Goal: Task Accomplishment & Management: Use online tool/utility

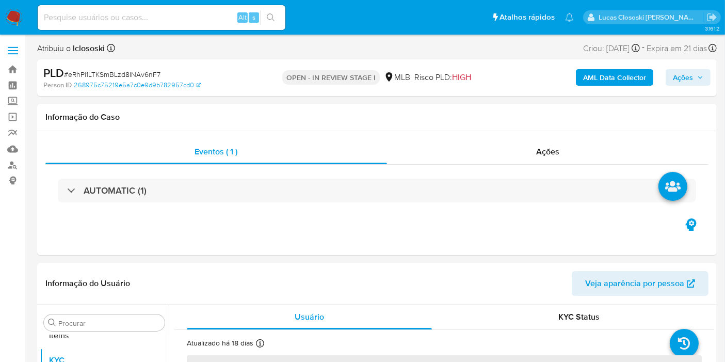
scroll to position [534, 0]
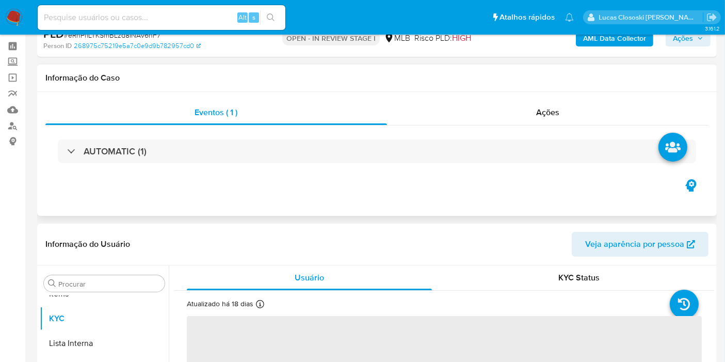
select select "10"
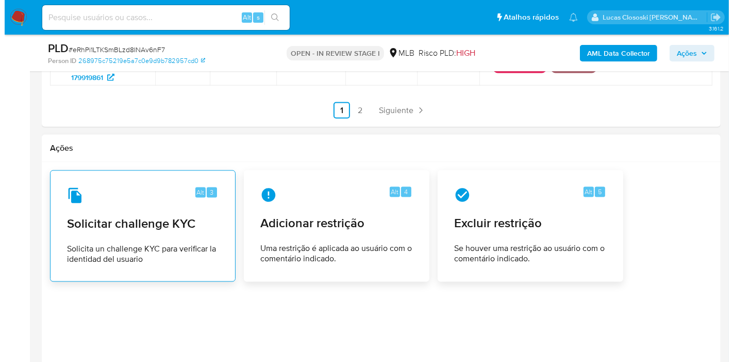
scroll to position [1776, 0]
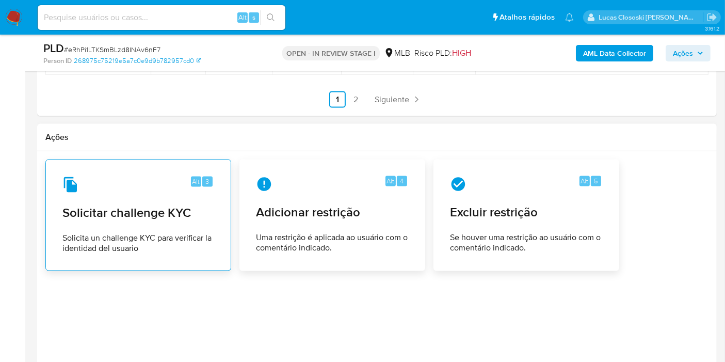
click at [153, 233] on span "Solicita un challenge KYC para verificar la identidad del usuario" at bounding box center [138, 243] width 152 height 21
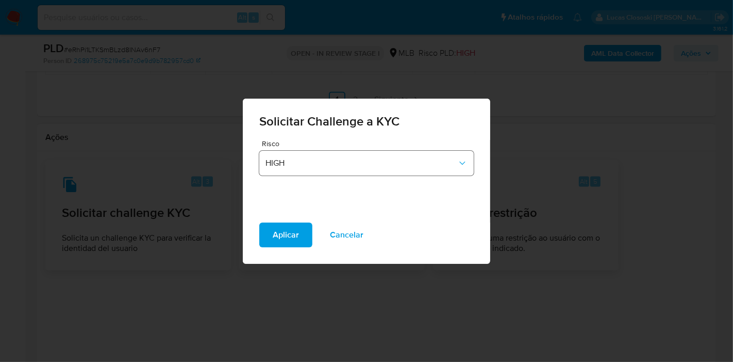
click at [274, 165] on span "HIGH" at bounding box center [362, 163] width 192 height 10
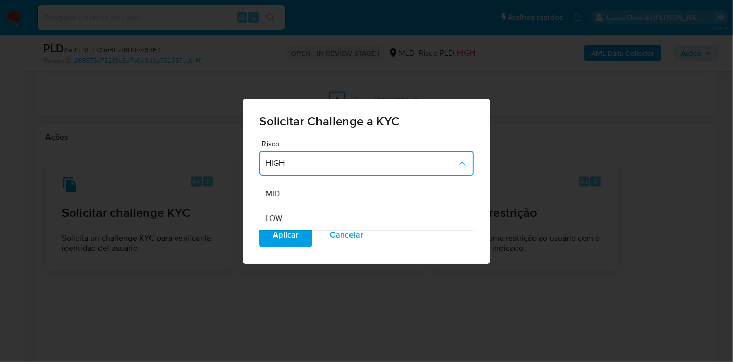
scroll to position [0, 0]
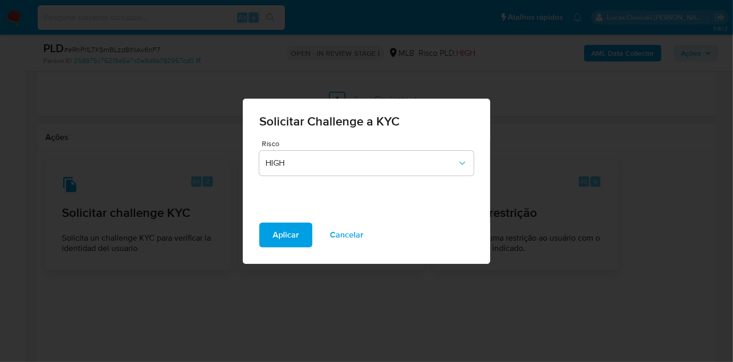
click at [618, 235] on div "Solicitar Challenge a KYC Risco HIGH Aplicar Cancelar" at bounding box center [366, 181] width 733 height 362
click at [346, 233] on span "Cancelar" at bounding box center [347, 234] width 34 height 23
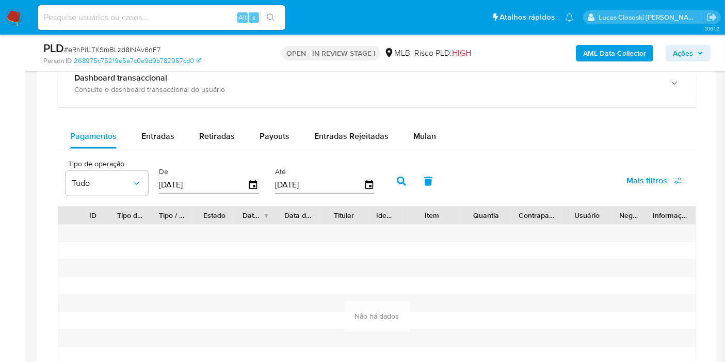
scroll to position [859, 0]
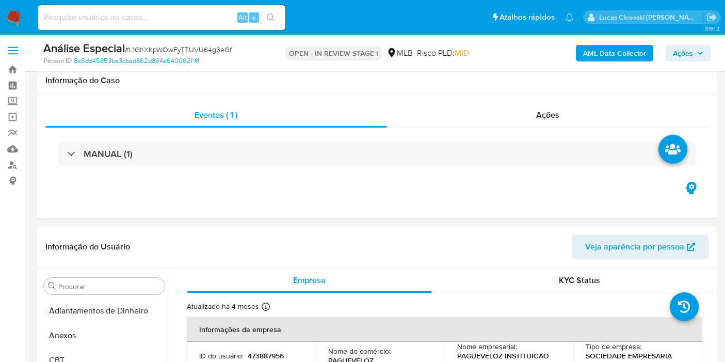
select select "10"
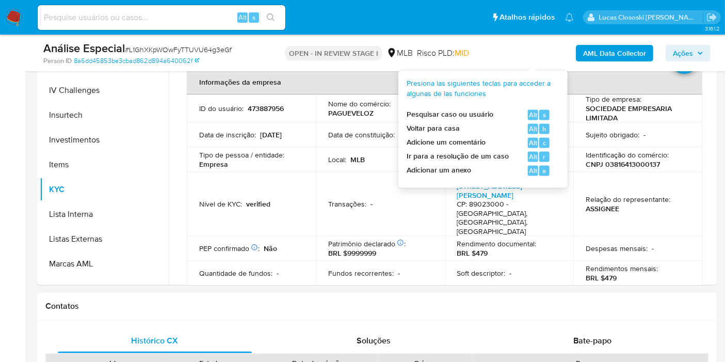
scroll to position [229, 0]
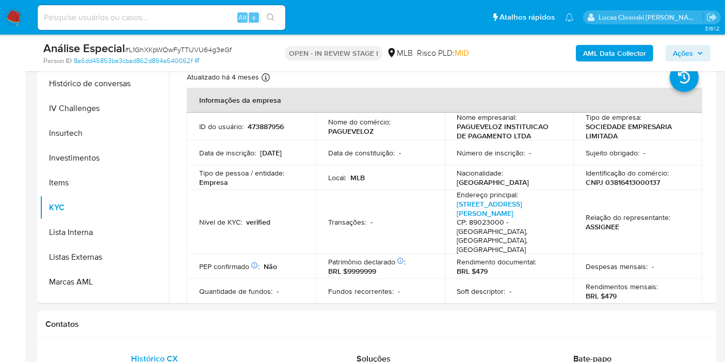
click at [676, 52] on span "Ações" at bounding box center [682, 53] width 20 height 17
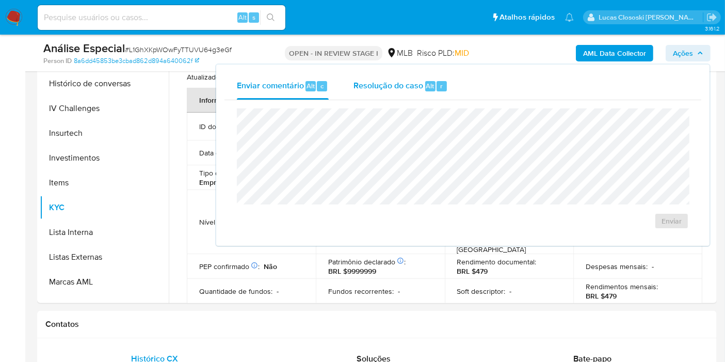
click at [386, 76] on div "Resolução do caso Alt r" at bounding box center [400, 86] width 94 height 27
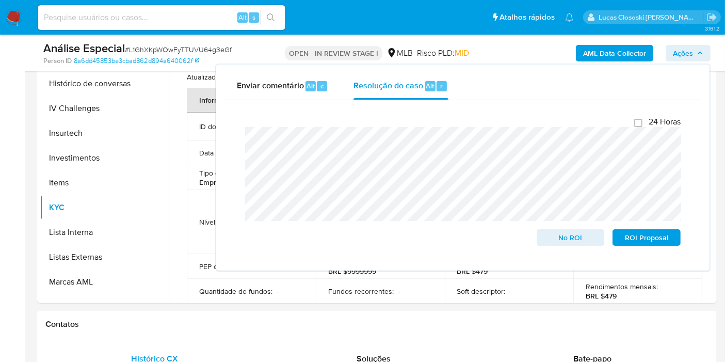
click at [681, 57] on span "Ações" at bounding box center [682, 53] width 20 height 17
click at [686, 47] on span "Ações" at bounding box center [682, 53] width 20 height 17
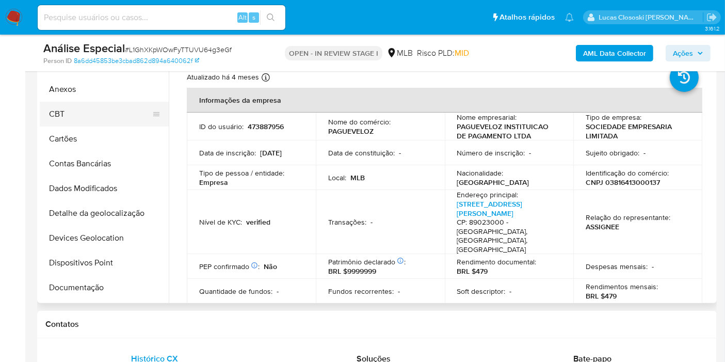
scroll to position [0, 0]
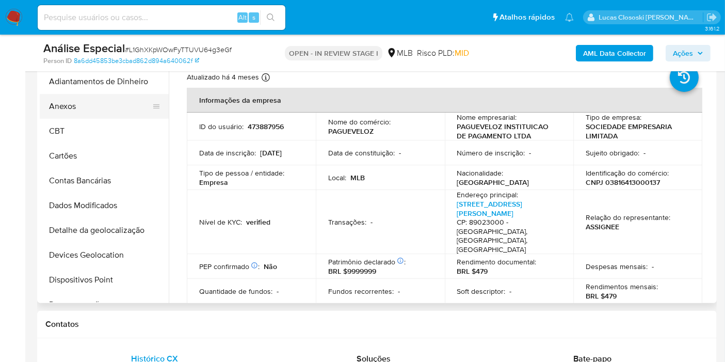
click at [73, 110] on button "Anexos" at bounding box center [100, 106] width 121 height 25
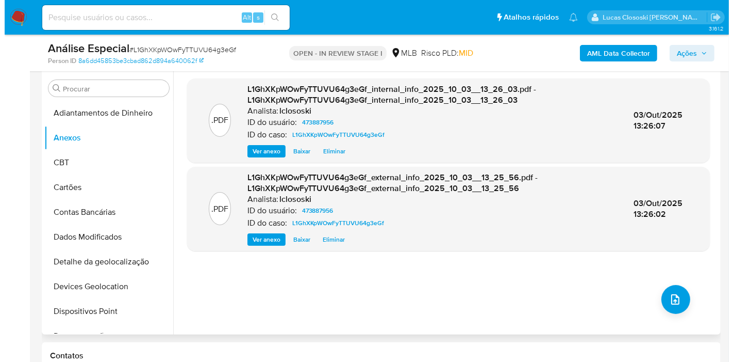
scroll to position [172, 0]
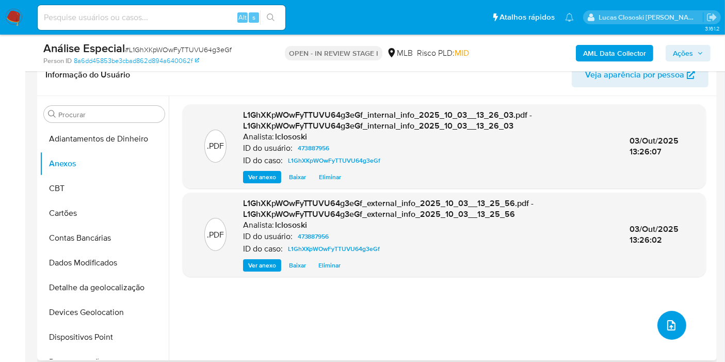
click at [666, 317] on button "upload-file" at bounding box center [671, 324] width 29 height 29
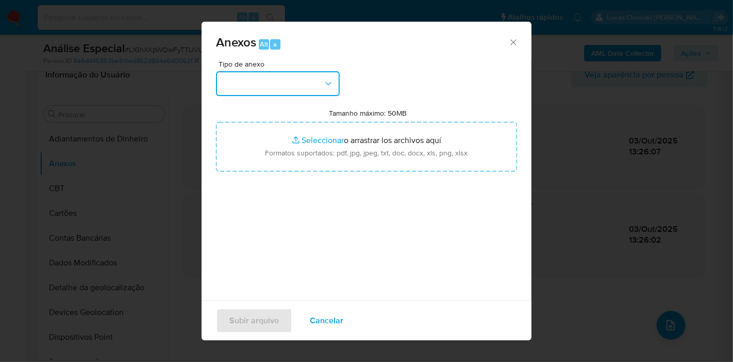
click at [296, 77] on button "button" at bounding box center [278, 83] width 124 height 25
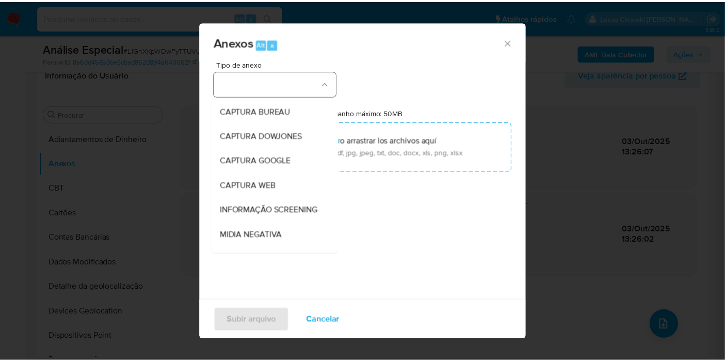
scroll to position [158, 0]
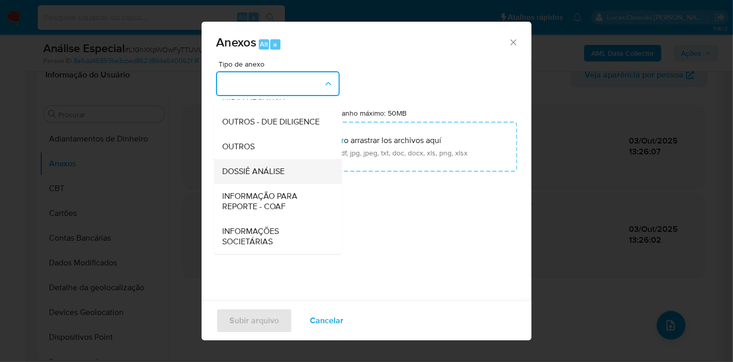
click at [281, 166] on span "DOSSIÊ ANÁLISE" at bounding box center [253, 171] width 62 height 10
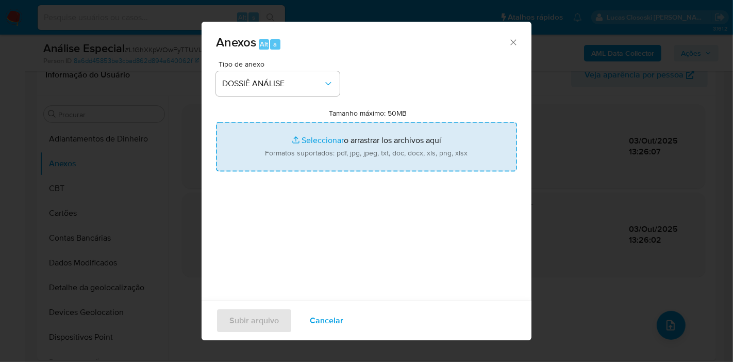
click at [279, 153] on input "Tamanho máximo: 50MB Seleccionar archivos" at bounding box center [366, 147] width 301 height 50
type input "C:\fakepath\SAR - XXXX - CNPJ 03816413000137 - PAGUEVELOZ INSTITUICAO DE PAGAME…"
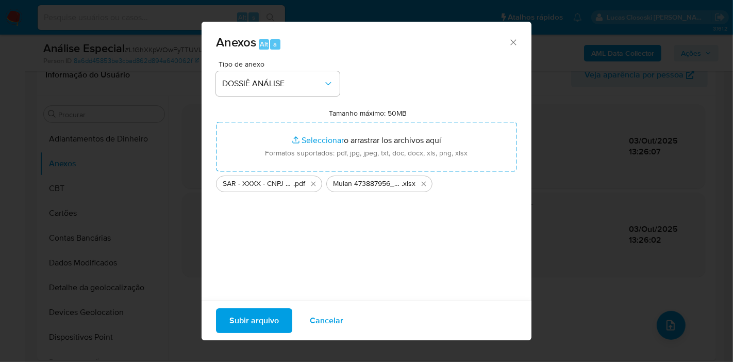
click at [265, 319] on span "Subir arquivo" at bounding box center [254, 320] width 50 height 23
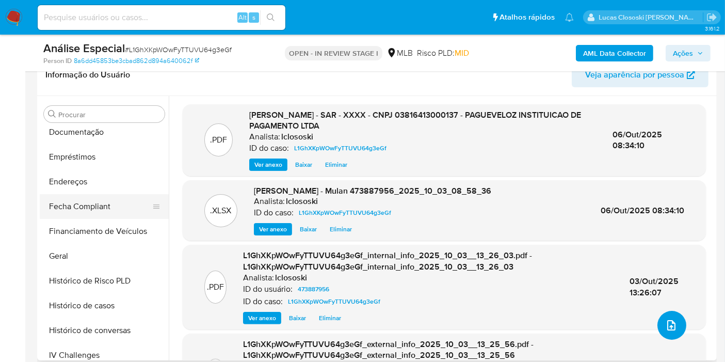
scroll to position [343, 0]
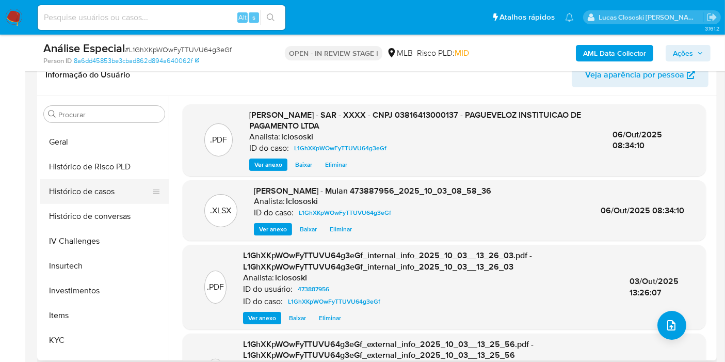
click at [97, 199] on button "Histórico de casos" at bounding box center [100, 191] width 121 height 25
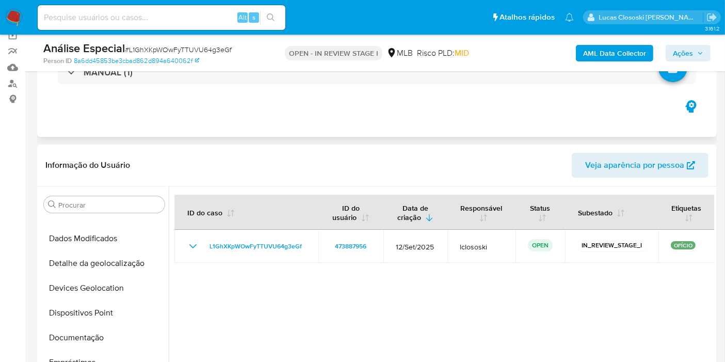
scroll to position [57, 0]
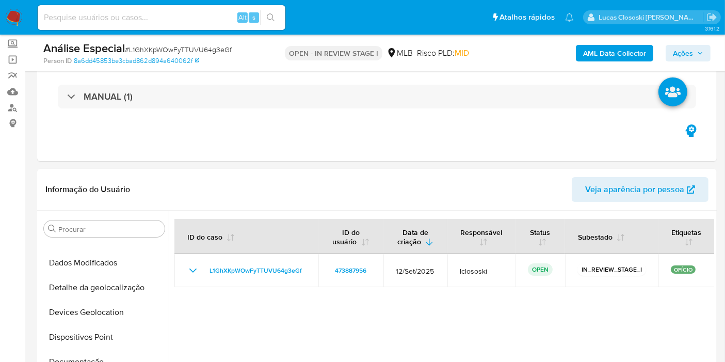
click at [685, 60] on span "Ações" at bounding box center [682, 53] width 20 height 17
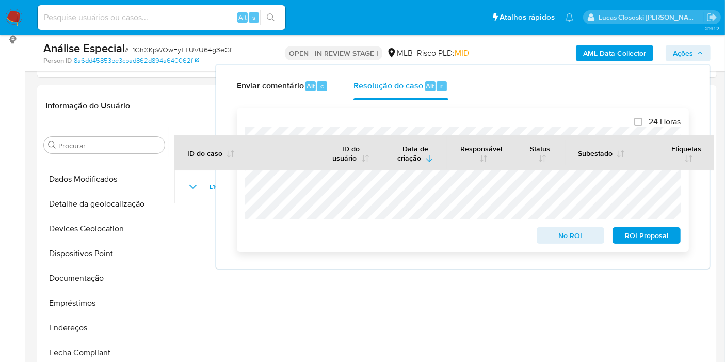
scroll to position [172, 0]
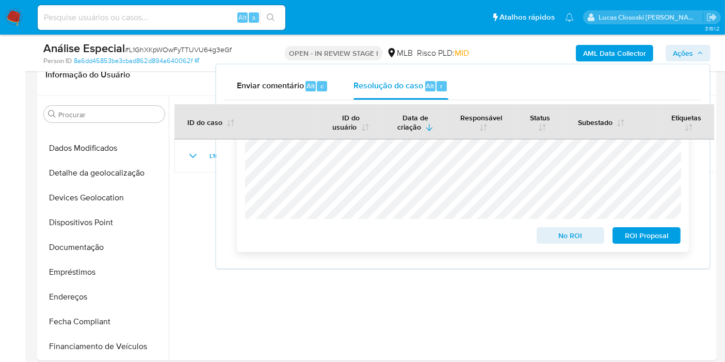
click at [571, 236] on span "No ROI" at bounding box center [571, 235] width 54 height 14
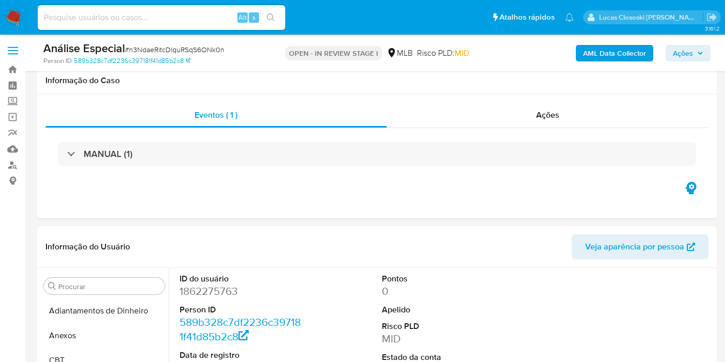
select select "100"
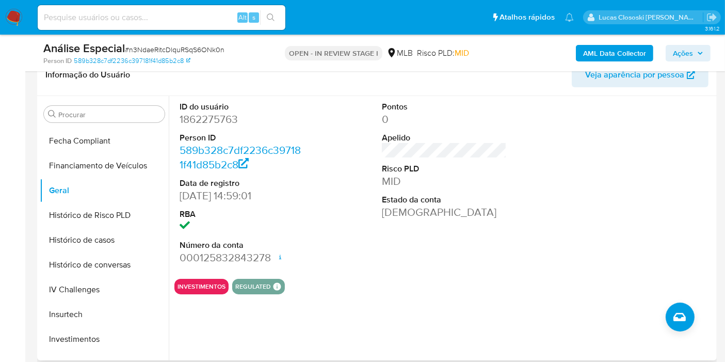
scroll to position [458, 0]
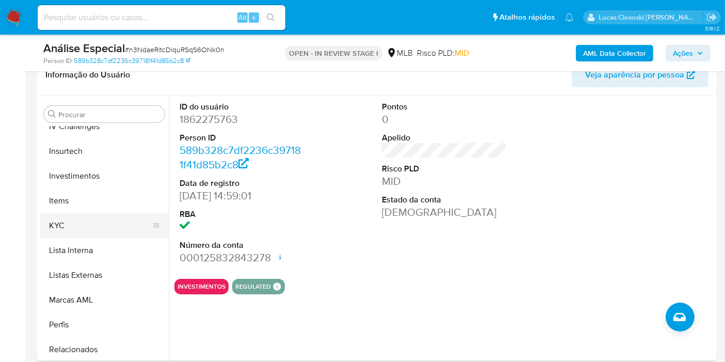
click at [87, 223] on button "KYC" at bounding box center [100, 225] width 121 height 25
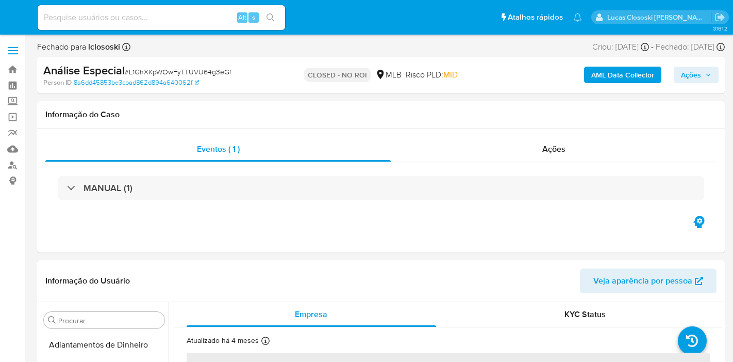
select select "10"
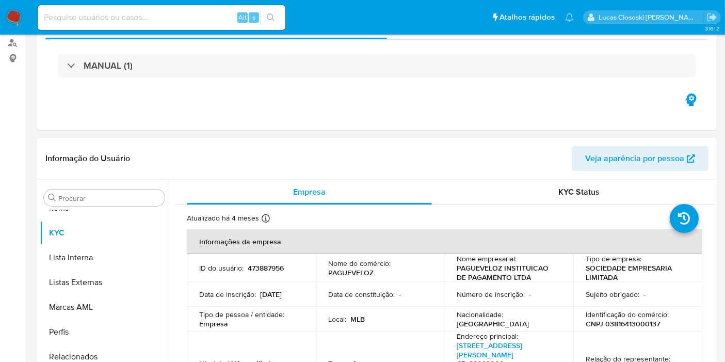
scroll to position [172, 0]
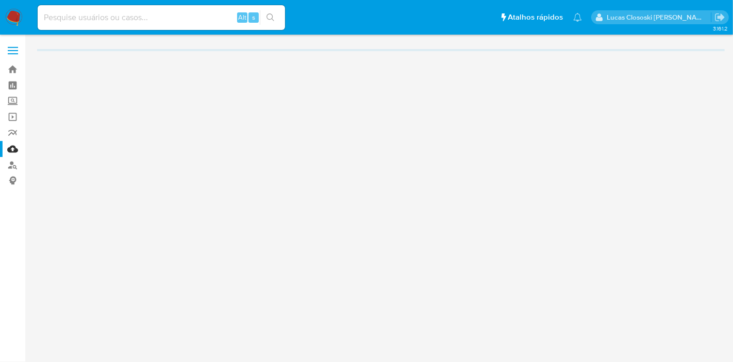
click at [13, 13] on img at bounding box center [14, 18] width 18 height 18
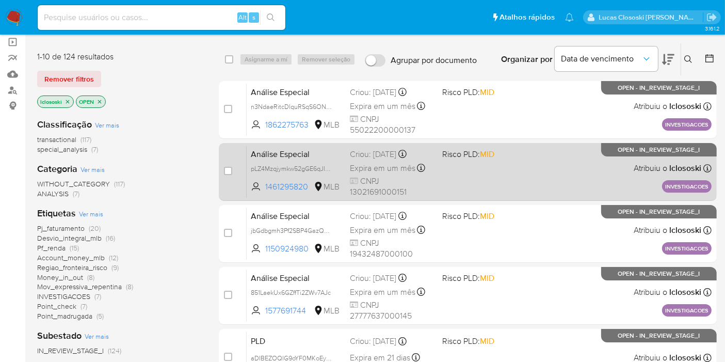
scroll to position [57, 0]
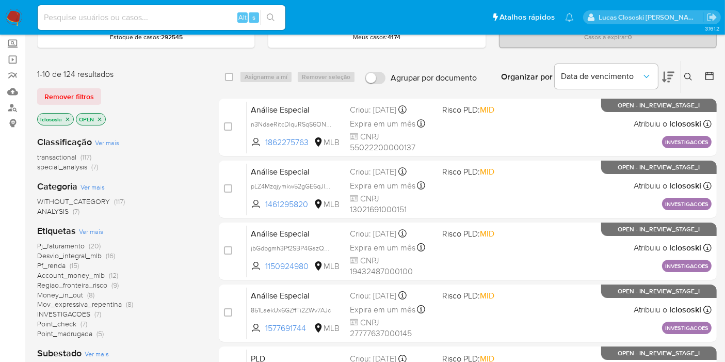
click at [96, 230] on span "Ver mais" at bounding box center [91, 230] width 24 height 9
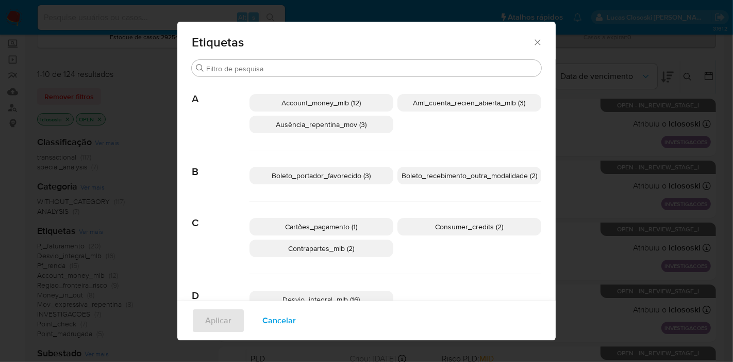
click at [670, 77] on div "Etiquetas Buscar A Account_money_mlb (12) Aml_cuenta_recien_abierta_mlb (3) Aus…" at bounding box center [366, 181] width 733 height 362
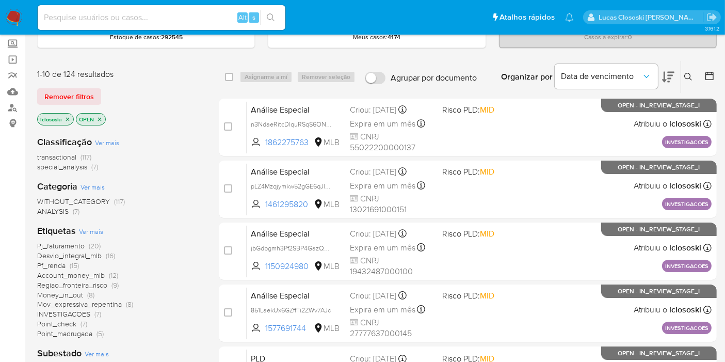
click at [681, 78] on button at bounding box center [689, 77] width 17 height 12
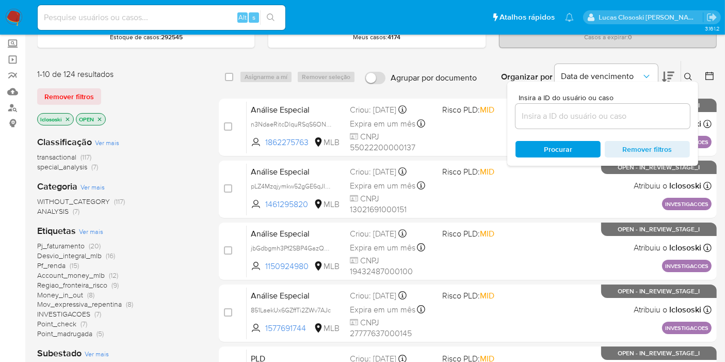
click at [669, 73] on icon at bounding box center [668, 77] width 12 height 12
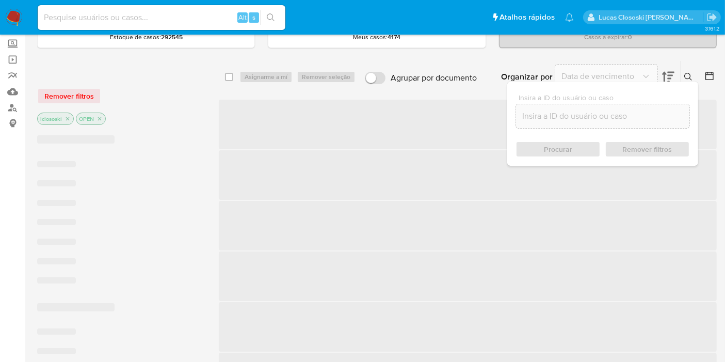
click at [367, 89] on div "select-all-cases-checkbox Asignarme a mí Remover seleção Agrupar por documento …" at bounding box center [468, 77] width 498 height 32
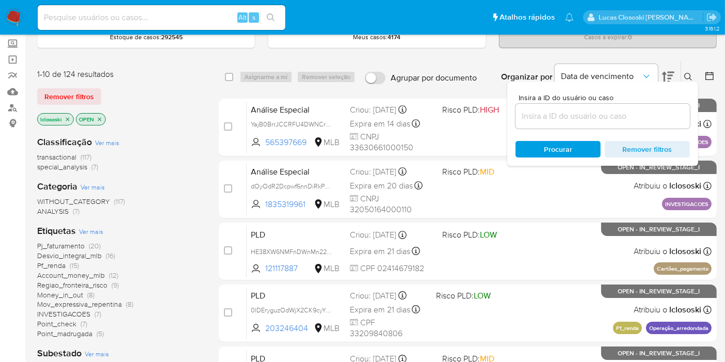
click at [670, 76] on icon at bounding box center [668, 77] width 12 height 12
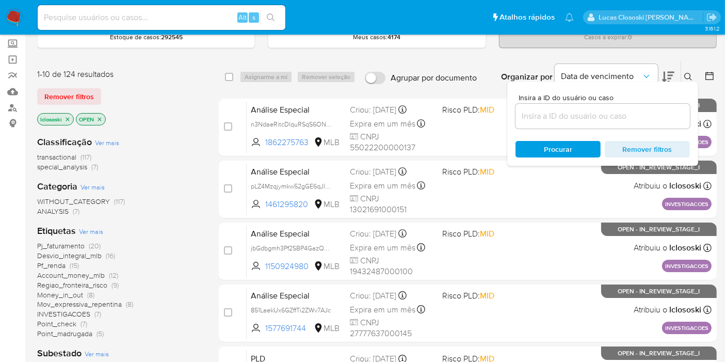
click at [670, 76] on icon at bounding box center [668, 77] width 12 height 12
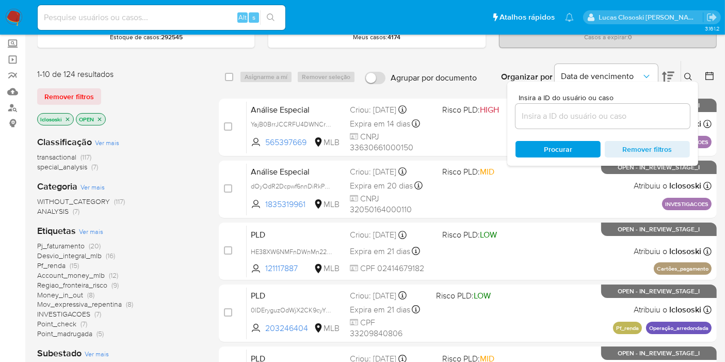
click at [166, 129] on div "Classificação Ver mais transactional (117) special_analysis (7) Categoria Ver m…" at bounding box center [119, 302] width 165 height 351
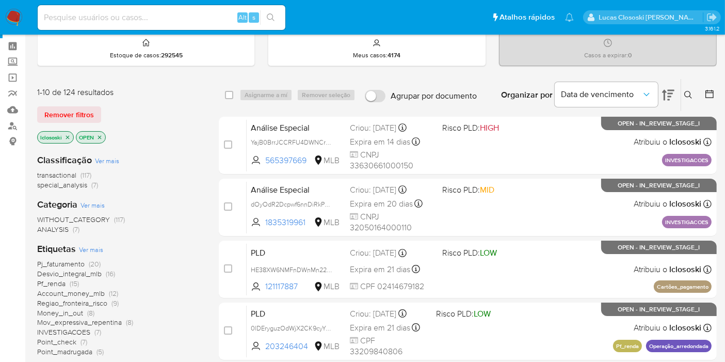
scroll to position [57, 0]
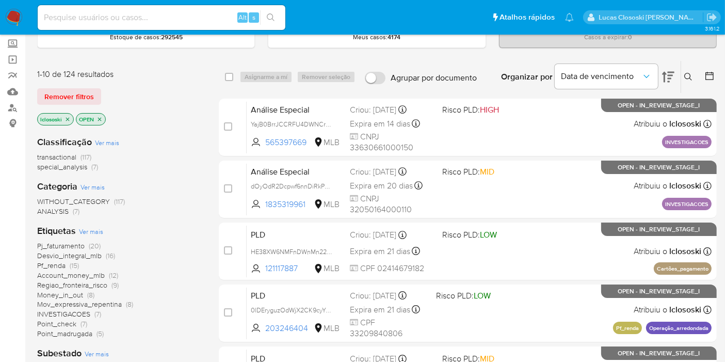
click at [675, 71] on div "Organizar por Data de vencimento" at bounding box center [587, 77] width 188 height 32
click at [667, 72] on icon at bounding box center [668, 77] width 12 height 11
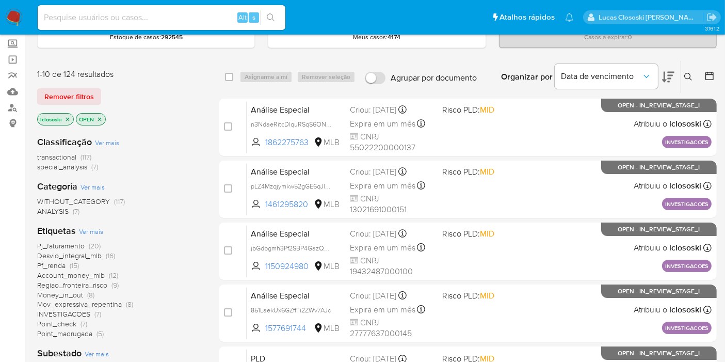
click at [665, 73] on icon at bounding box center [668, 77] width 12 height 12
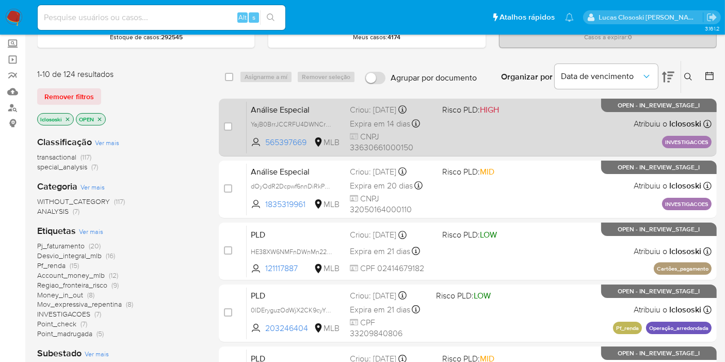
click at [518, 132] on div "Análise Especial YajB0BrrJCCRFU4DWNCrL0kt 565397669 MLB Risco PLD: HIGH Criou: …" at bounding box center [479, 127] width 465 height 52
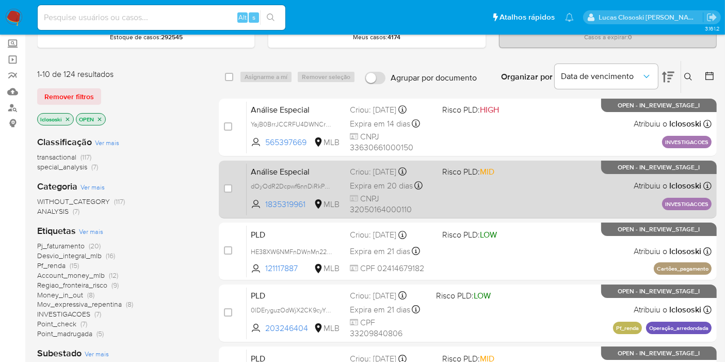
click at [548, 178] on div "Análise Especial dOyOdR2Dcpwf6nnDiRkPQyHQ 1835319961 MLB Risco PLD: MID Criou: …" at bounding box center [479, 189] width 465 height 52
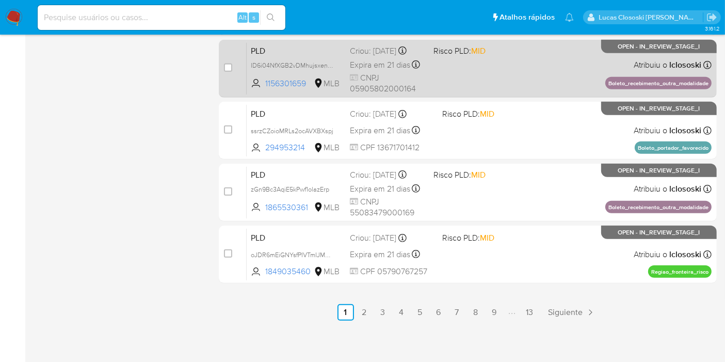
scroll to position [488, 0]
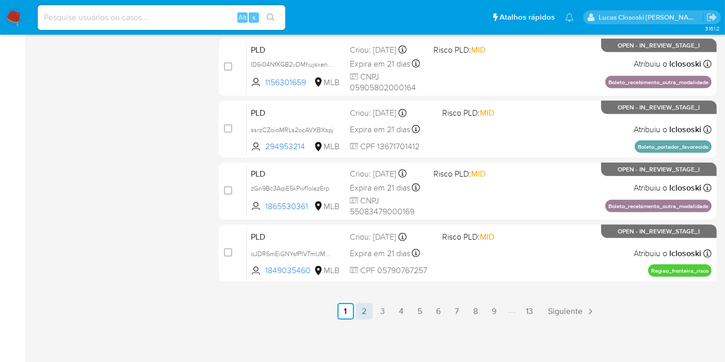
click at [362, 306] on link "2" at bounding box center [364, 311] width 17 height 17
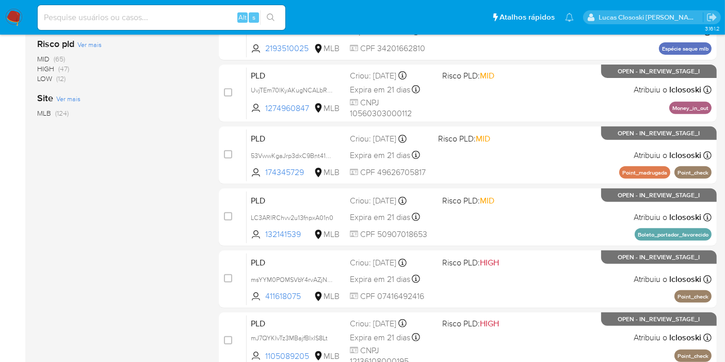
scroll to position [458, 0]
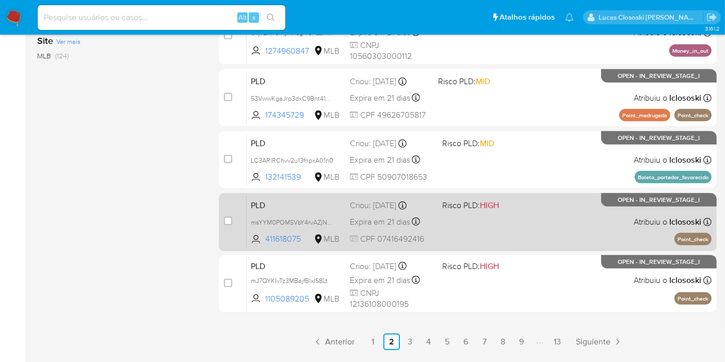
click at [484, 215] on div "PLD msYYM0POMSVbY4rvAZjNzRe6 411618075 MLB Risco PLD: HIGH Criou: 12/09/2025 Cr…" at bounding box center [479, 221] width 465 height 52
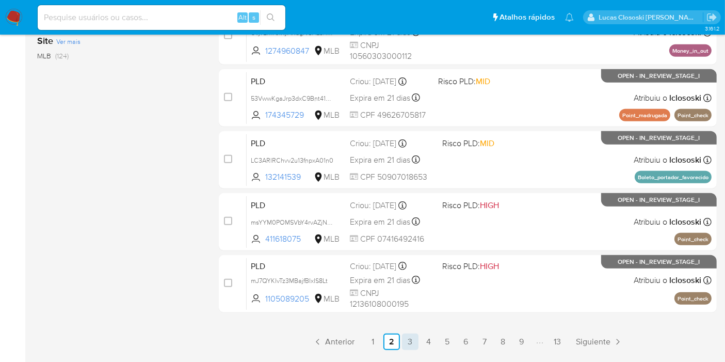
click at [416, 334] on link "3" at bounding box center [410, 341] width 17 height 17
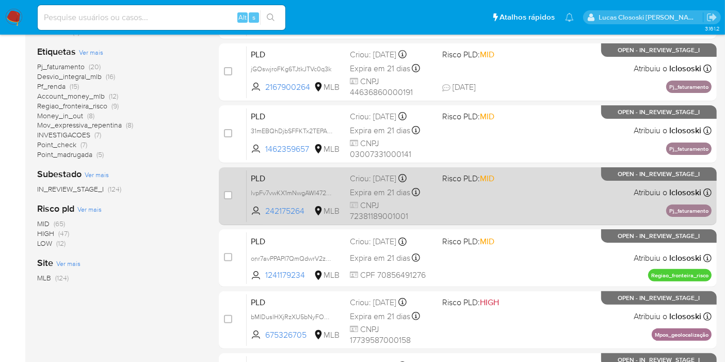
scroll to position [286, 0]
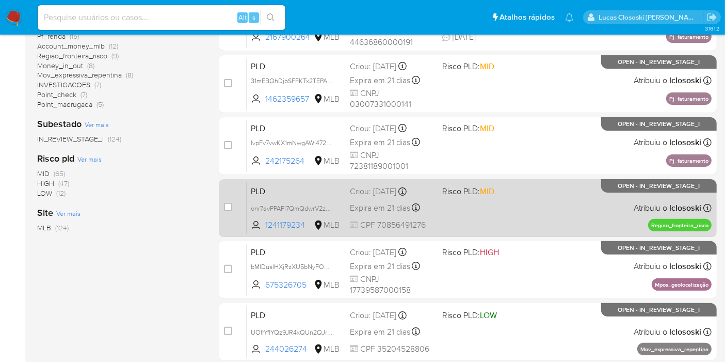
click at [462, 211] on div "PLD onr7avPPAPI7QmQdwrV2zSZ5 1241179234 MLB Risco PLD: MID Criou: 12/09/2025 Cr…" at bounding box center [479, 208] width 465 height 52
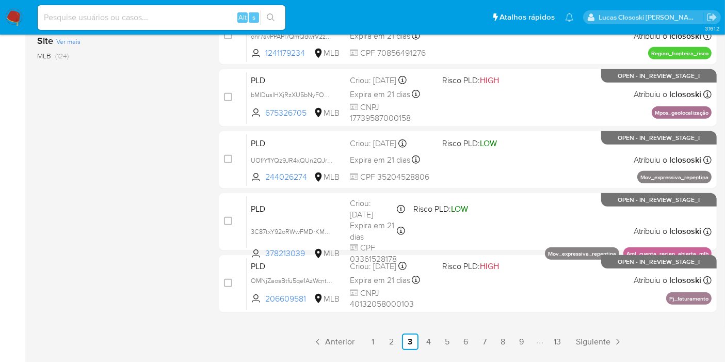
scroll to position [488, 0]
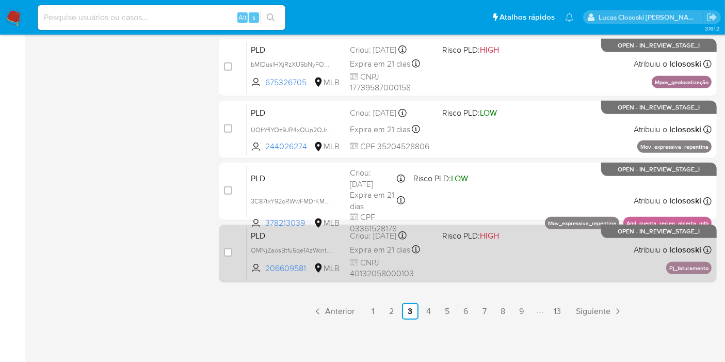
click at [476, 261] on div "PLD OMNjZaosBtfu5qe1AzWcntsG 206609581 MLB Risco PLD: HIGH Criou: 12/09/2025 Cr…" at bounding box center [479, 253] width 465 height 52
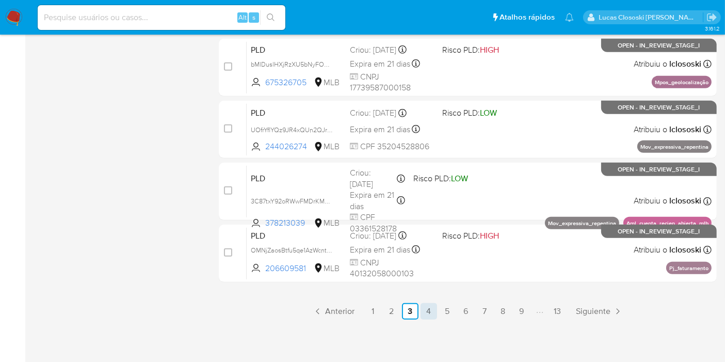
click at [433, 313] on link "4" at bounding box center [428, 311] width 17 height 17
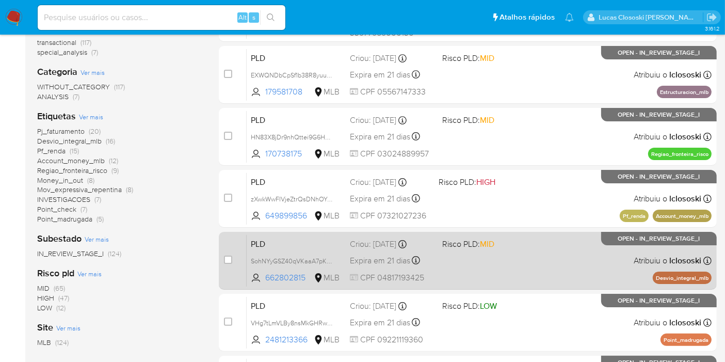
scroll to position [229, 0]
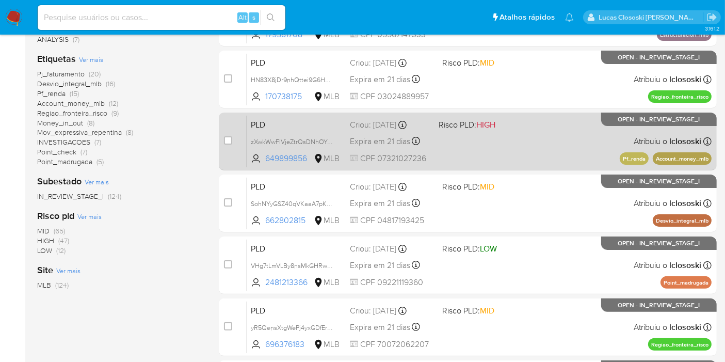
click at [500, 142] on div "PLD zXwkWwFIVjeZtrQsDNhOYfV6 649899856 MLB Risco PLD: HIGH Criou: 12/09/2025 Cr…" at bounding box center [479, 141] width 465 height 52
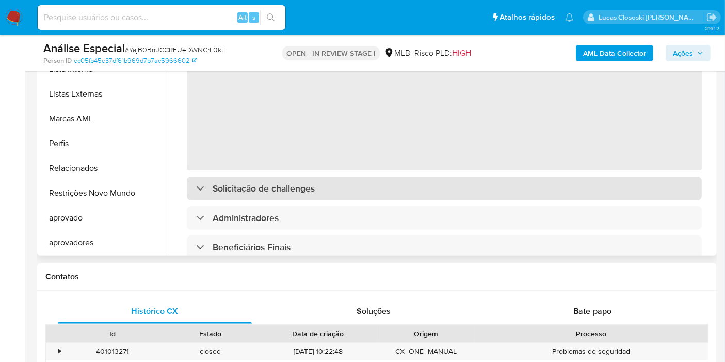
scroll to position [114, 0]
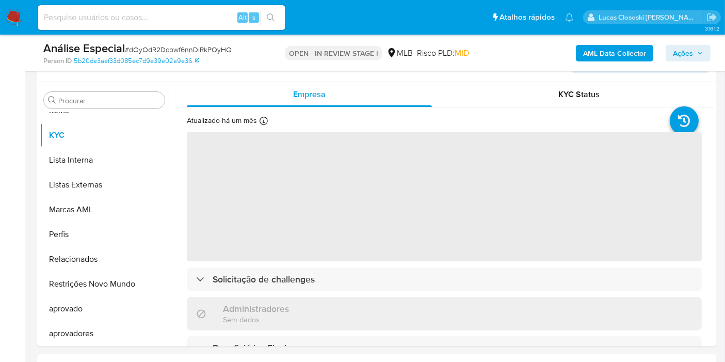
scroll to position [229, 0]
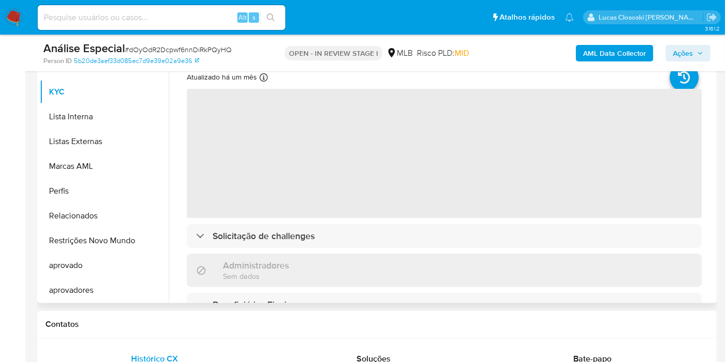
select select "10"
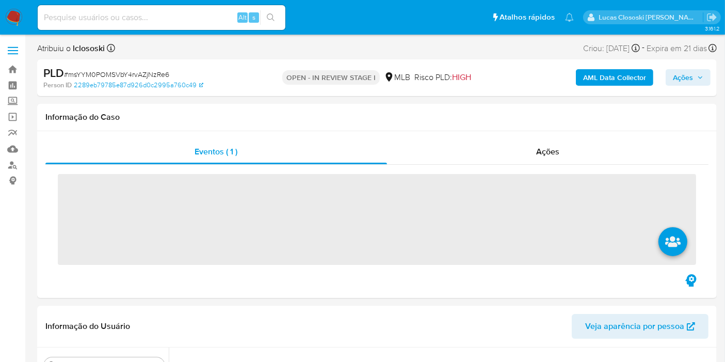
scroll to position [387, 0]
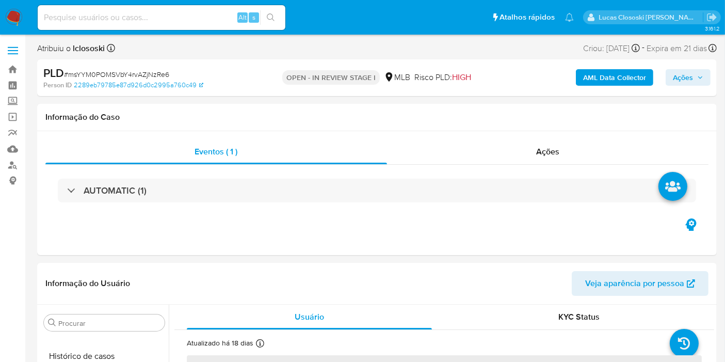
select select "10"
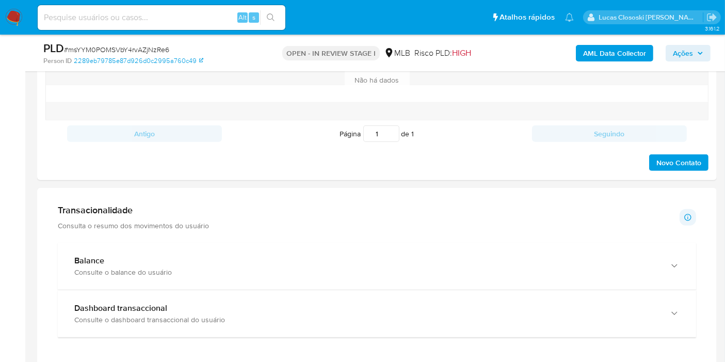
scroll to position [630, 0]
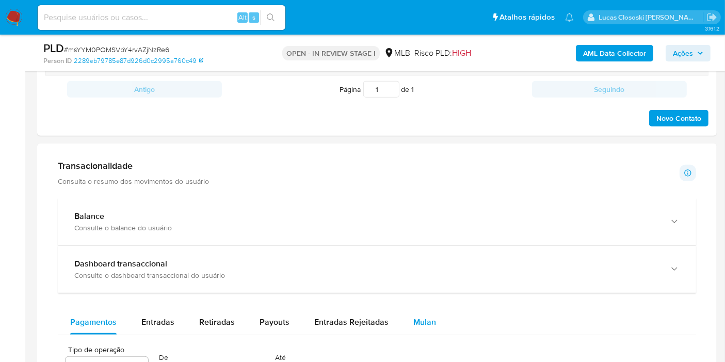
drag, startPoint x: 417, startPoint y: 303, endPoint x: 414, endPoint y: 313, distance: 10.9
click at [414, 316] on span "Mulan" at bounding box center [424, 322] width 23 height 12
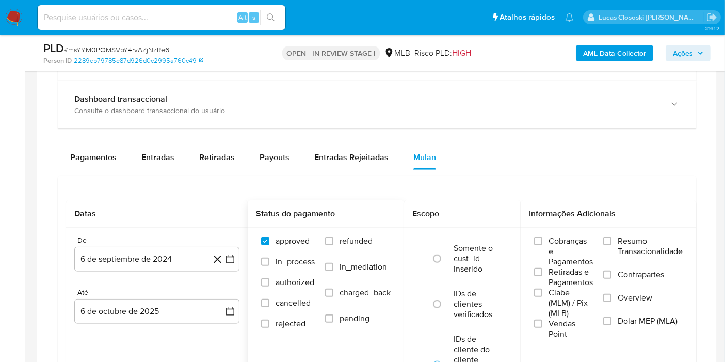
scroll to position [916, 0]
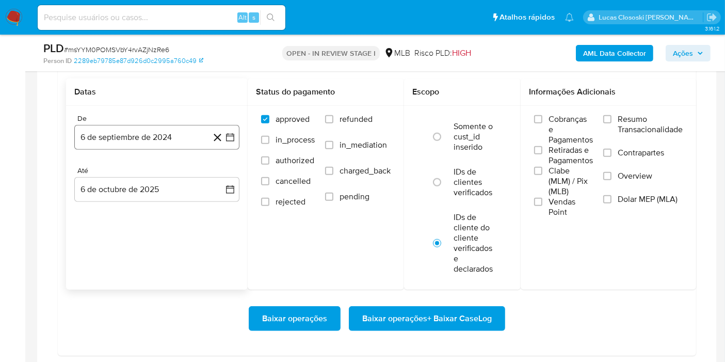
click at [233, 144] on button "6 de septiembre de 2024" at bounding box center [156, 137] width 165 height 25
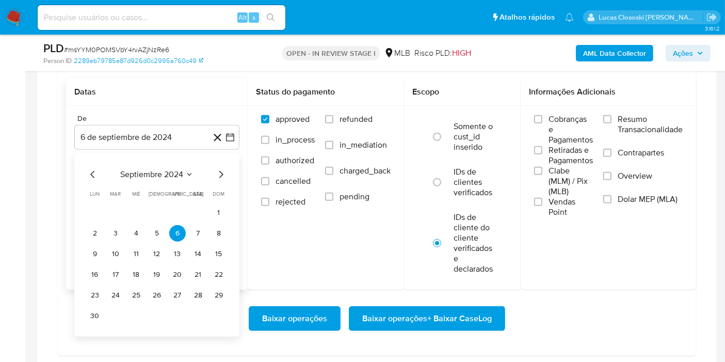
click at [156, 176] on span "septiembre 2024" at bounding box center [151, 174] width 63 height 10
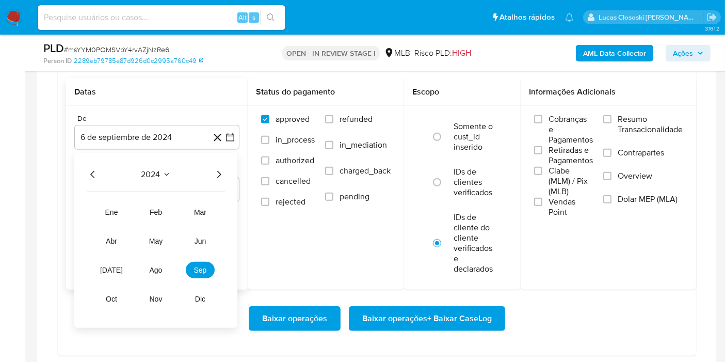
click at [220, 168] on icon "Año siguiente" at bounding box center [218, 174] width 12 height 12
click at [165, 268] on button "ago" at bounding box center [155, 269] width 29 height 17
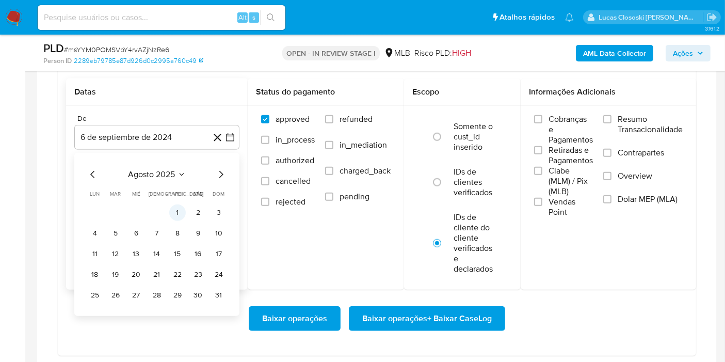
click at [178, 206] on button "1" at bounding box center [177, 212] width 17 height 17
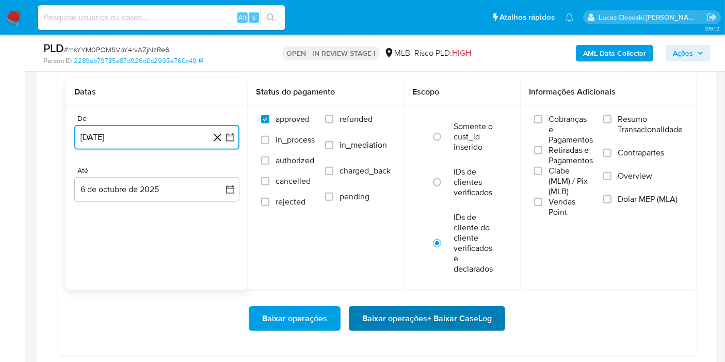
click at [425, 307] on span "Baixar operações + Baixar CaseLog" at bounding box center [426, 318] width 129 height 23
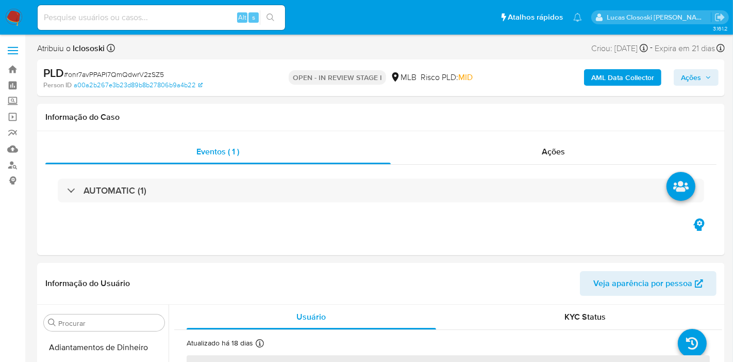
select select "10"
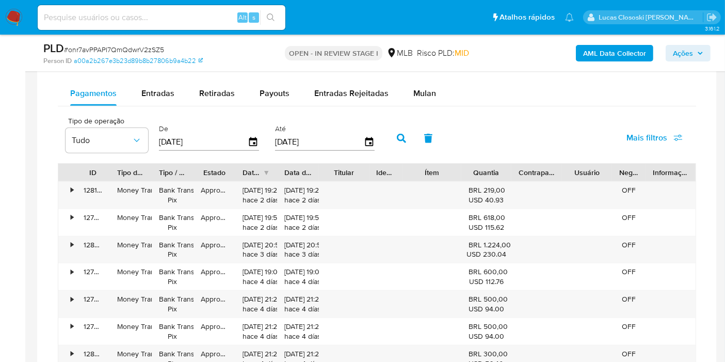
scroll to position [859, 0]
click at [445, 88] on div "Pagamentos Entradas Retiradas Payouts Entradas Rejeitadas Mulan" at bounding box center [377, 92] width 638 height 25
click at [436, 88] on button "Mulan" at bounding box center [424, 92] width 47 height 25
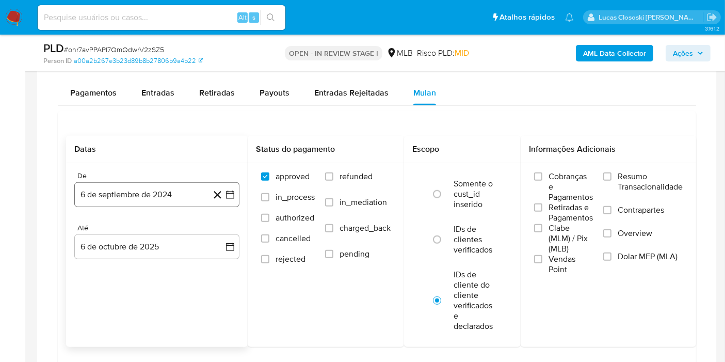
click at [235, 201] on button "6 de septiembre de 2024" at bounding box center [156, 194] width 165 height 25
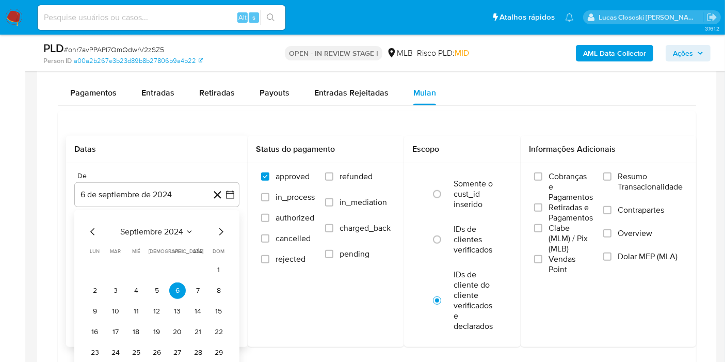
click at [165, 233] on span "septiembre 2024" at bounding box center [151, 231] width 63 height 10
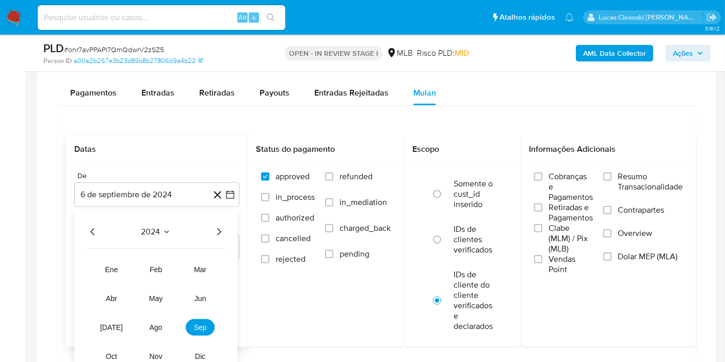
click at [212, 229] on icon "Año siguiente" at bounding box center [218, 231] width 12 height 12
click at [147, 323] on button "ago" at bounding box center [155, 327] width 29 height 17
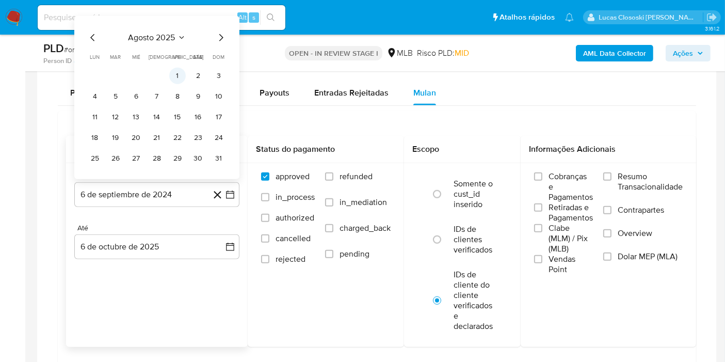
click at [178, 69] on button "1" at bounding box center [177, 76] width 17 height 17
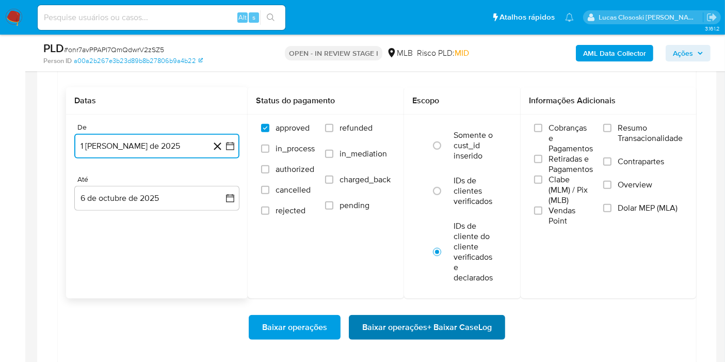
scroll to position [974, 0]
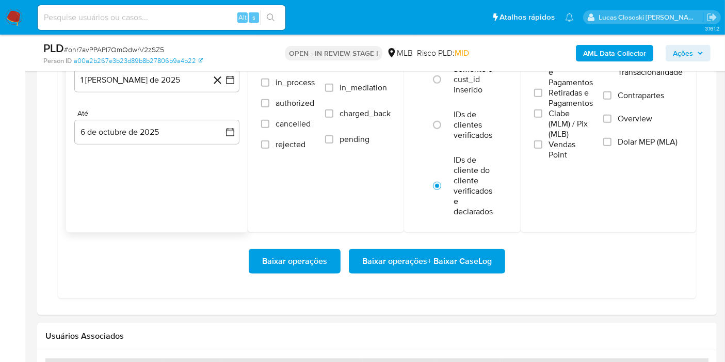
click at [429, 278] on div "Baixar operações Baixar operações + Baixar CaseLog" at bounding box center [376, 261] width 621 height 58
click at [426, 261] on span "Baixar operações + Baixar CaseLog" at bounding box center [426, 261] width 129 height 23
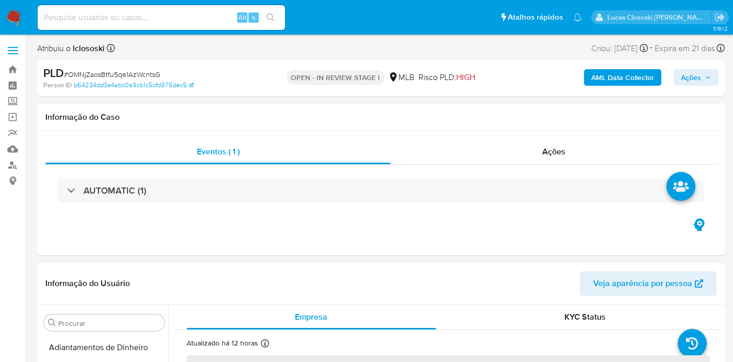
select select "10"
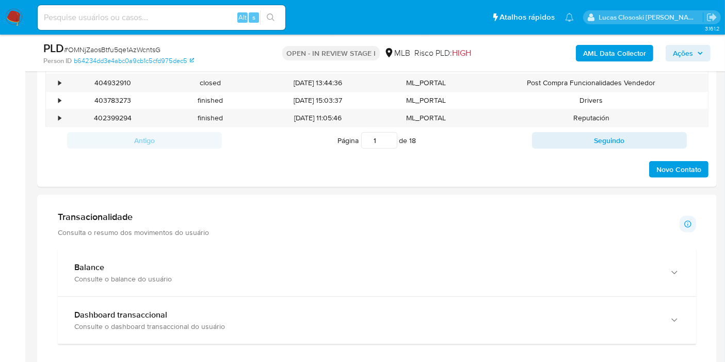
scroll to position [687, 0]
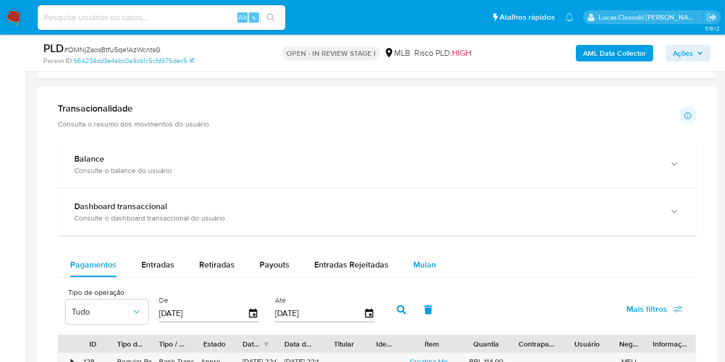
click at [433, 256] on button "Mulan" at bounding box center [424, 264] width 47 height 25
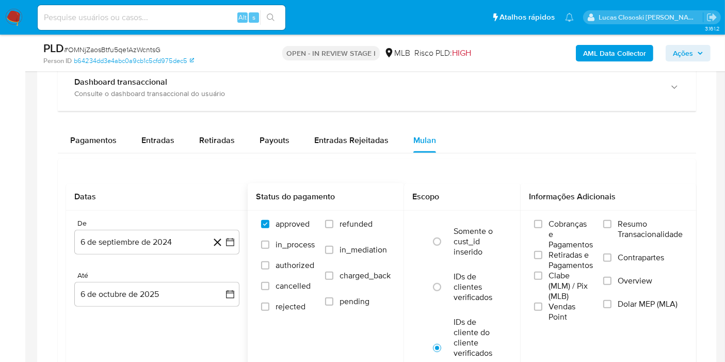
scroll to position [859, 0]
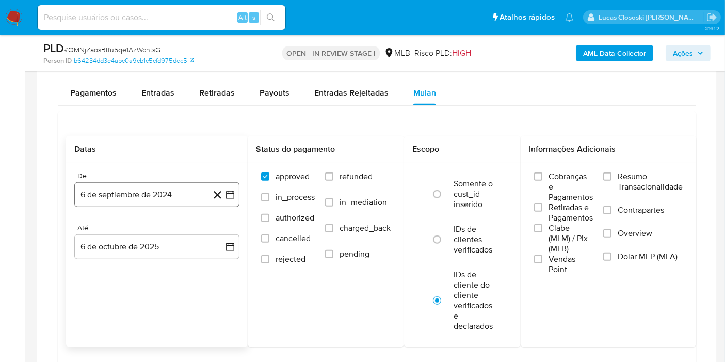
click at [232, 190] on icon "button" at bounding box center [230, 194] width 8 height 8
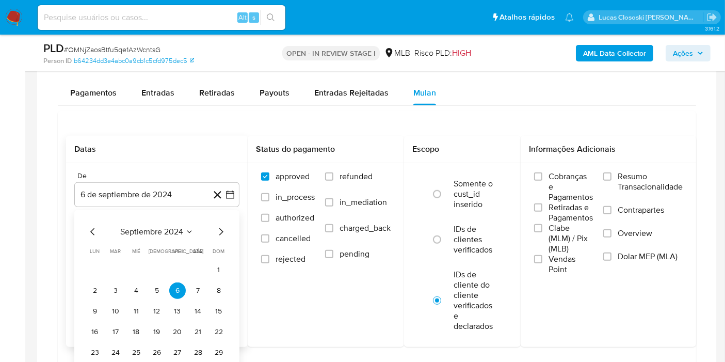
click at [147, 226] on span "septiembre 2024" at bounding box center [151, 231] width 63 height 10
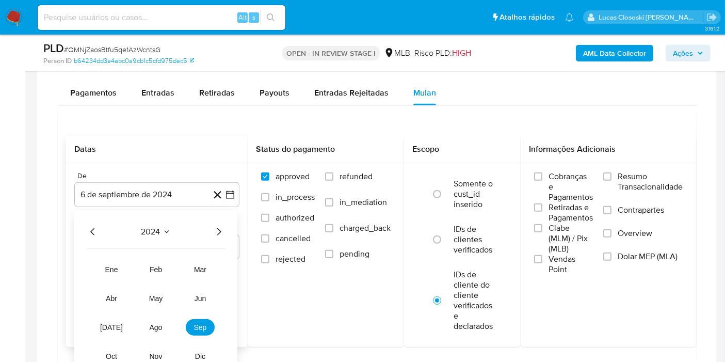
click at [222, 228] on icon "Año siguiente" at bounding box center [218, 231] width 12 height 12
click at [149, 329] on button "ago" at bounding box center [155, 327] width 29 height 17
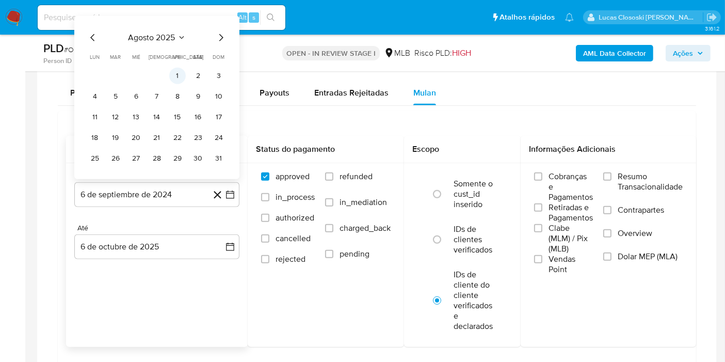
click at [184, 71] on button "1" at bounding box center [177, 76] width 17 height 17
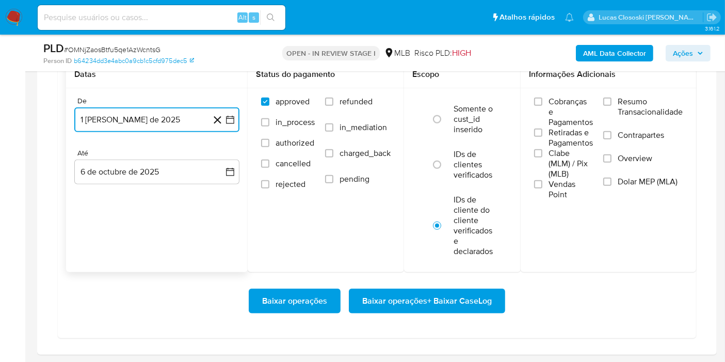
scroll to position [974, 0]
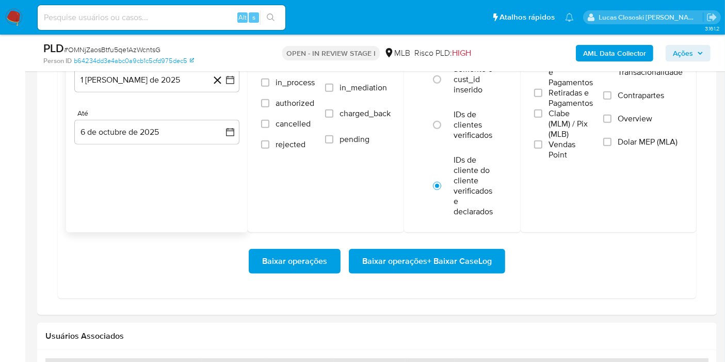
click at [456, 282] on div "Baixar operações Baixar operações + Baixar CaseLog" at bounding box center [376, 261] width 621 height 58
click at [456, 256] on span "Baixar operações + Baixar CaseLog" at bounding box center [426, 261] width 129 height 23
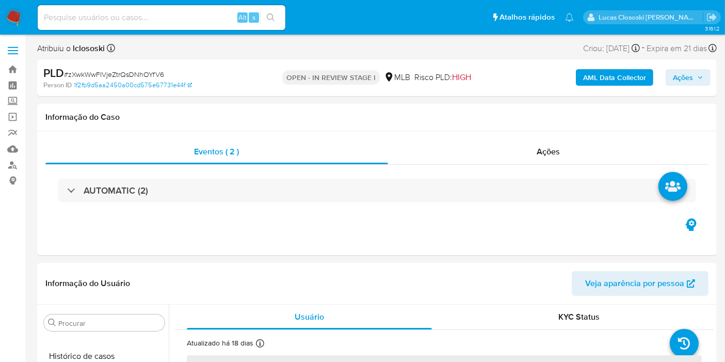
select select "10"
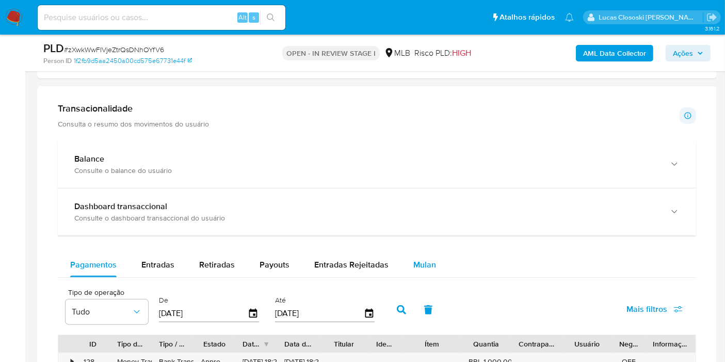
click at [425, 270] on div "Mulan" at bounding box center [424, 264] width 23 height 25
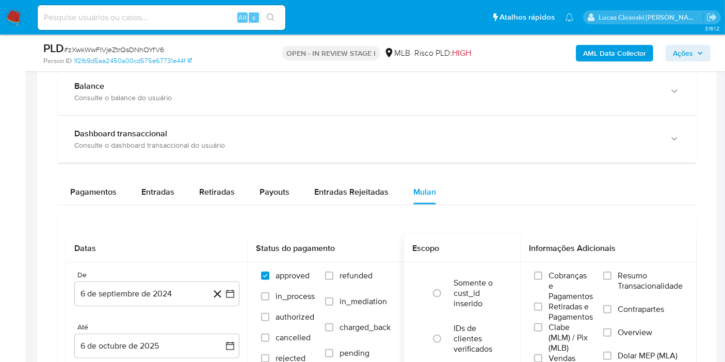
scroll to position [802, 0]
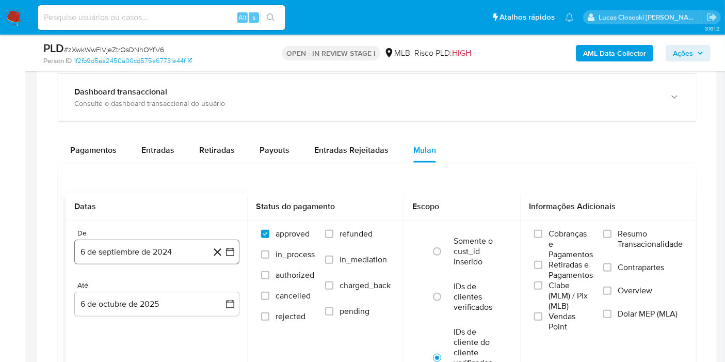
click at [228, 248] on icon "button" at bounding box center [230, 252] width 8 height 8
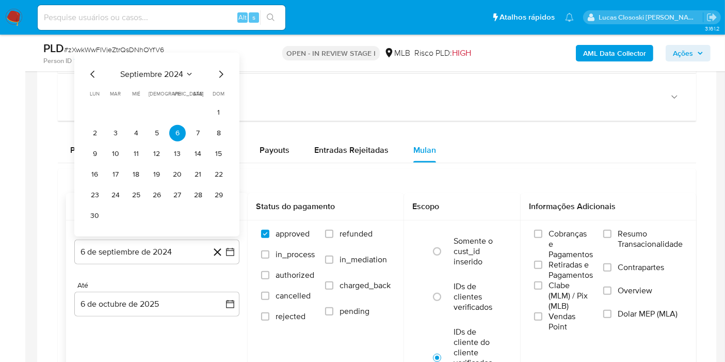
click at [159, 69] on span "septiembre 2024" at bounding box center [151, 74] width 63 height 10
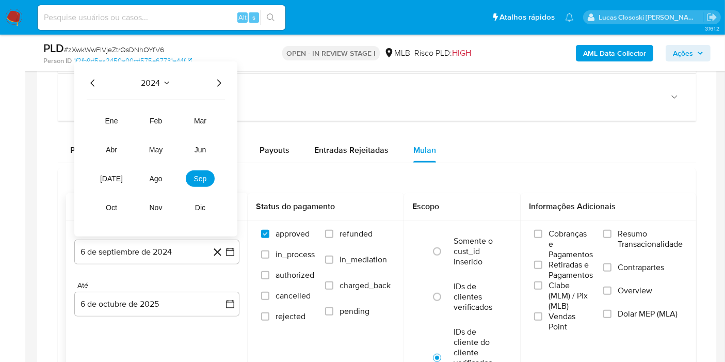
click at [220, 74] on div "2024 2024 ene feb mar abr may jun jul ago sep oct nov dic" at bounding box center [155, 148] width 163 height 175
click at [220, 79] on icon "Año siguiente" at bounding box center [218, 83] width 12 height 12
click at [150, 174] on span "ago" at bounding box center [156, 178] width 13 height 8
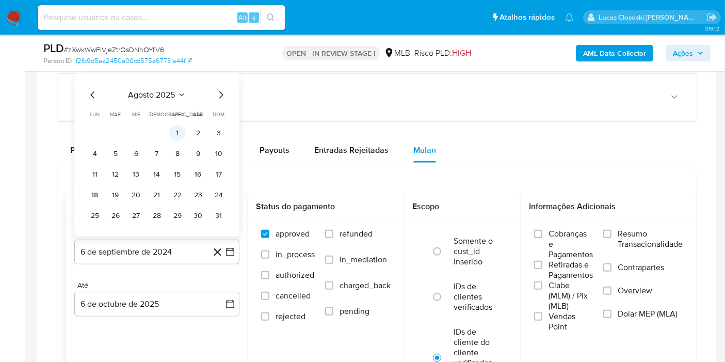
click at [177, 125] on button "1" at bounding box center [177, 133] width 17 height 17
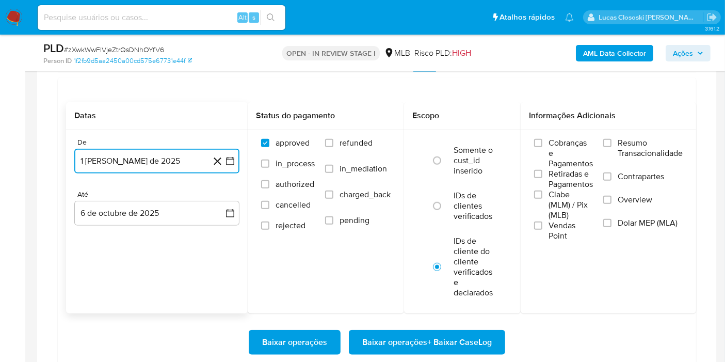
scroll to position [1031, 0]
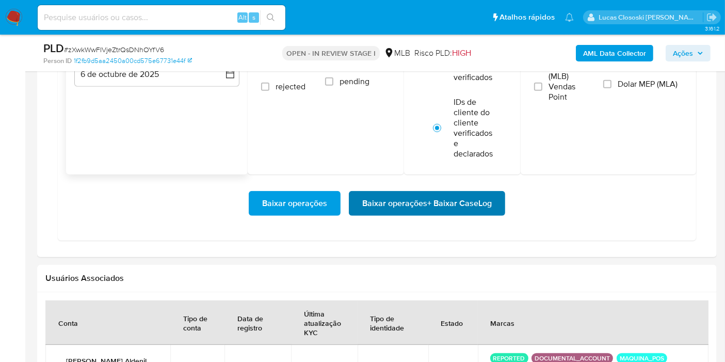
click at [418, 202] on span "Baixar operações + Baixar CaseLog" at bounding box center [426, 203] width 129 height 23
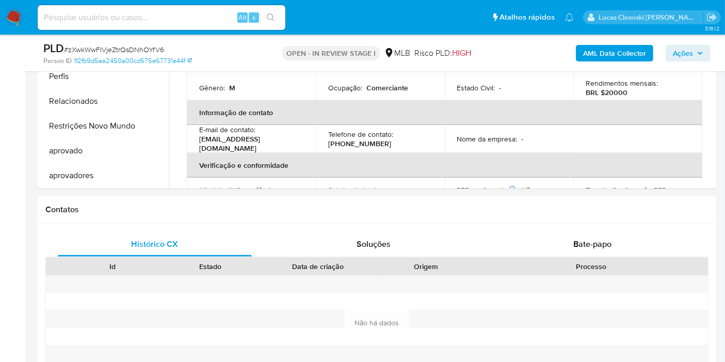
scroll to position [114, 0]
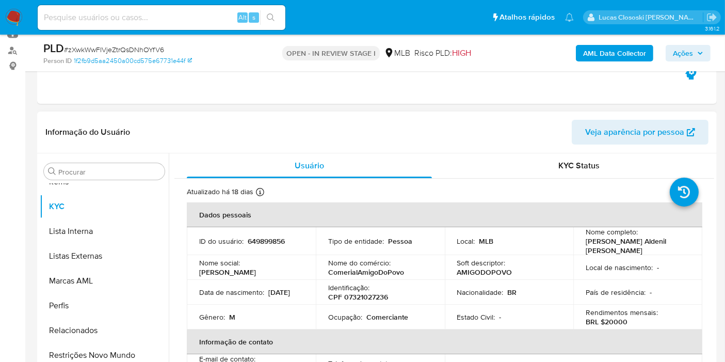
click at [374, 296] on p "CPF 07321027236" at bounding box center [358, 296] width 60 height 9
copy p "07321027236"
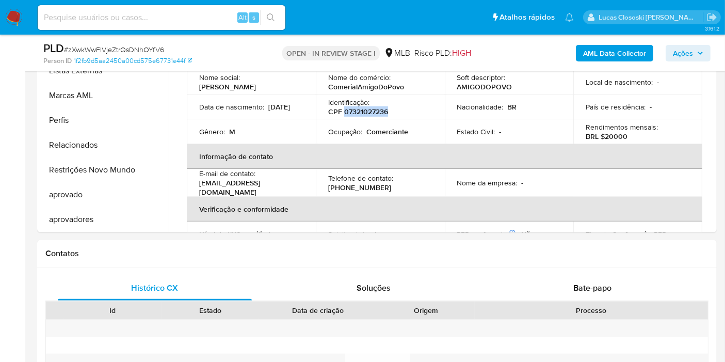
scroll to position [233, 0]
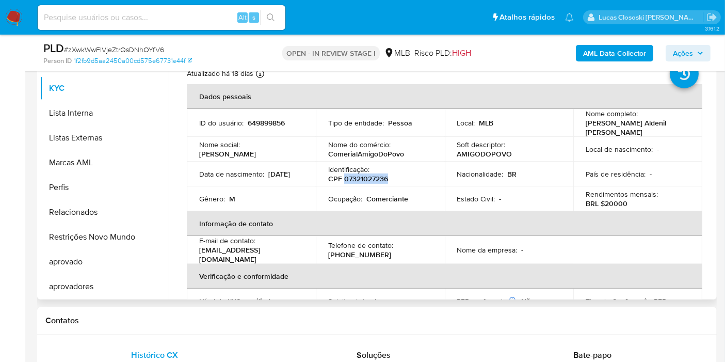
copy p "07321027236"
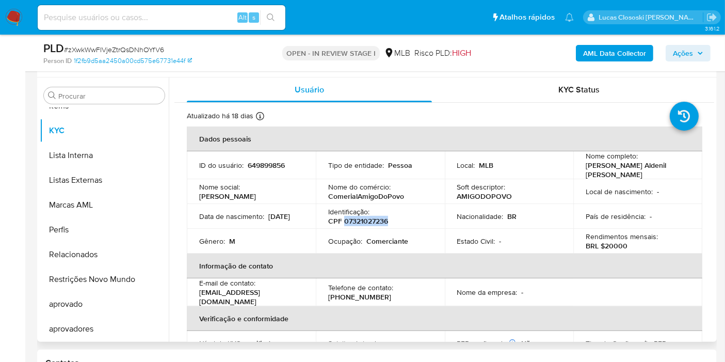
scroll to position [175, 0]
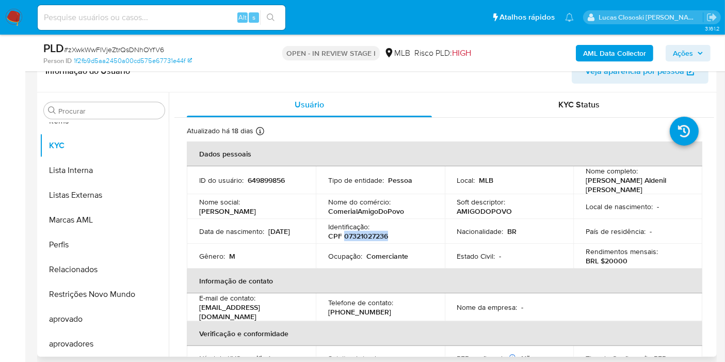
copy p "07321027236"
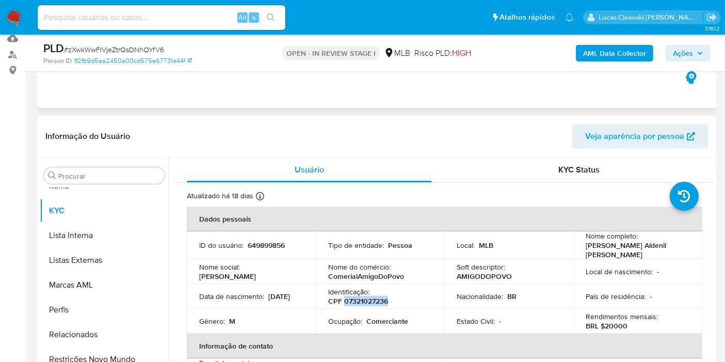
scroll to position [61, 0]
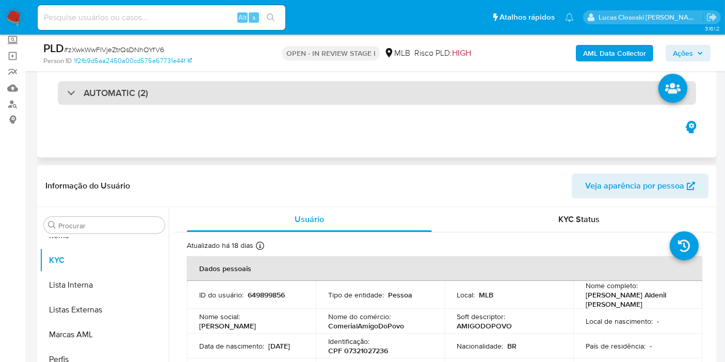
click at [229, 90] on div "AUTOMATIC (2)" at bounding box center [377, 93] width 638 height 24
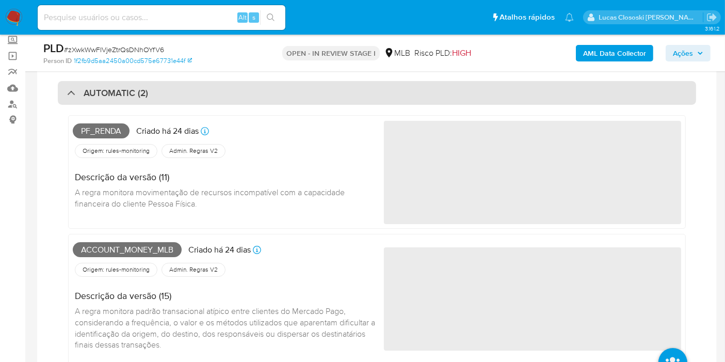
click at [218, 101] on div "AUTOMATIC (2)" at bounding box center [377, 93] width 638 height 24
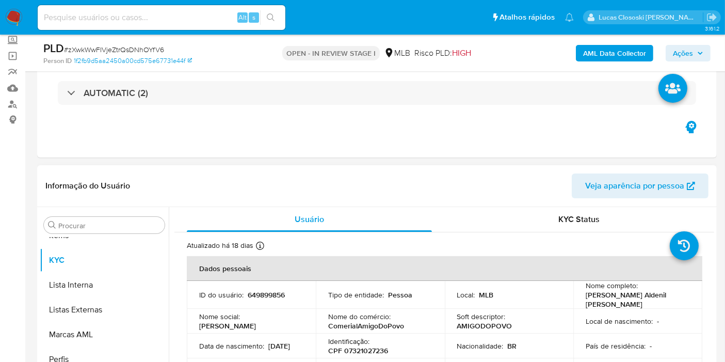
scroll to position [57, 0]
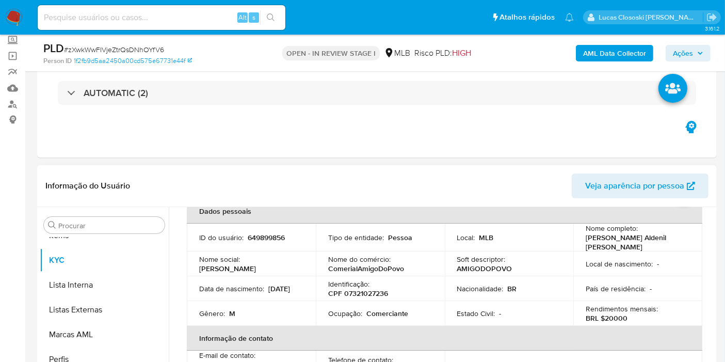
click at [371, 280] on div "Identificação : CPF 07321027236" at bounding box center [380, 288] width 104 height 19
click at [372, 296] on td "Identificação : CPF 07321027236" at bounding box center [380, 288] width 129 height 25
click at [371, 296] on td "Identificação : CPF 07321027236" at bounding box center [380, 288] width 129 height 25
click at [371, 288] on p "CPF 07321027236" at bounding box center [358, 292] width 60 height 9
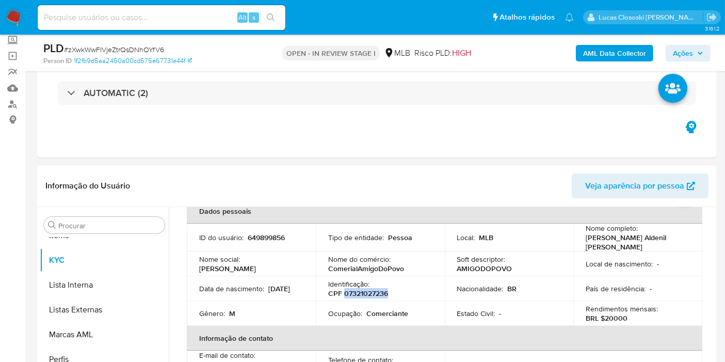
click at [371, 288] on p "CPF 07321027236" at bounding box center [358, 292] width 60 height 9
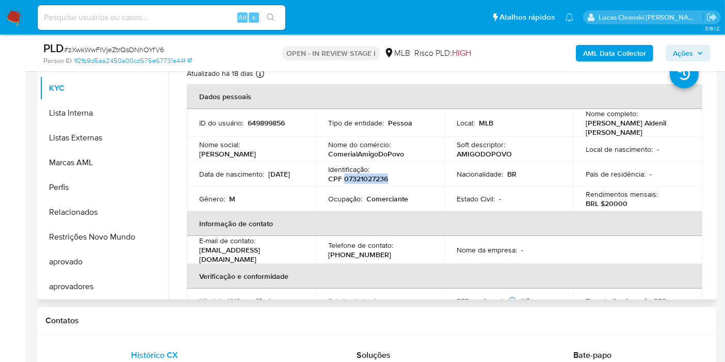
scroll to position [61, 0]
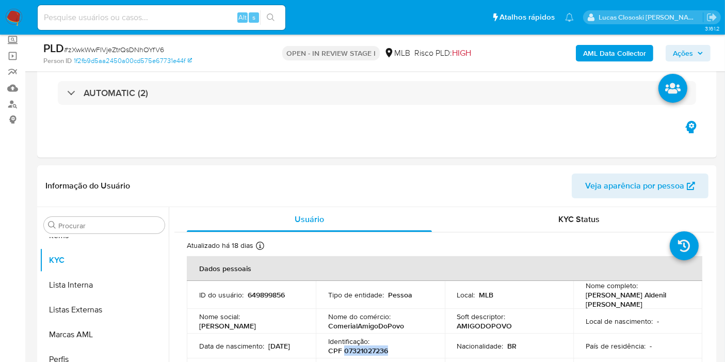
click at [625, 51] on b "AML Data Collector" at bounding box center [614, 53] width 63 height 17
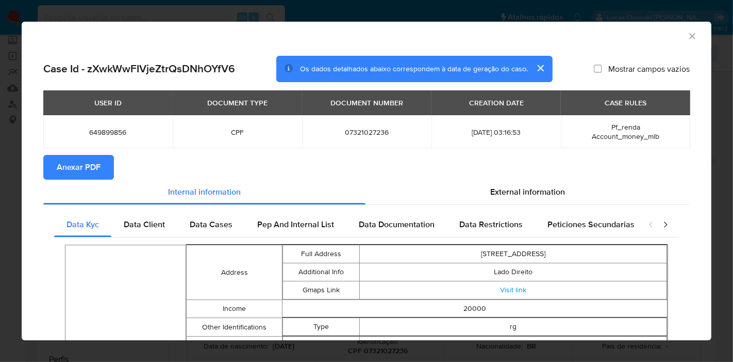
click at [75, 161] on span "Anexar PDF" at bounding box center [79, 167] width 44 height 23
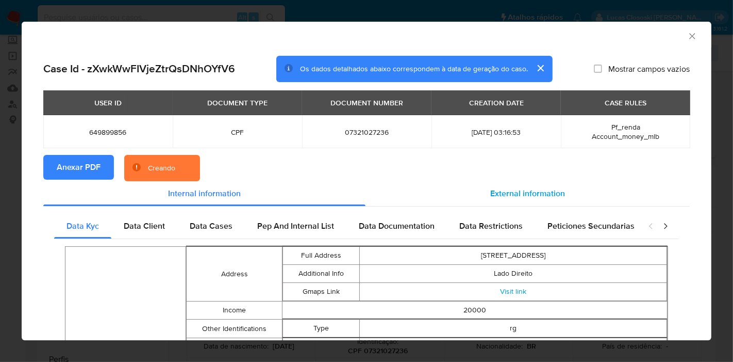
click at [514, 194] on span "External information" at bounding box center [527, 193] width 75 height 12
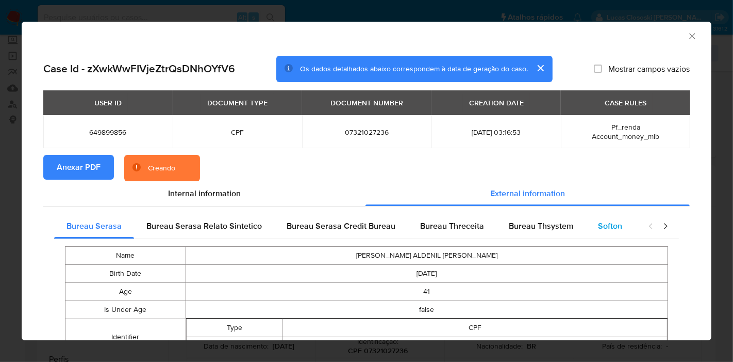
click at [601, 218] on div "Softon" at bounding box center [610, 226] width 49 height 25
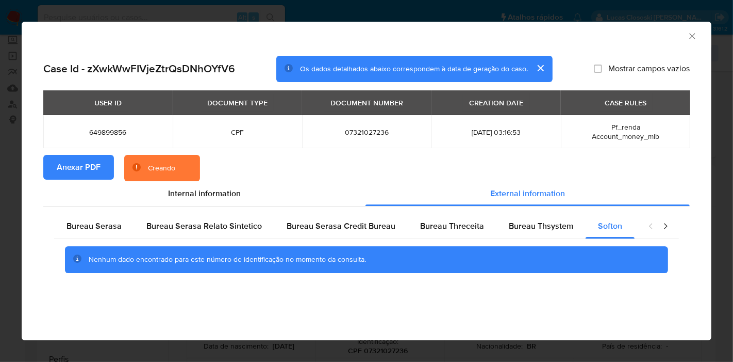
click at [694, 35] on icon "Fechar a janela" at bounding box center [692, 36] width 10 height 10
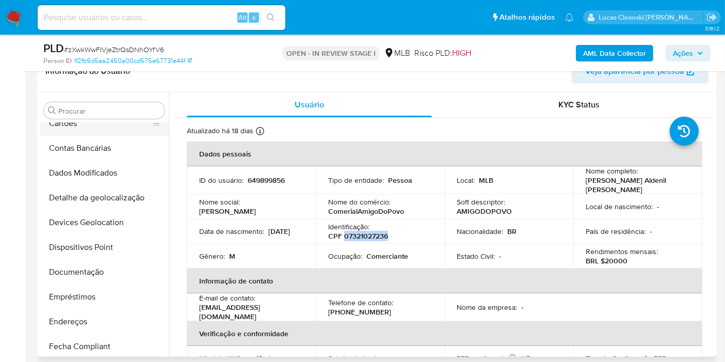
scroll to position [19, 0]
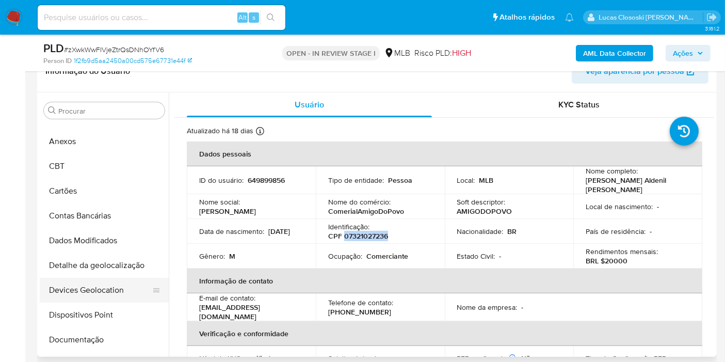
click at [80, 281] on button "Devices Geolocation" at bounding box center [100, 289] width 121 height 25
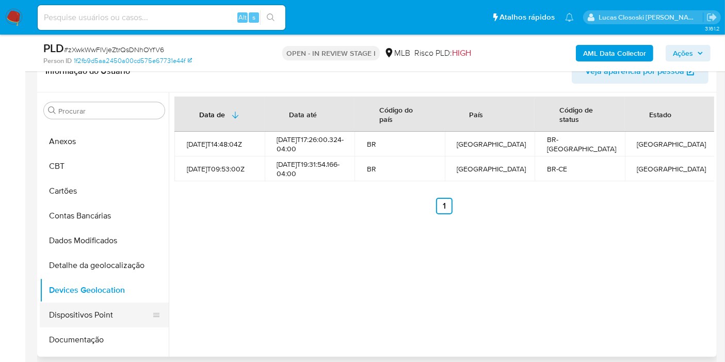
click at [70, 309] on button "Dispositivos Point" at bounding box center [100, 314] width 121 height 25
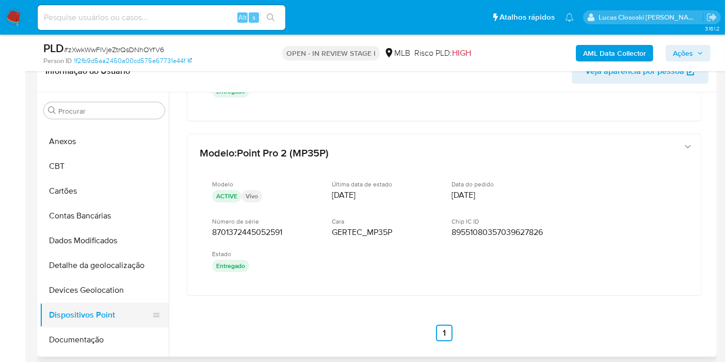
scroll to position [76, 0]
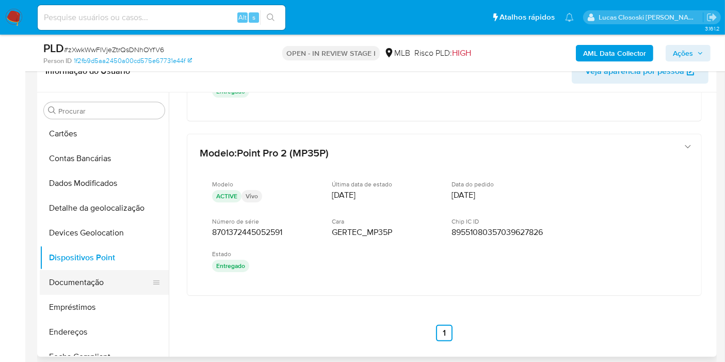
click at [87, 282] on button "Documentação" at bounding box center [100, 282] width 121 height 25
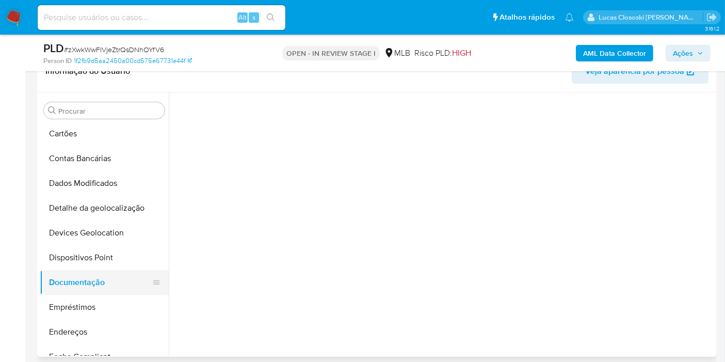
scroll to position [0, 0]
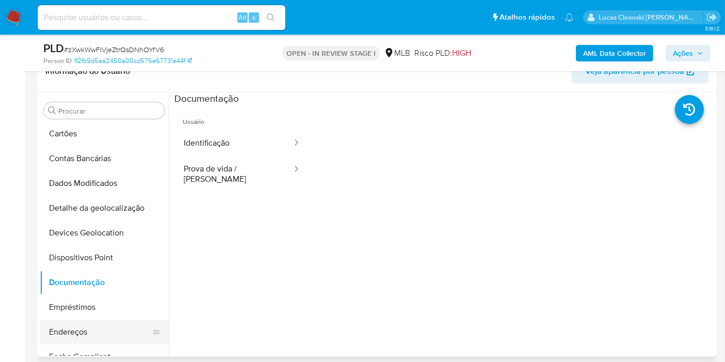
click at [96, 321] on button "Endereços" at bounding box center [100, 331] width 121 height 25
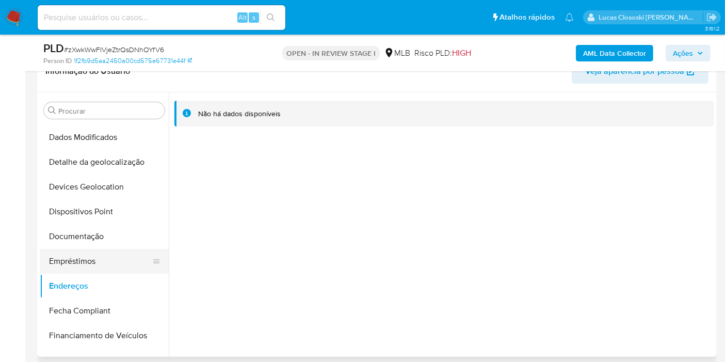
scroll to position [190, 0]
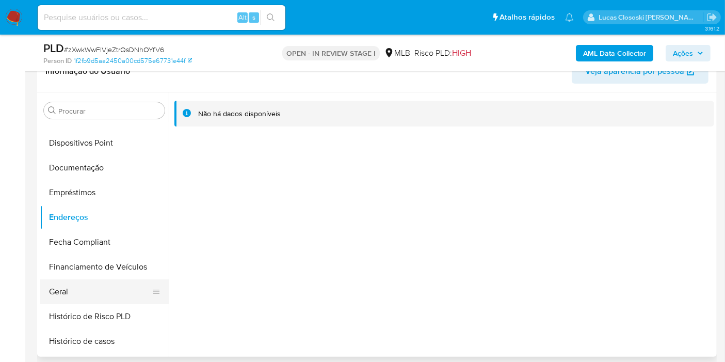
click at [76, 292] on button "Geral" at bounding box center [100, 291] width 121 height 25
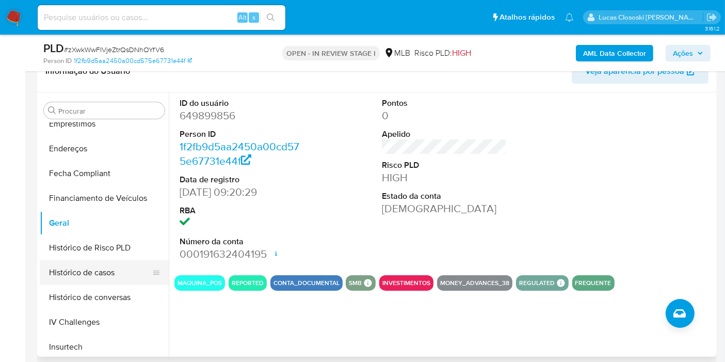
scroll to position [305, 0]
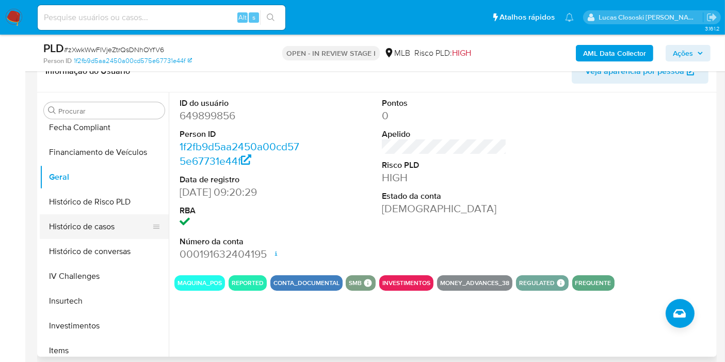
click at [88, 222] on button "Histórico de casos" at bounding box center [100, 226] width 121 height 25
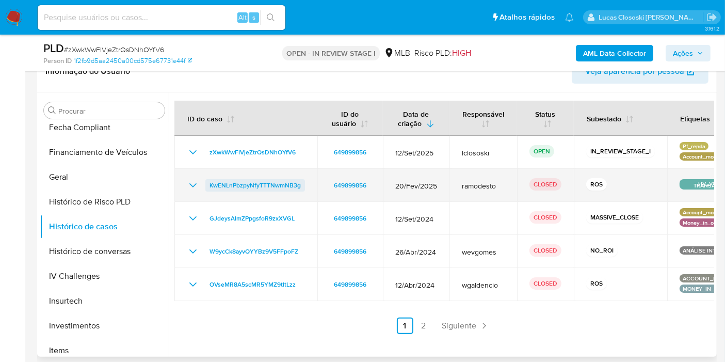
drag, startPoint x: 309, startPoint y: 183, endPoint x: 205, endPoint y: 187, distance: 103.7
click at [205, 187] on td "KwENLnPbzpyNfyTTTNwmNB3g" at bounding box center [245, 185] width 143 height 33
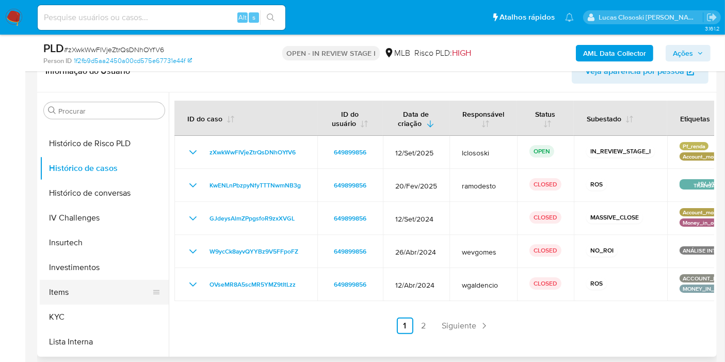
scroll to position [420, 0]
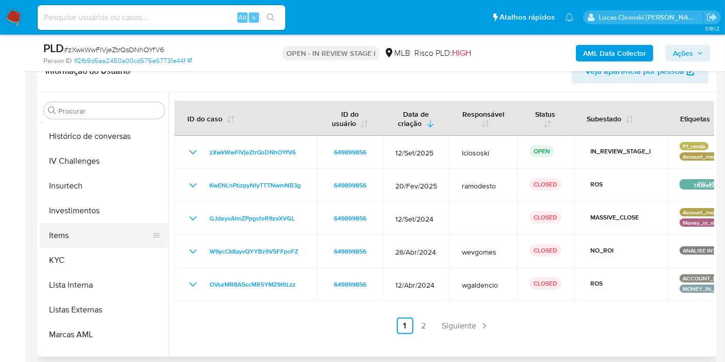
click at [78, 243] on button "Items" at bounding box center [100, 235] width 121 height 25
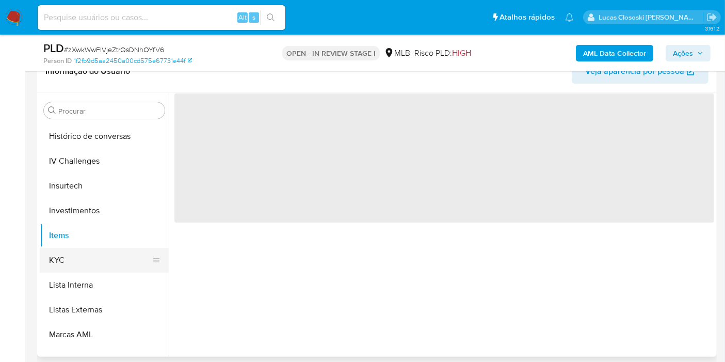
click at [78, 248] on button "KYC" at bounding box center [100, 260] width 121 height 25
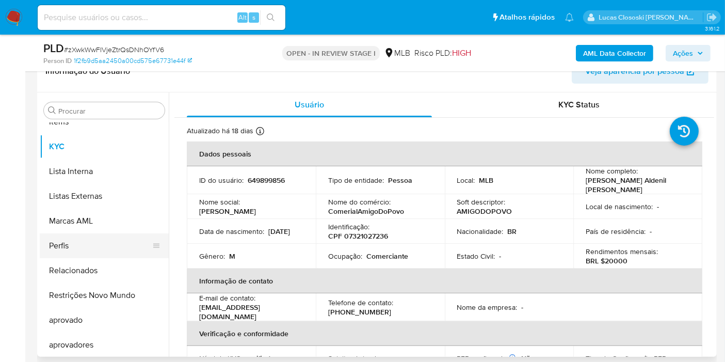
scroll to position [534, 0]
click at [99, 289] on button "Restrições Novo Mundo" at bounding box center [100, 294] width 121 height 25
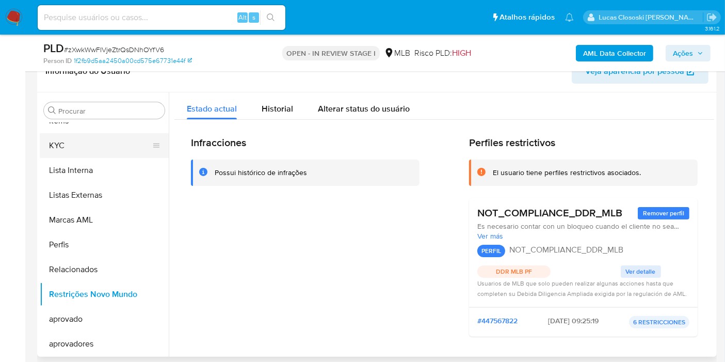
click at [54, 145] on button "KYC" at bounding box center [100, 145] width 121 height 25
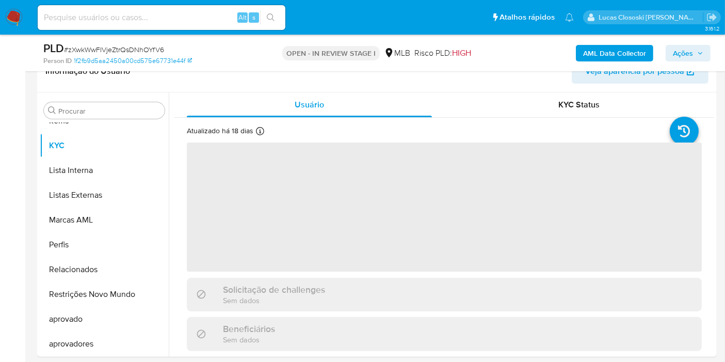
click at [141, 47] on span "# zXwkWwFIVjeZtrQsDNhOYfV6" at bounding box center [114, 49] width 100 height 10
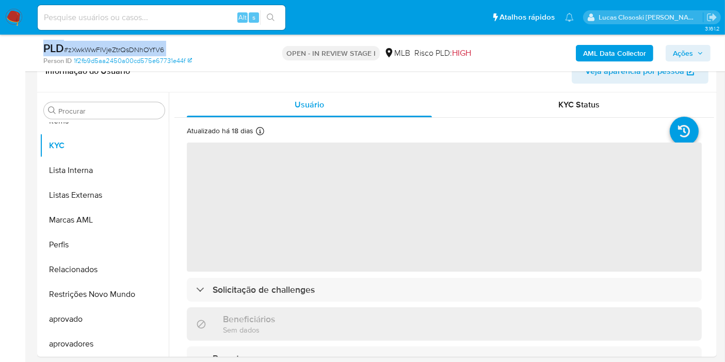
click at [141, 47] on span "# zXwkWwFIVjeZtrQsDNhOYfV6" at bounding box center [114, 49] width 100 height 10
copy div "PLD # zXwkWwFIVjeZtrQsDNhOYfV6"
click at [120, 40] on div "PLD # zXwkWwFIVjeZtrQsDNhOYfV6 Person ID 1f2fb9d5aa2450a00cd575e67731e44f OPEN …" at bounding box center [376, 53] width 679 height 37
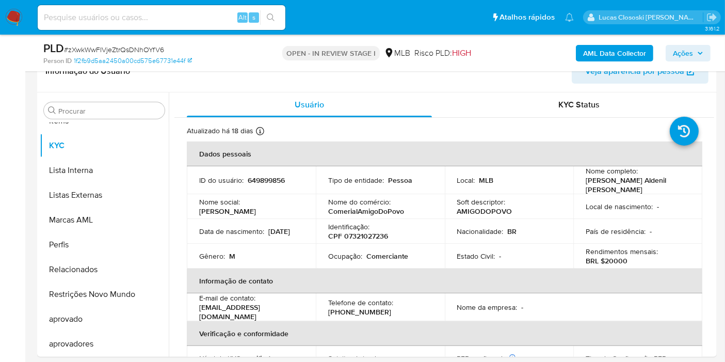
click at [100, 50] on span "# zXwkWwFIVjeZtrQsDNhOYfV6" at bounding box center [114, 49] width 100 height 10
copy span "zXwkWwFIVjeZtrQsDNhOYfV6"
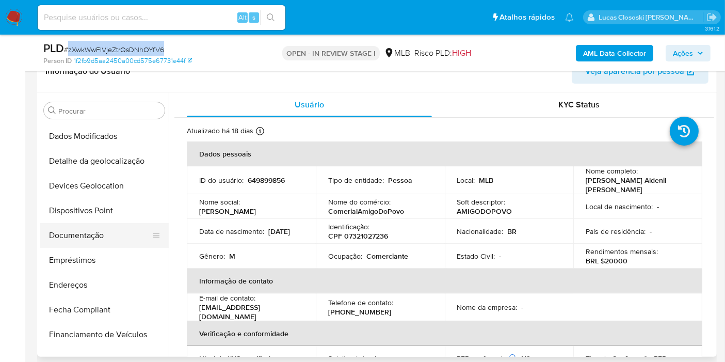
scroll to position [134, 0]
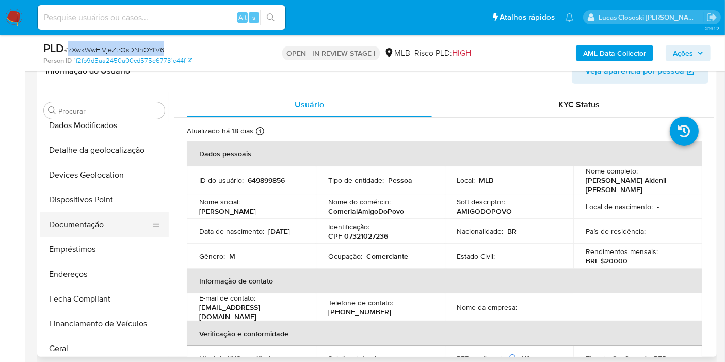
click at [102, 224] on button "Documentação" at bounding box center [100, 224] width 121 height 25
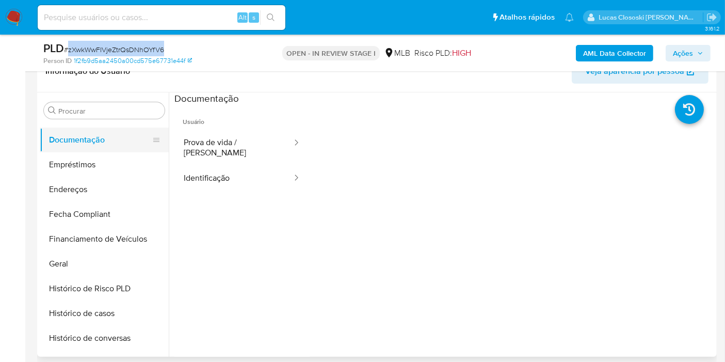
scroll to position [420, 0]
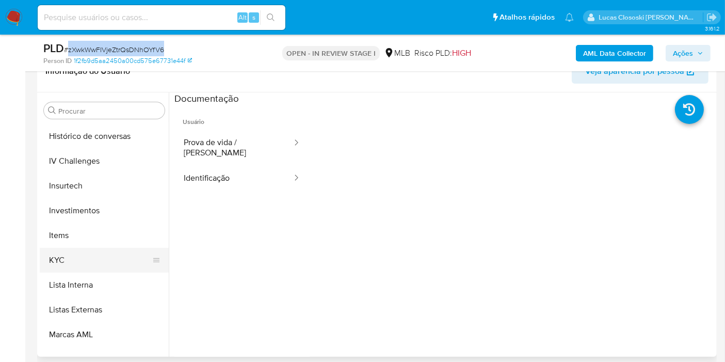
click at [95, 253] on button "KYC" at bounding box center [100, 260] width 121 height 25
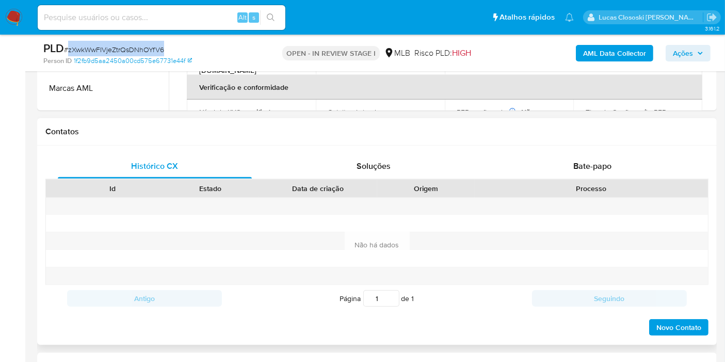
scroll to position [462, 0]
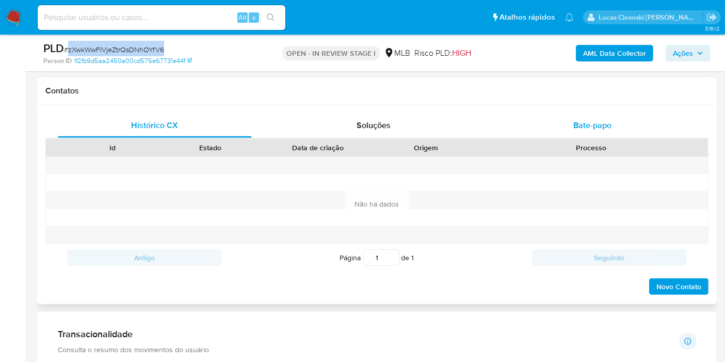
click at [632, 121] on div "Bate-papo" at bounding box center [592, 125] width 194 height 25
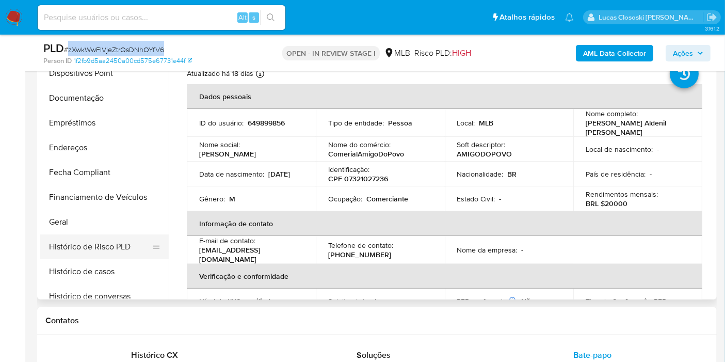
scroll to position [248, 0]
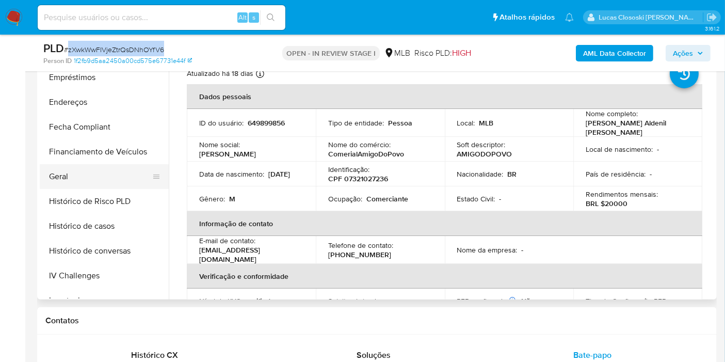
click at [78, 180] on button "Geral" at bounding box center [100, 176] width 121 height 25
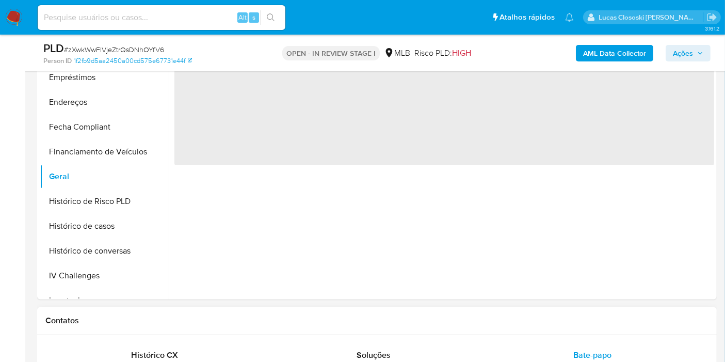
click at [312, 323] on h1 "Contatos" at bounding box center [376, 320] width 663 height 10
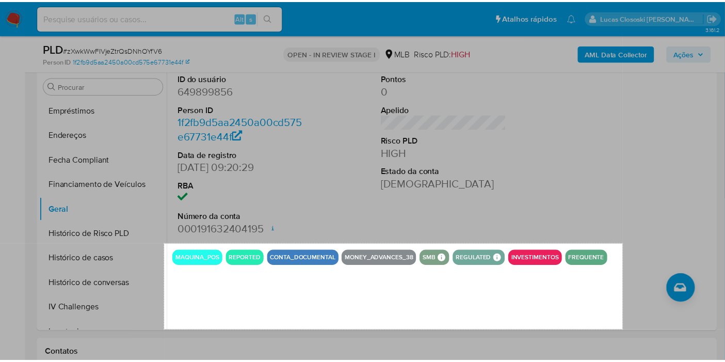
scroll to position [234, 0]
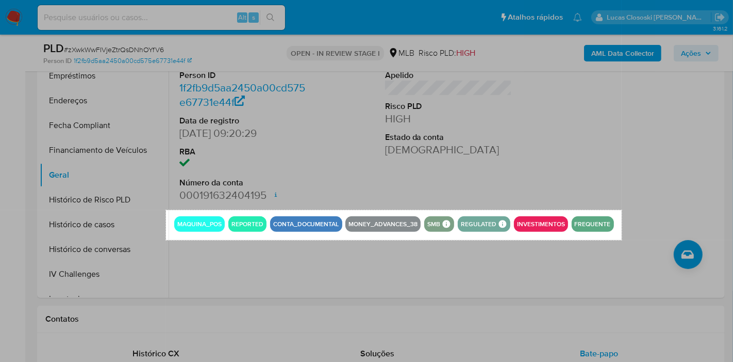
drag, startPoint x: 166, startPoint y: 325, endPoint x: 622, endPoint y: 240, distance: 463.9
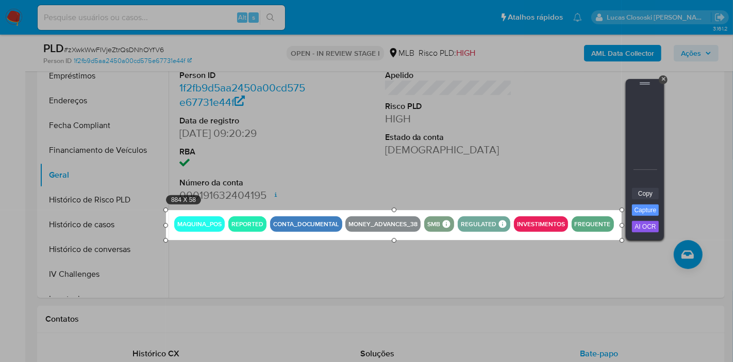
click at [643, 195] on link "Copy" at bounding box center [645, 193] width 27 height 11
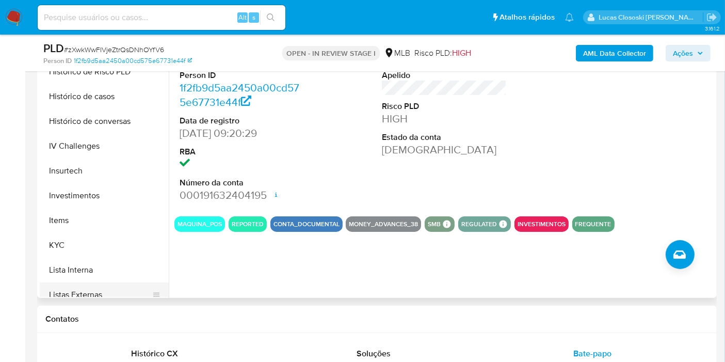
scroll to position [477, 0]
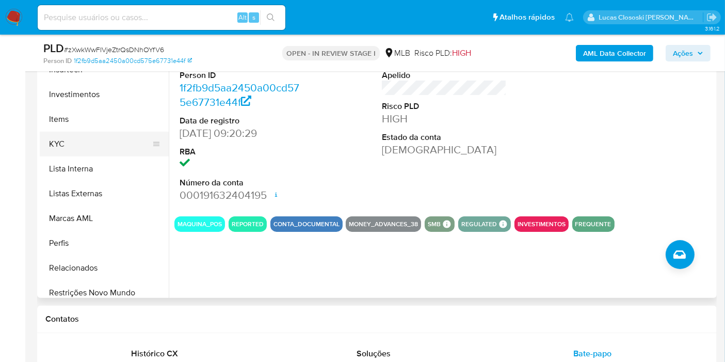
click at [88, 140] on button "KYC" at bounding box center [100, 144] width 121 height 25
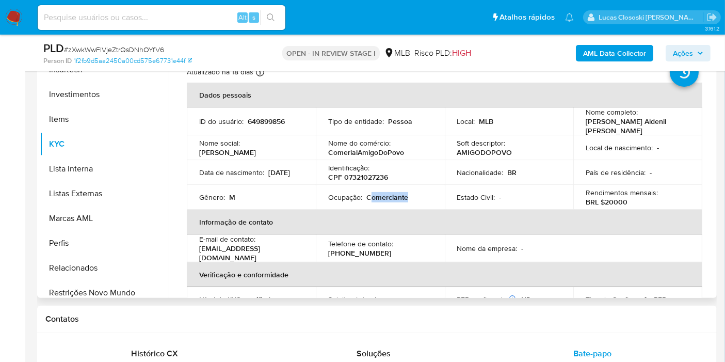
drag, startPoint x: 406, startPoint y: 195, endPoint x: 370, endPoint y: 195, distance: 35.6
click at [370, 195] on div "Ocupação : Comerciante" at bounding box center [380, 196] width 104 height 9
copy p "omerciante"
click at [456, 175] on td "Nacionalidade : BR" at bounding box center [509, 172] width 129 height 25
click at [367, 172] on p "CPF 07321027236" at bounding box center [358, 176] width 60 height 9
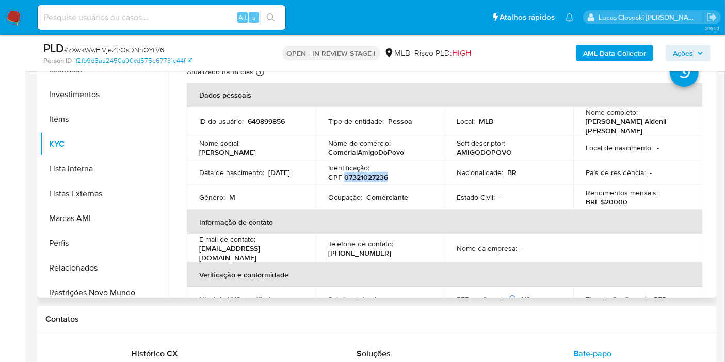
click at [367, 172] on p "CPF 07321027236" at bounding box center [358, 176] width 60 height 9
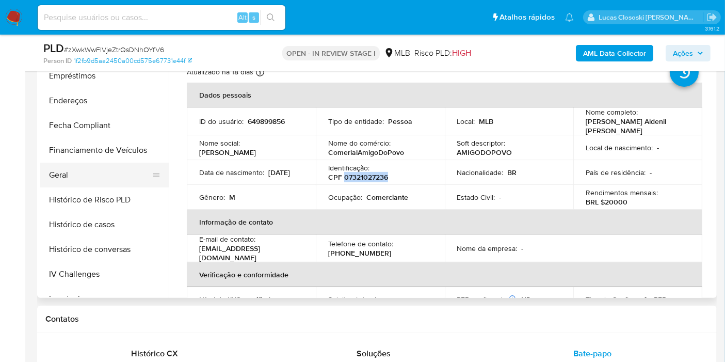
scroll to position [76, 0]
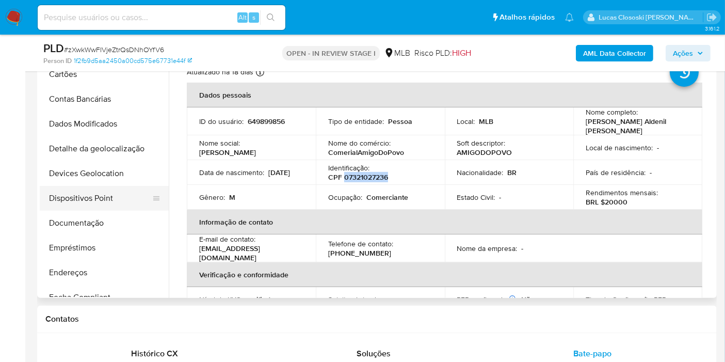
click at [117, 198] on button "Dispositivos Point" at bounding box center [100, 198] width 121 height 25
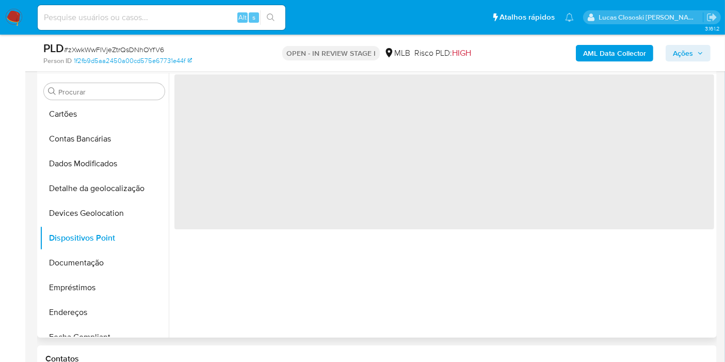
scroll to position [176, 0]
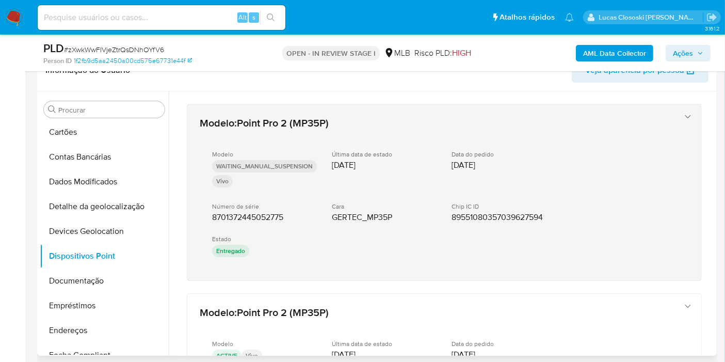
drag, startPoint x: 287, startPoint y: 288, endPoint x: 199, endPoint y: 209, distance: 118.4
click at [199, 209] on div "Modelo : Point Pro 2 (MP35P) Modelo WAITING_MANUAL_SUSPENSION Vivo Última data …" at bounding box center [443, 301] width 539 height 421
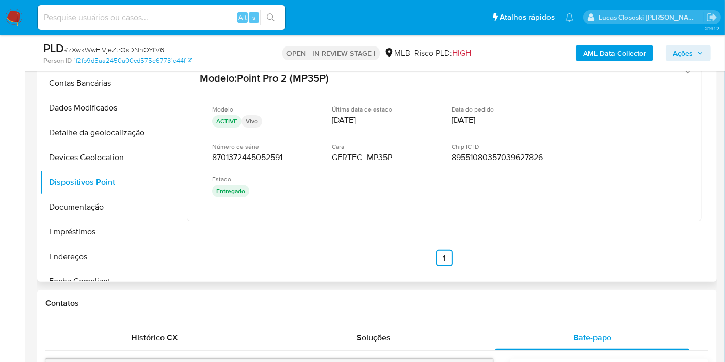
scroll to position [291, 0]
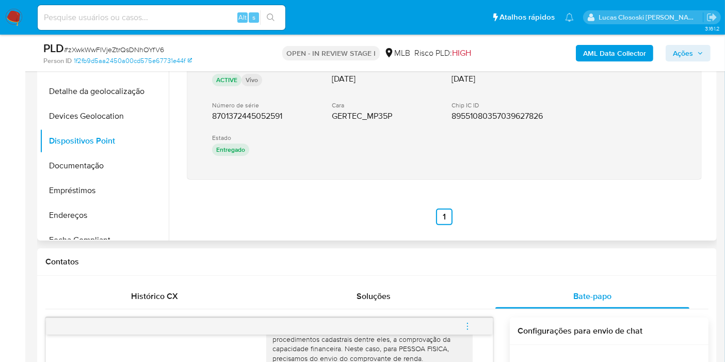
drag, startPoint x: 266, startPoint y: 211, endPoint x: 210, endPoint y: 110, distance: 115.4
click at [210, 110] on div "Modelo : Point Pro 2 (MP35P) Modelo WAITING_MANUAL_SUSPENSION Vivo Última data …" at bounding box center [443, 26] width 539 height 421
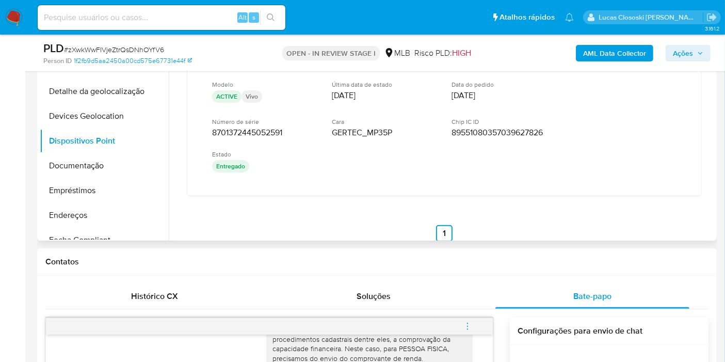
scroll to position [160, 0]
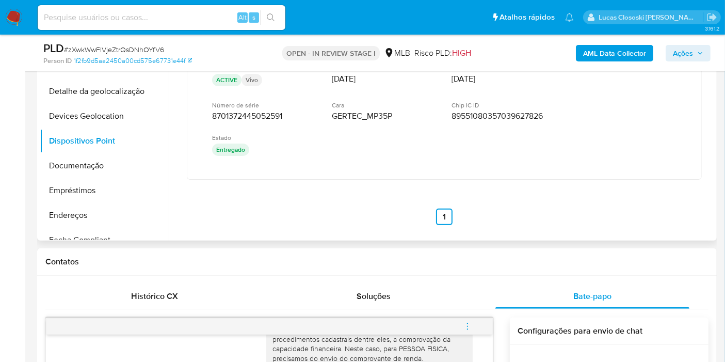
click at [344, 193] on div "Modelo : Point Pro 2 (MP35P) Modelo WAITING_MANUAL_SUSPENSION Vivo Última data …" at bounding box center [443, 26] width 539 height 421
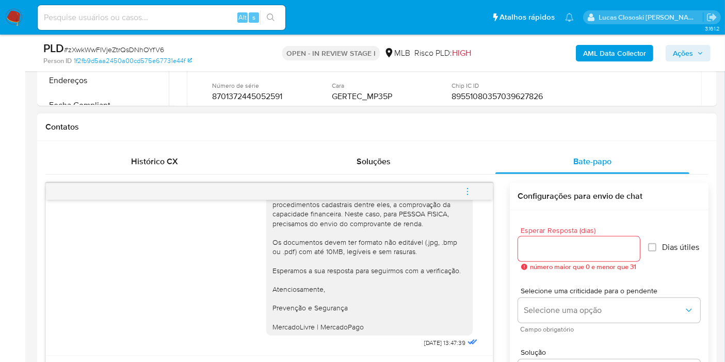
scroll to position [463, 0]
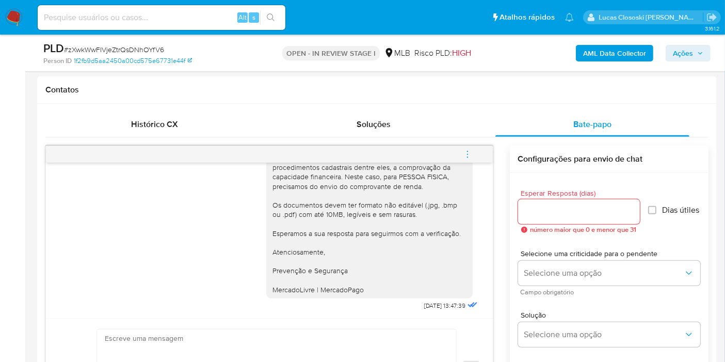
click at [671, 52] on button "Ações" at bounding box center [687, 53] width 45 height 17
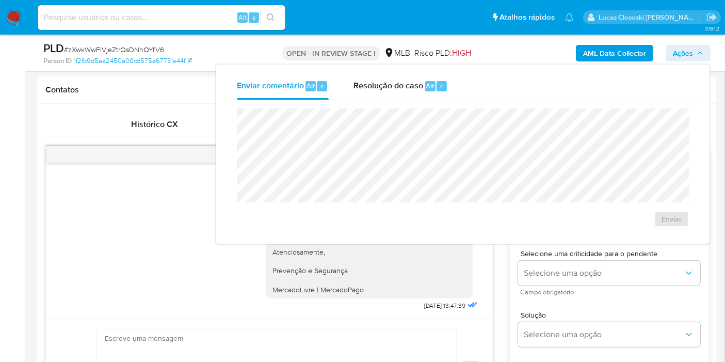
click at [423, 99] on div "Enviar comentário Alt c Resolução do caso Alt r Enviar" at bounding box center [462, 154] width 477 height 162
click at [418, 88] on span "Resolução do caso" at bounding box center [388, 85] width 70 height 12
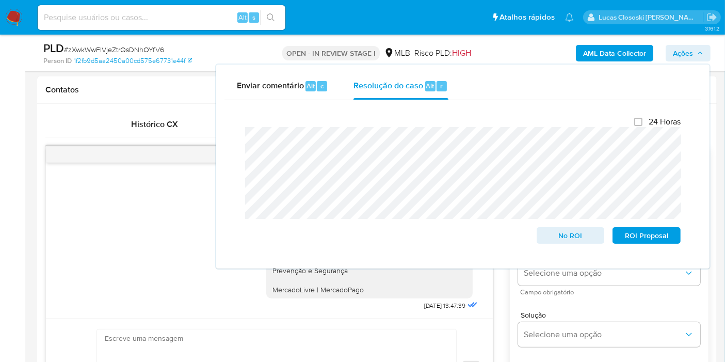
click at [697, 62] on div "AML Data Collector Ações Enviar comentário Alt c Resolução do caso Alt r Fecham…" at bounding box center [600, 53] width 220 height 24
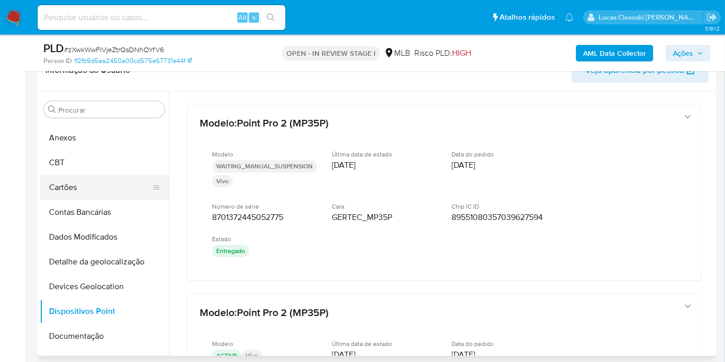
scroll to position [0, 0]
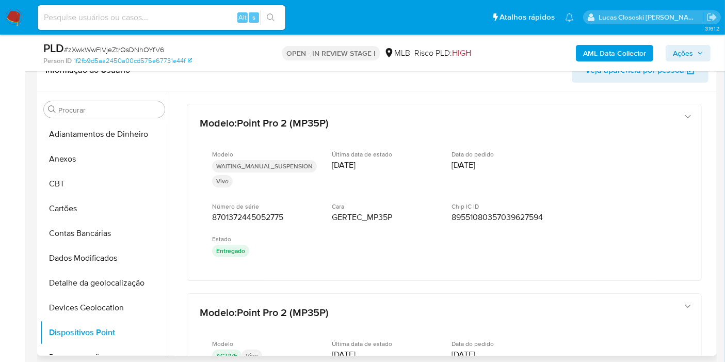
drag, startPoint x: 72, startPoint y: 155, endPoint x: 146, endPoint y: 119, distance: 82.8
click at [72, 155] on button "Anexos" at bounding box center [104, 158] width 129 height 25
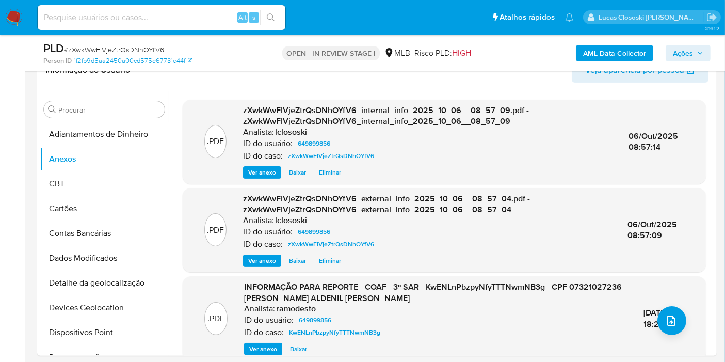
click at [690, 53] on span "Ações" at bounding box center [682, 53] width 20 height 17
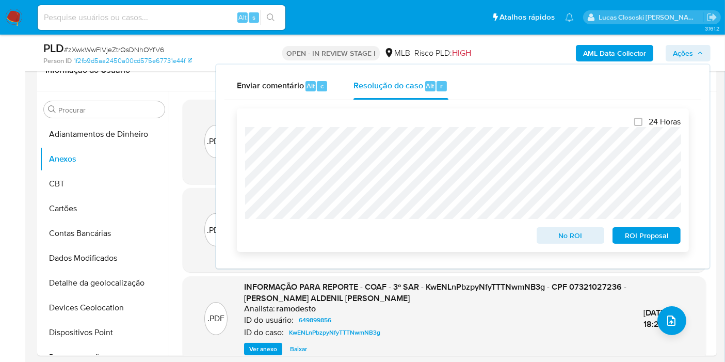
click at [640, 238] on span "ROI Proposal" at bounding box center [646, 235] width 54 height 14
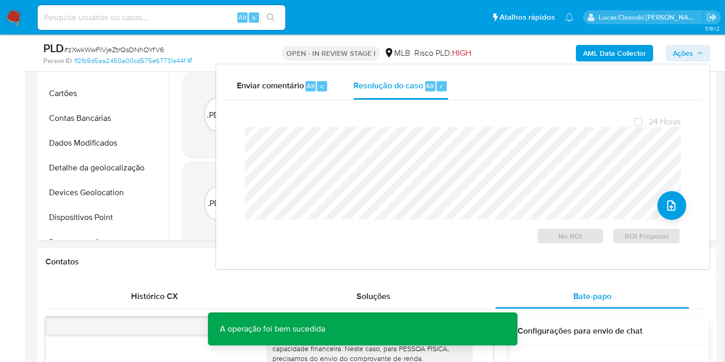
scroll to position [62, 0]
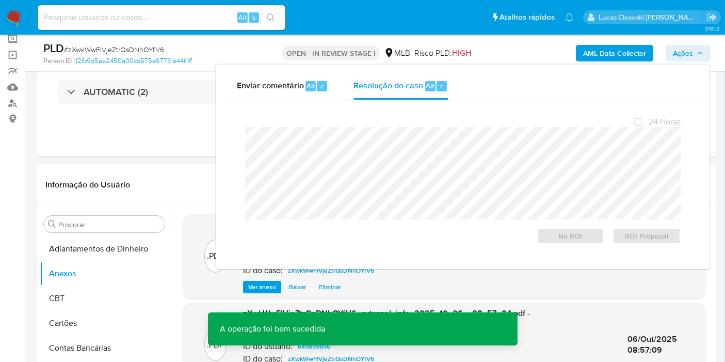
click at [689, 57] on span "Ações" at bounding box center [682, 53] width 20 height 17
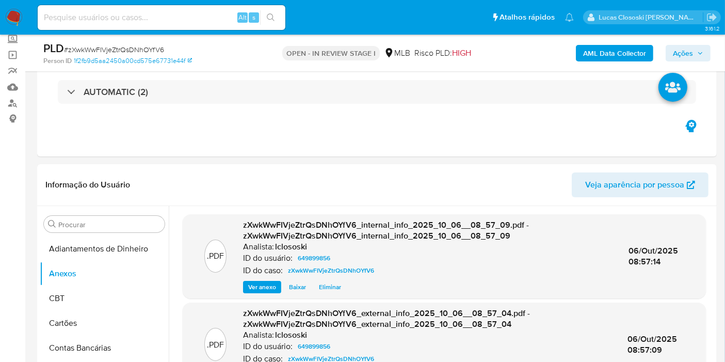
click at [687, 55] on span "Ações" at bounding box center [682, 53] width 20 height 17
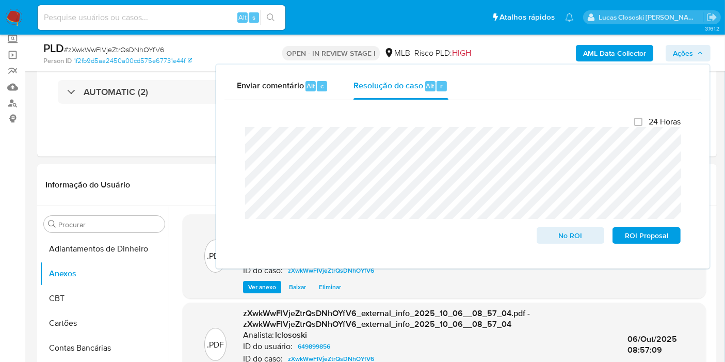
click at [687, 55] on span "Ações" at bounding box center [682, 53] width 20 height 17
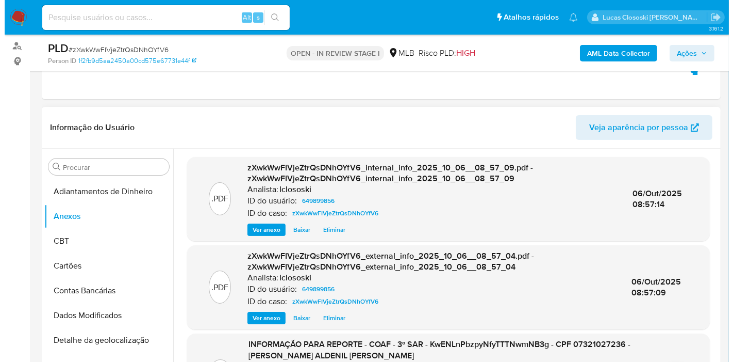
scroll to position [57, 0]
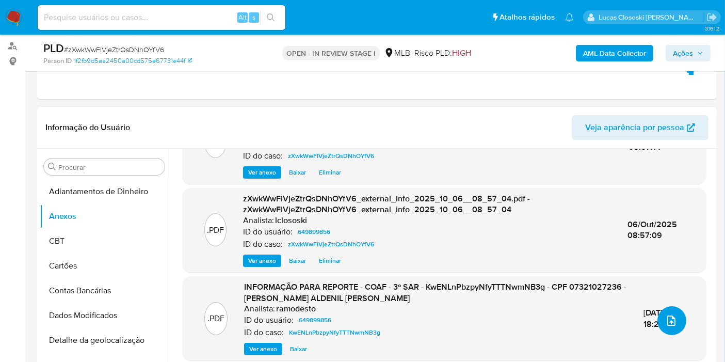
click at [668, 308] on button "upload-file" at bounding box center [671, 320] width 29 height 29
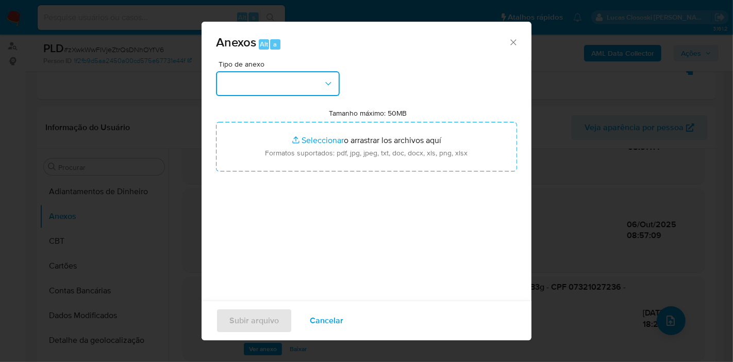
click at [285, 92] on button "button" at bounding box center [278, 83] width 124 height 25
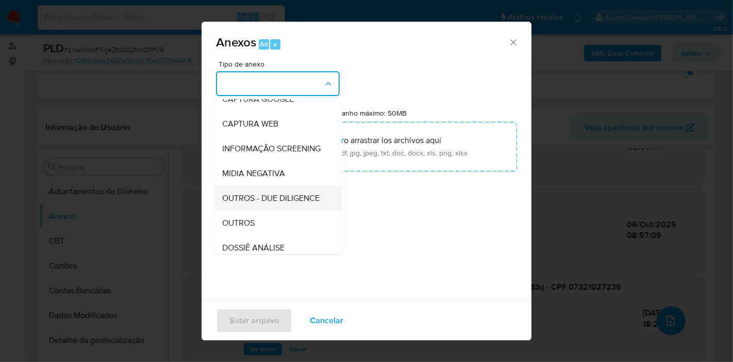
scroll to position [114, 0]
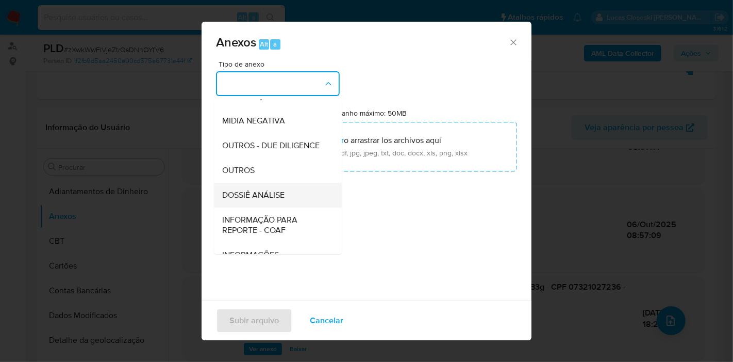
click at [287, 207] on div "DOSSIÊ ANÁLISE" at bounding box center [274, 195] width 105 height 25
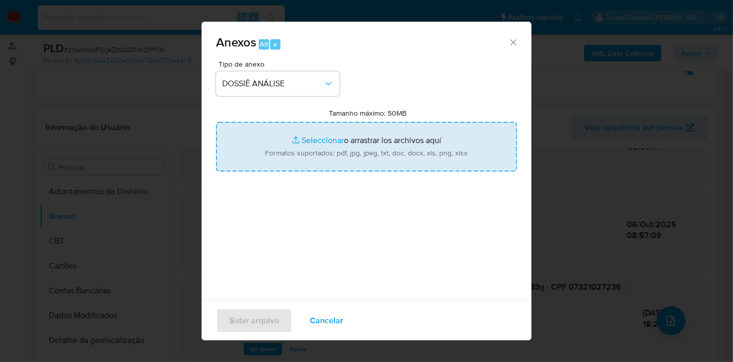
click at [289, 145] on input "Tamanho máximo: 50MB Seleccionar archivos" at bounding box center [366, 147] width 301 height 50
type input "C:\fakepath\Mulan 649899856_2025_10_06_07_49_45.xlsx"
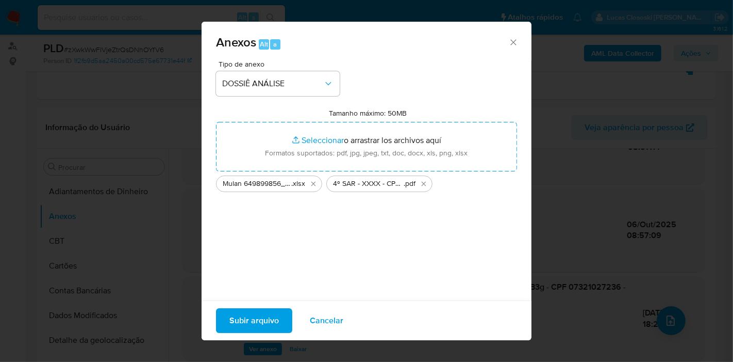
click at [275, 320] on span "Subir arquivo" at bounding box center [254, 320] width 50 height 23
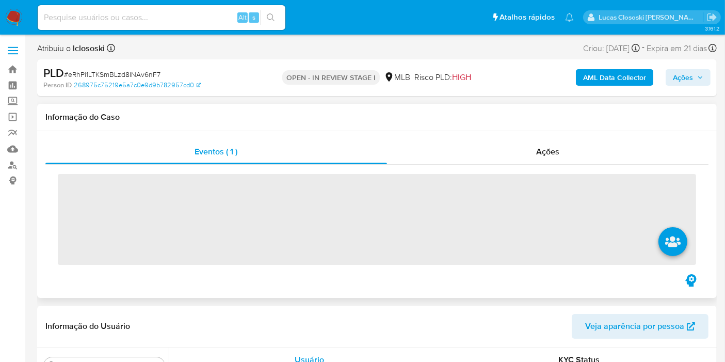
scroll to position [534, 0]
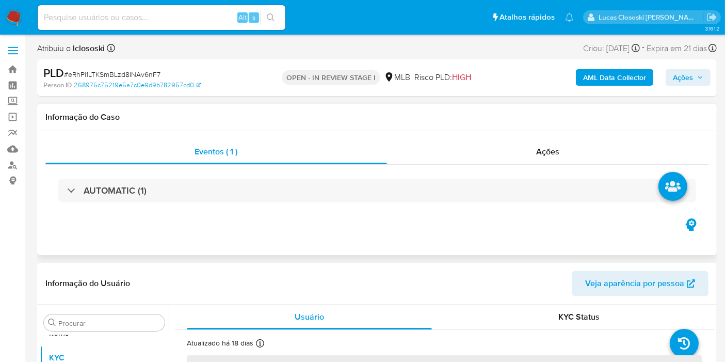
select select "10"
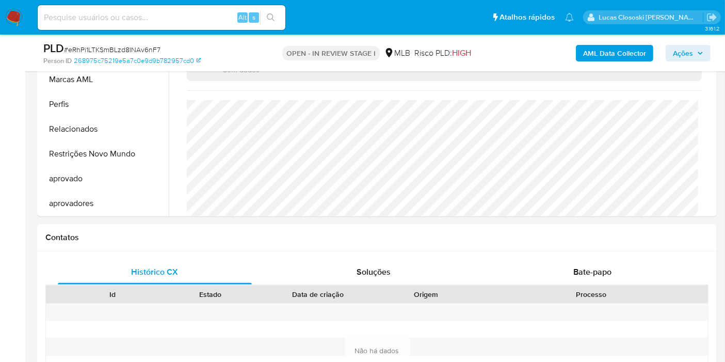
scroll to position [343, 0]
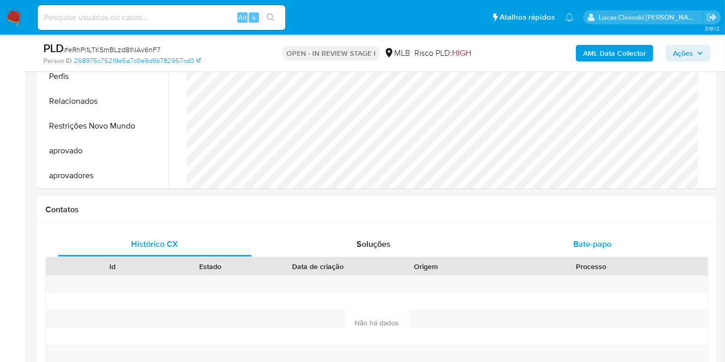
click at [610, 245] on span "Bate-papo" at bounding box center [592, 244] width 38 height 12
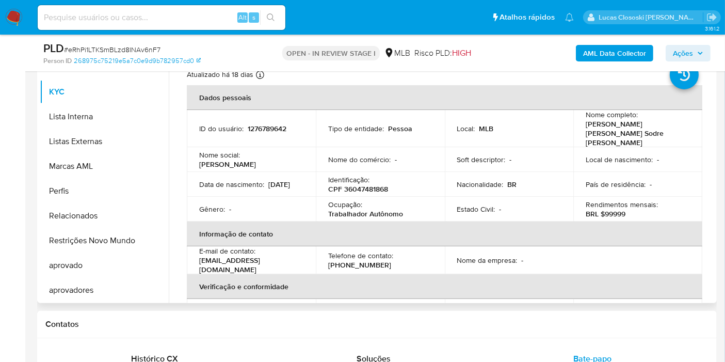
scroll to position [0, 0]
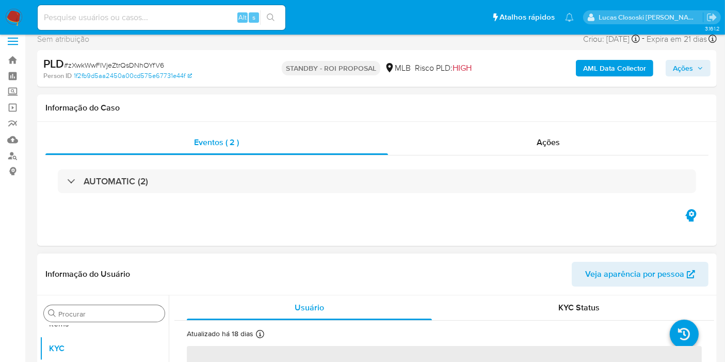
scroll to position [114, 0]
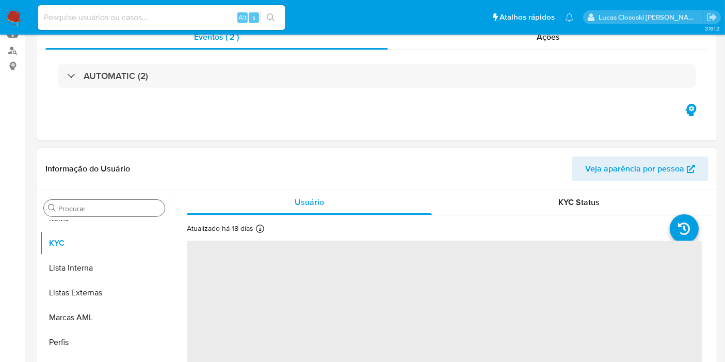
select select "10"
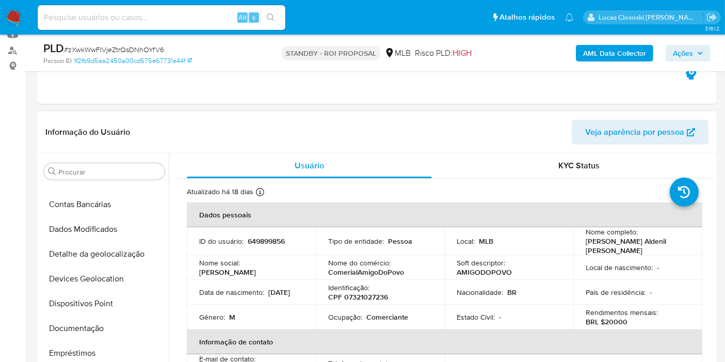
scroll to position [19, 0]
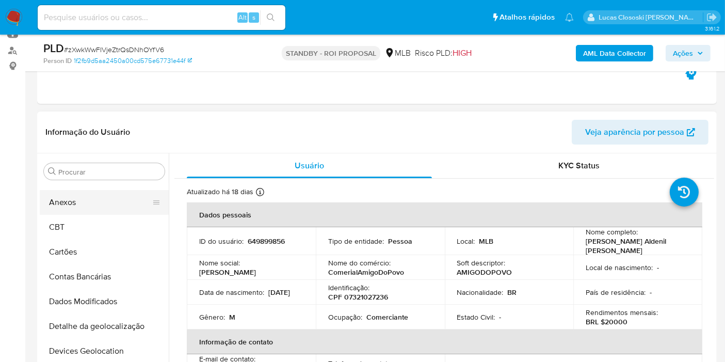
click at [72, 208] on button "Anexos" at bounding box center [100, 202] width 121 height 25
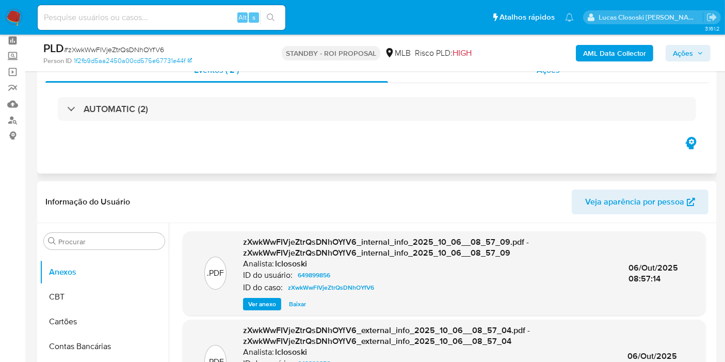
scroll to position [0, 0]
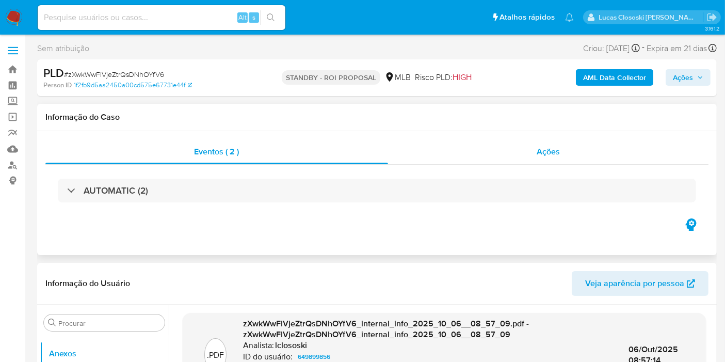
click at [559, 151] on span "Ações" at bounding box center [547, 151] width 23 height 12
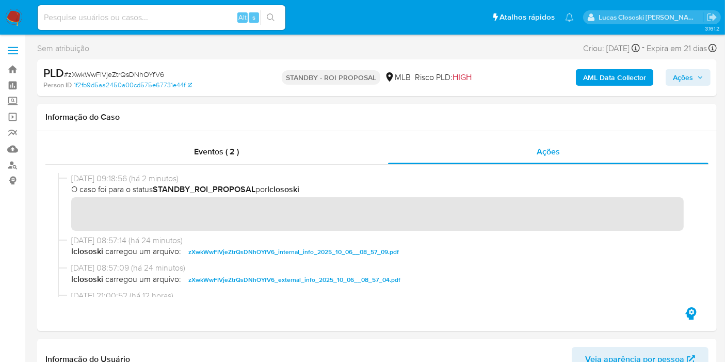
click at [702, 76] on icon "button" at bounding box center [700, 77] width 6 height 6
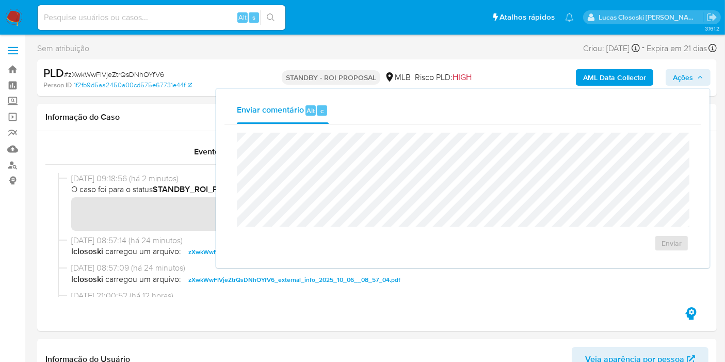
click at [705, 77] on button "Ações" at bounding box center [687, 77] width 45 height 17
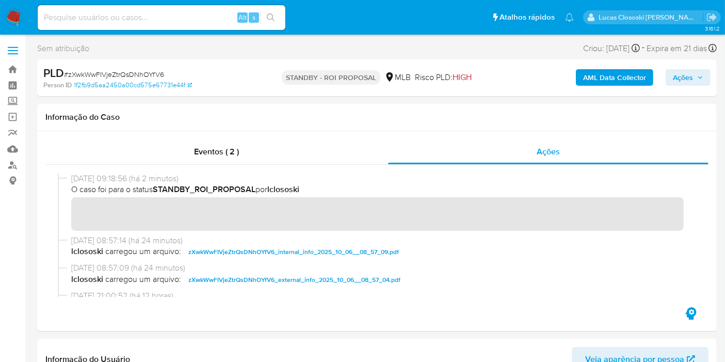
click at [126, 68] on div "PLD # zXwkWwFIVjeZtrQsDNhOYfV6" at bounding box center [152, 72] width 219 height 15
copy span "zXwkWwFIVjeZtrQsDNhOYfV6"
click at [15, 12] on img at bounding box center [14, 18] width 18 height 18
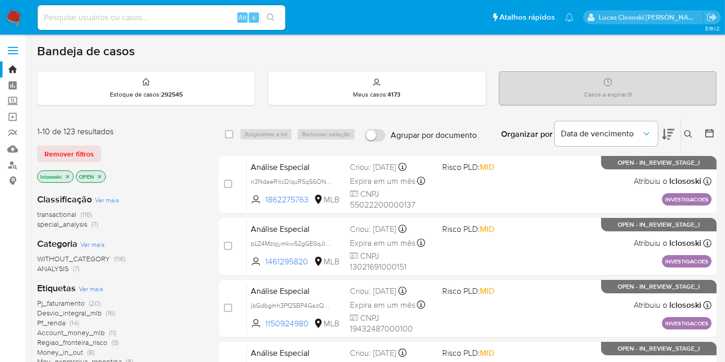
click at [66, 173] on icon "close-filter" at bounding box center [67, 176] width 6 height 6
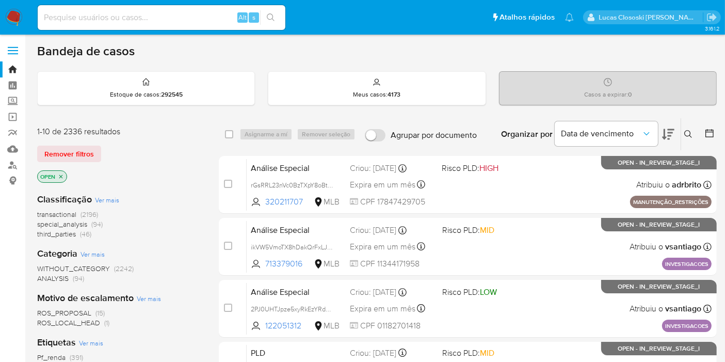
click at [61, 175] on icon "close-filter" at bounding box center [61, 176] width 4 height 4
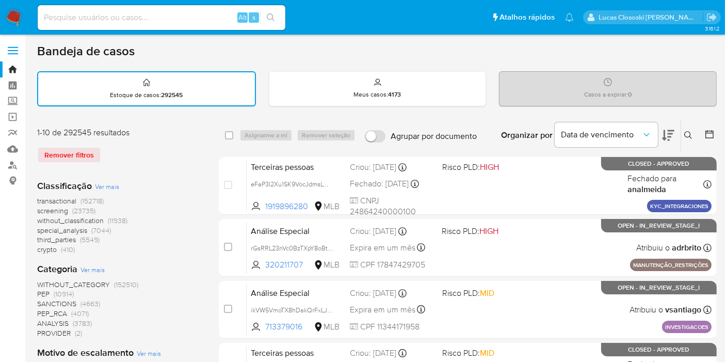
click at [689, 134] on icon at bounding box center [688, 135] width 8 height 8
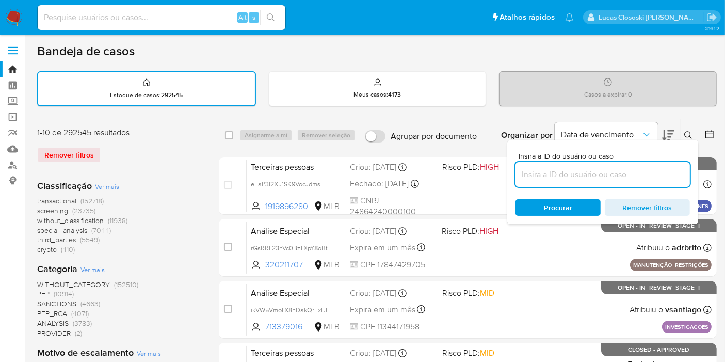
click at [597, 168] on input at bounding box center [602, 174] width 174 height 13
type input "zXwkWwFIVjeZtrQsDNhOYfV6"
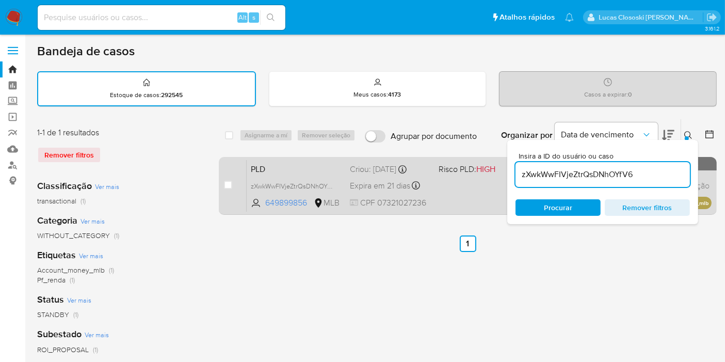
click at [222, 186] on div "case-item-checkbox Incapaz de atribuir o caso PLD zXwkWwFIVjeZtrQsDNhOYfV6 6498…" at bounding box center [468, 186] width 498 height 58
click at [224, 186] on span at bounding box center [228, 184] width 8 height 8
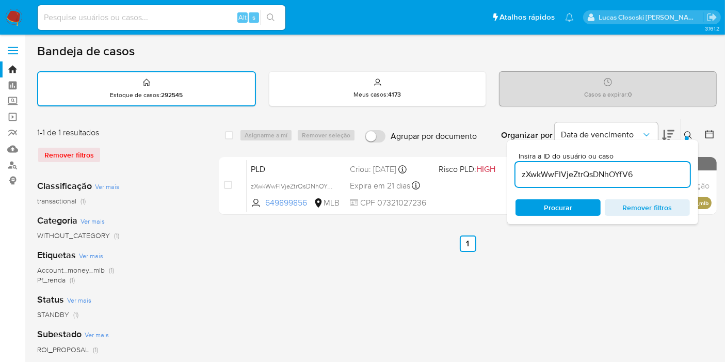
click at [298, 292] on div "select-all-cases-checkbox Asignarme a mí Remover seleção Agrupar por documento …" at bounding box center [468, 345] width 498 height 453
click at [670, 129] on icon at bounding box center [668, 135] width 12 height 12
click at [663, 121] on button at bounding box center [668, 135] width 12 height 32
click at [609, 242] on ul "Anterior 1 Siguiente" at bounding box center [468, 243] width 498 height 17
click at [561, 212] on span "Procurar" at bounding box center [558, 207] width 28 height 17
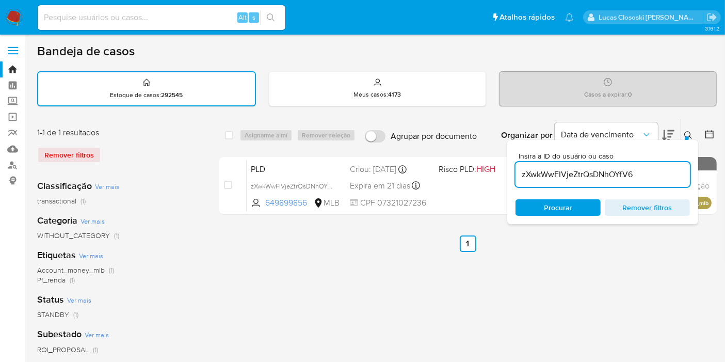
click at [559, 244] on ul "Anterior 1 Siguiente" at bounding box center [468, 243] width 498 height 17
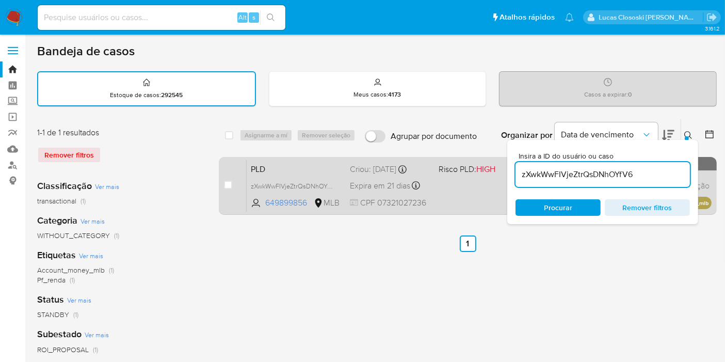
click at [428, 178] on div "Expira em 21 dias Expira em 27/10/2025 00:16:53" at bounding box center [390, 185] width 80 height 14
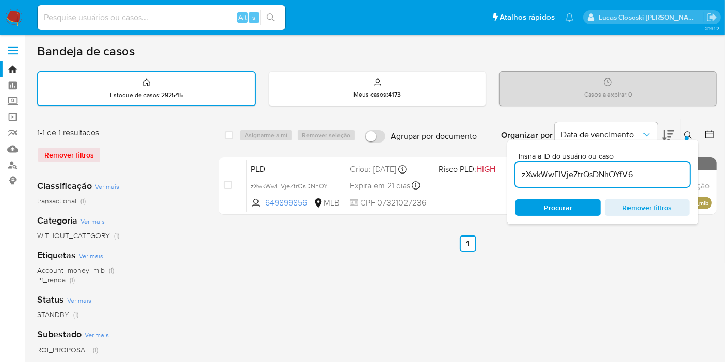
drag, startPoint x: 475, startPoint y: 4, endPoint x: 302, endPoint y: 43, distance: 178.3
click at [302, 43] on div "Bandeja de casos" at bounding box center [376, 50] width 679 height 15
click at [551, 174] on input "zXwkWwFIVjeZtrQsDNhOYfV6" at bounding box center [602, 174] width 174 height 13
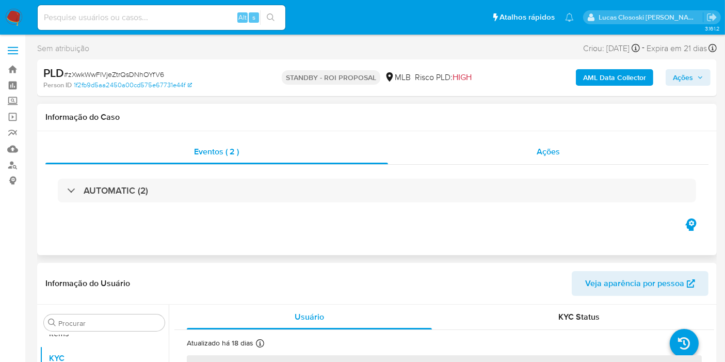
scroll to position [534, 0]
click at [519, 149] on div "Ações" at bounding box center [548, 151] width 321 height 25
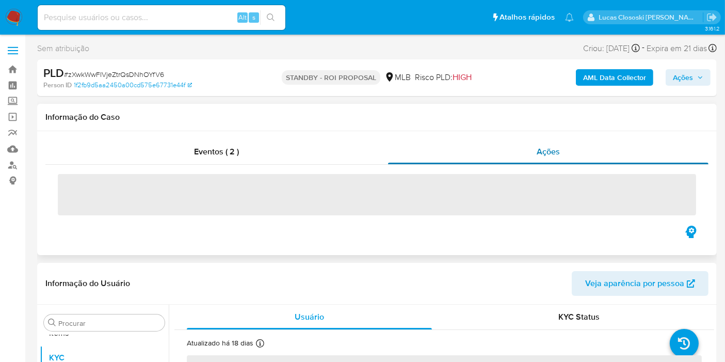
select select "10"
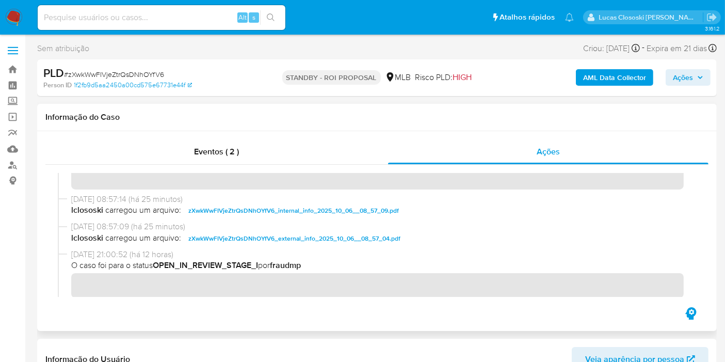
scroll to position [0, 0]
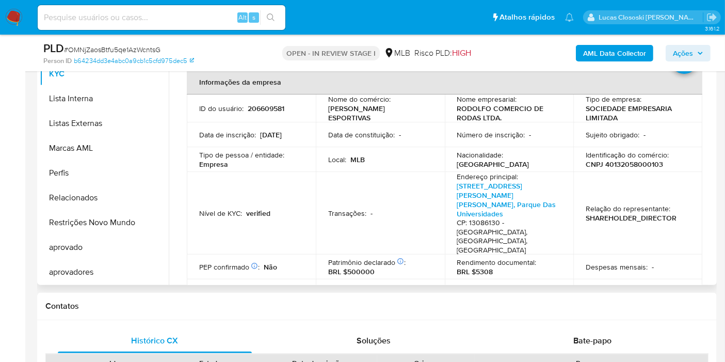
scroll to position [229, 0]
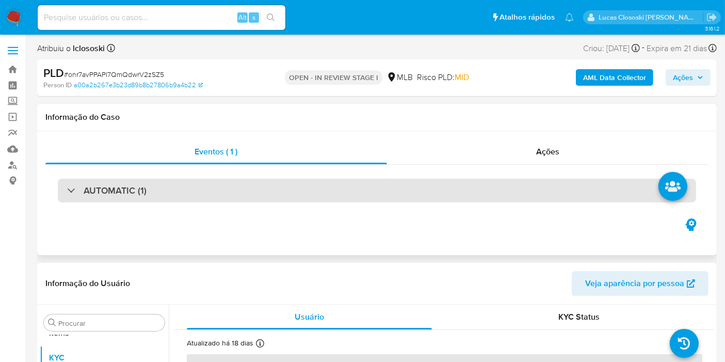
click at [166, 192] on div "AUTOMATIC (1)" at bounding box center [377, 190] width 638 height 24
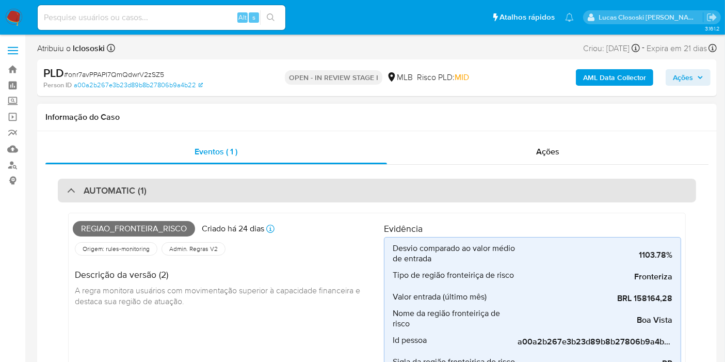
click at [150, 189] on div "AUTOMATIC (1)" at bounding box center [377, 190] width 638 height 24
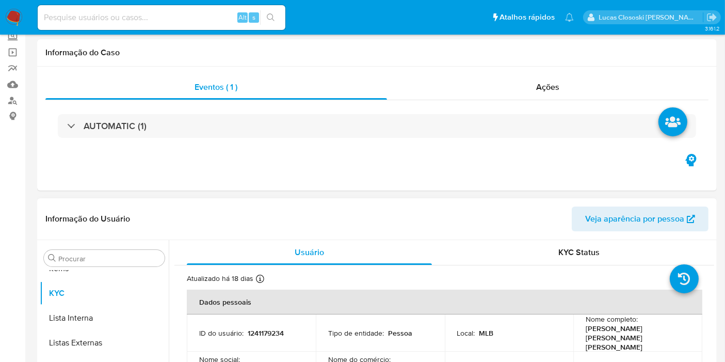
scroll to position [114, 0]
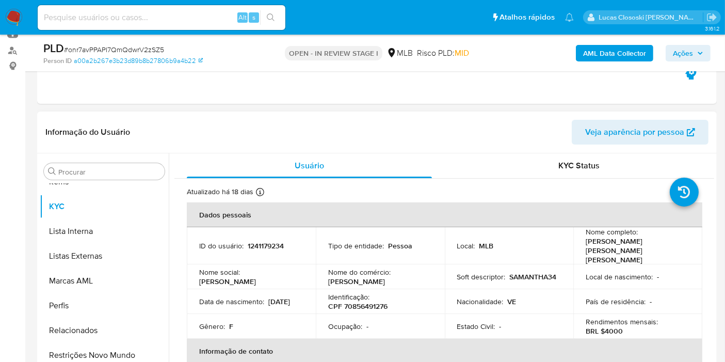
click at [358, 301] on p "CPF 70856491276" at bounding box center [357, 305] width 59 height 9
copy p "70856491276"
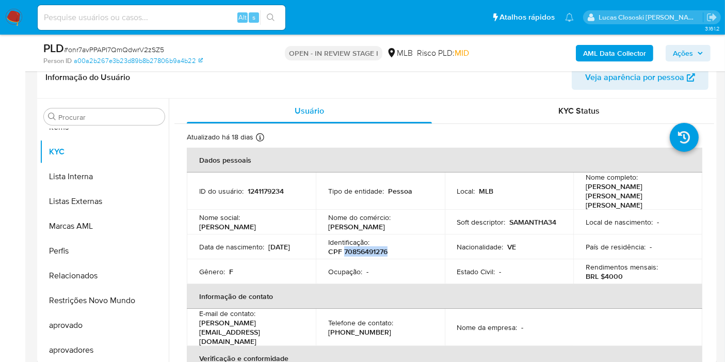
scroll to position [229, 0]
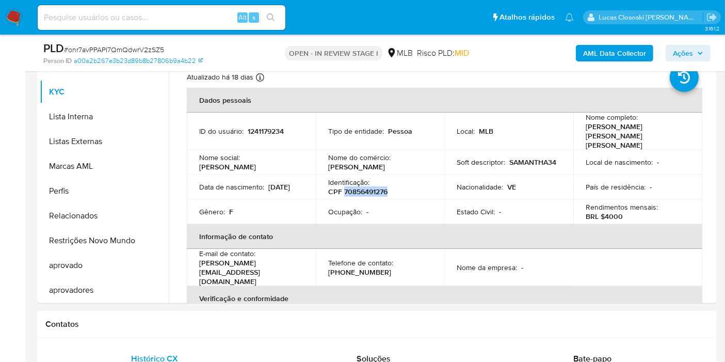
copy p "70856491276"
click at [617, 45] on b "AML Data Collector" at bounding box center [614, 53] width 63 height 17
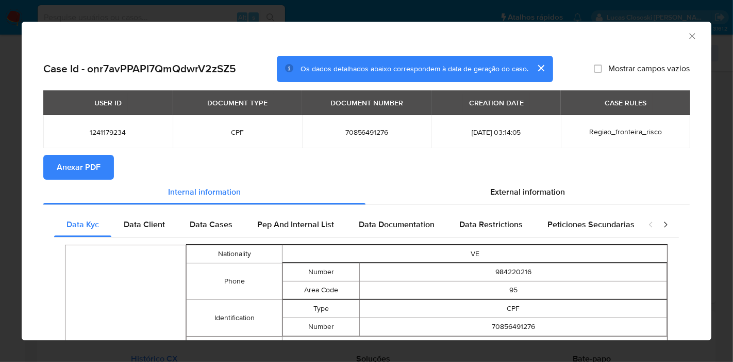
click at [59, 166] on span "Anexar PDF" at bounding box center [79, 167] width 44 height 23
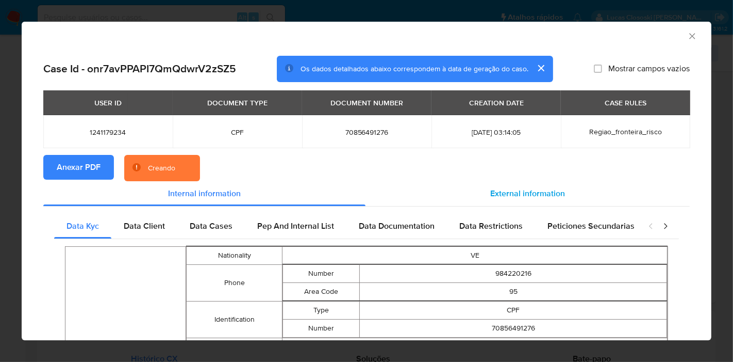
drag, startPoint x: 544, startPoint y: 198, endPoint x: 551, endPoint y: 196, distance: 7.9
click at [545, 197] on span "External information" at bounding box center [527, 193] width 75 height 12
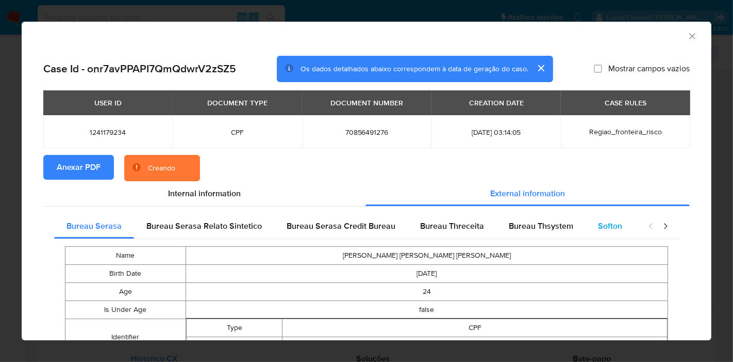
click at [601, 235] on div "Softon" at bounding box center [610, 226] width 49 height 25
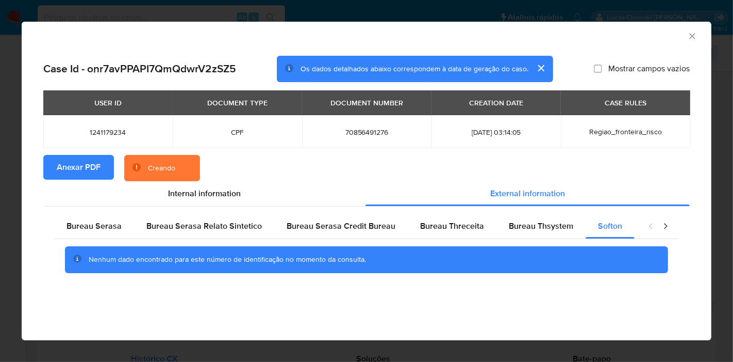
click at [688, 33] on icon "Fechar a janela" at bounding box center [692, 36] width 10 height 10
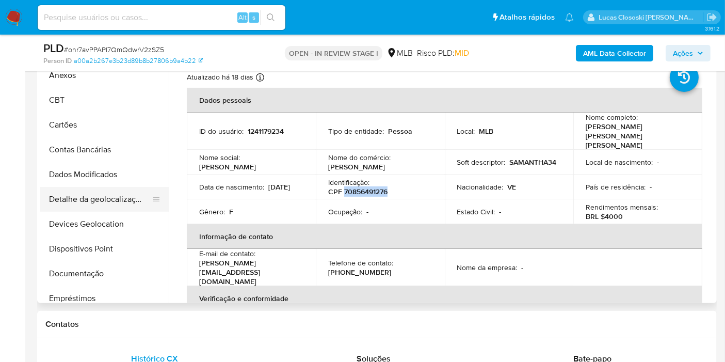
scroll to position [0, 0]
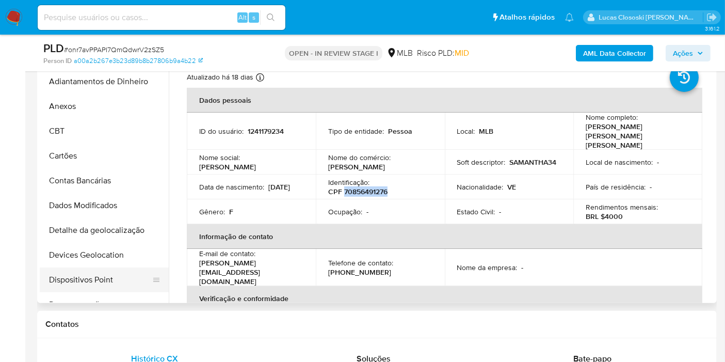
click at [106, 267] on button "Dispositivos Point" at bounding box center [100, 279] width 121 height 25
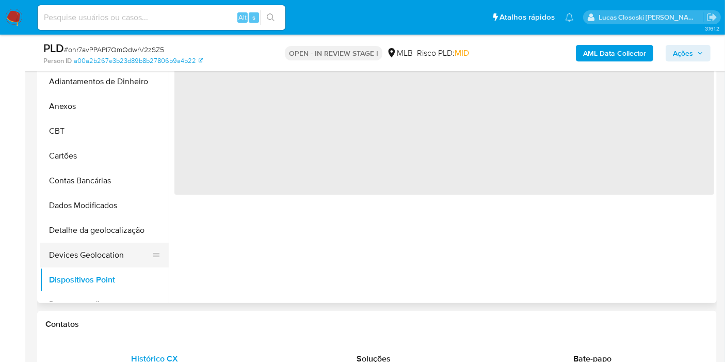
click at [104, 259] on button "Devices Geolocation" at bounding box center [100, 254] width 121 height 25
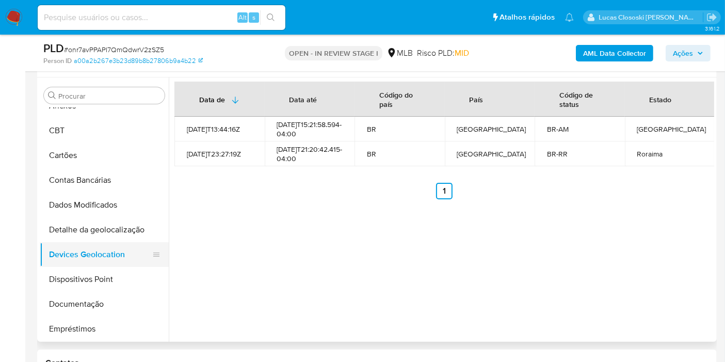
scroll to position [57, 0]
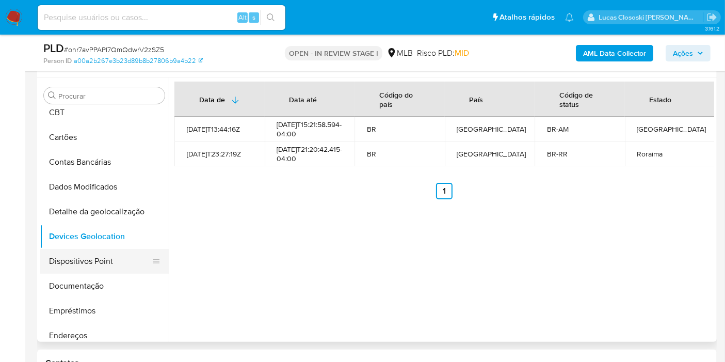
click at [72, 260] on button "Dispositivos Point" at bounding box center [100, 261] width 121 height 25
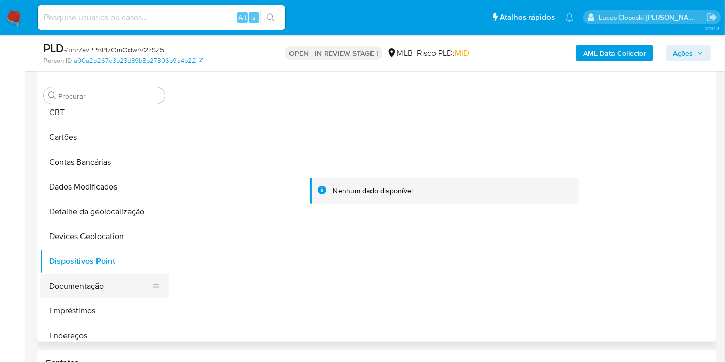
click at [96, 292] on button "Documentação" at bounding box center [100, 285] width 121 height 25
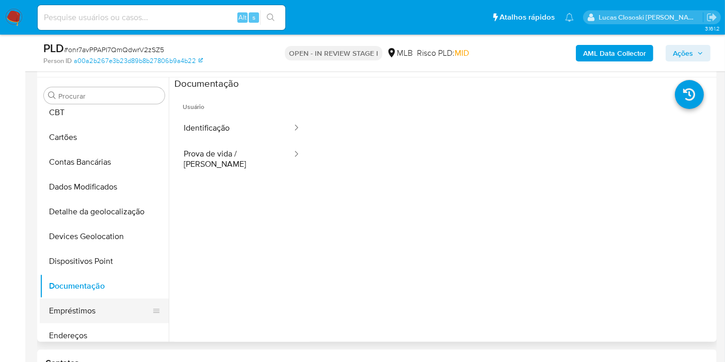
drag, startPoint x: 94, startPoint y: 309, endPoint x: 99, endPoint y: 301, distance: 9.2
click at [94, 310] on button "Empréstimos" at bounding box center [100, 310] width 121 height 25
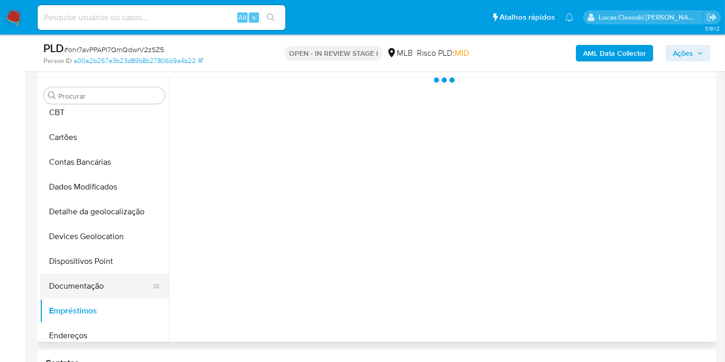
scroll to position [172, 0]
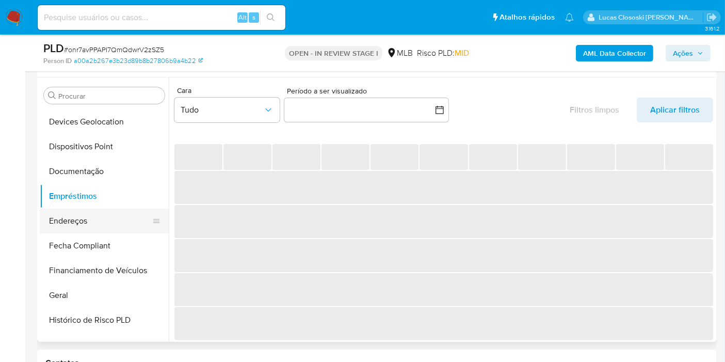
click at [93, 211] on button "Endereços" at bounding box center [100, 220] width 121 height 25
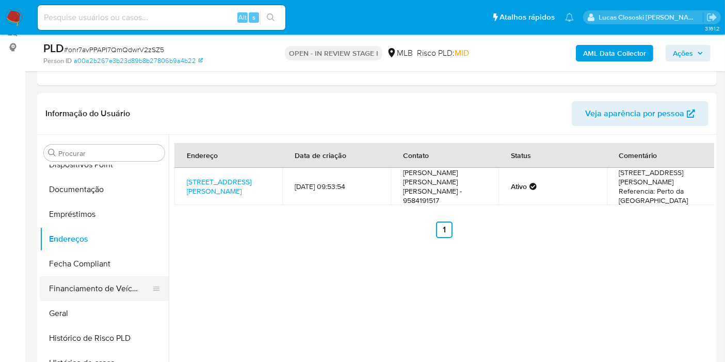
scroll to position [229, 0]
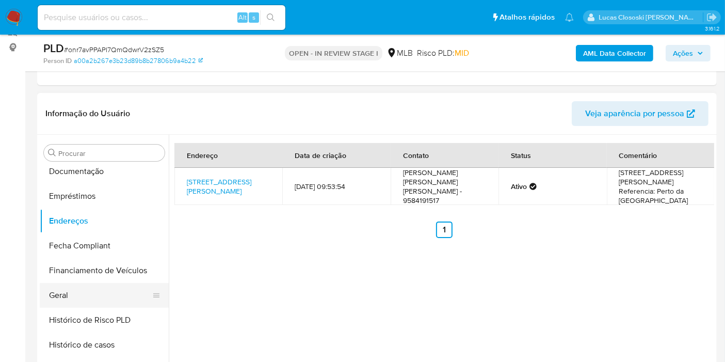
click at [93, 297] on button "Geral" at bounding box center [100, 295] width 121 height 25
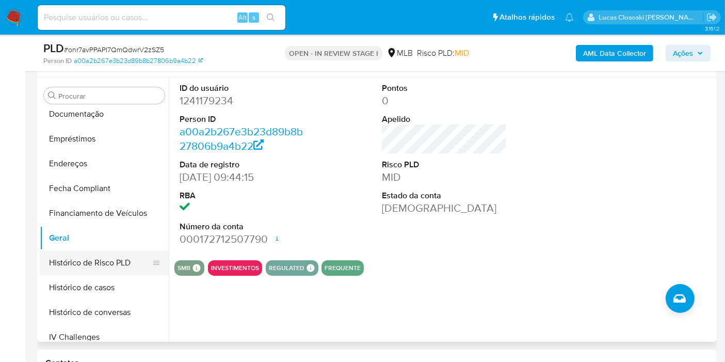
scroll to position [343, 0]
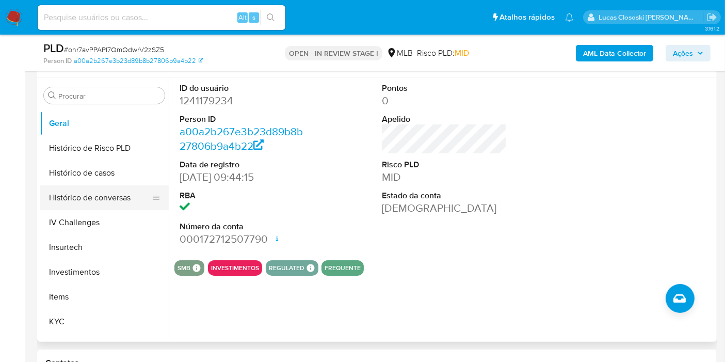
click at [106, 190] on button "Histórico de conversas" at bounding box center [100, 197] width 121 height 25
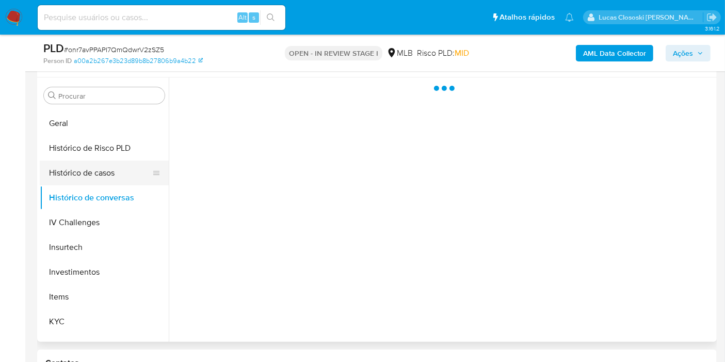
click at [106, 177] on button "Histórico de casos" at bounding box center [100, 172] width 121 height 25
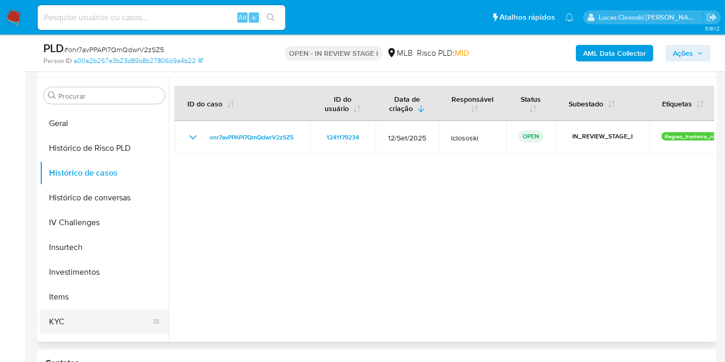
click at [87, 309] on button "KYC" at bounding box center [100, 321] width 121 height 25
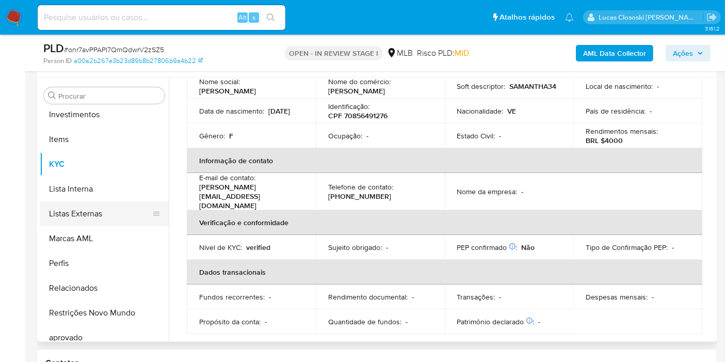
scroll to position [516, 0]
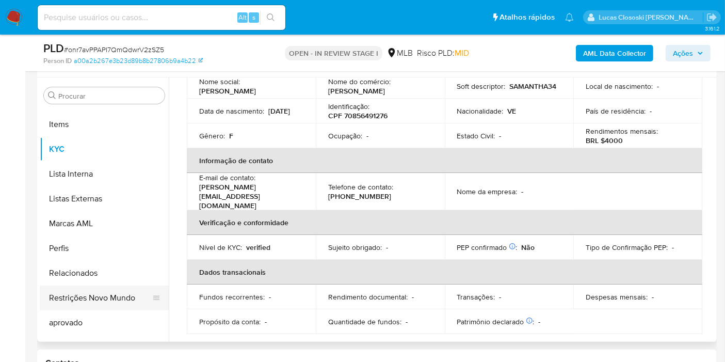
click at [127, 289] on button "Restrições Novo Mundo" at bounding box center [100, 297] width 121 height 25
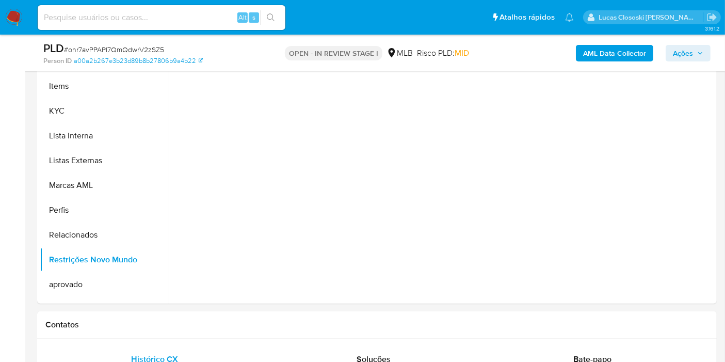
scroll to position [190, 0]
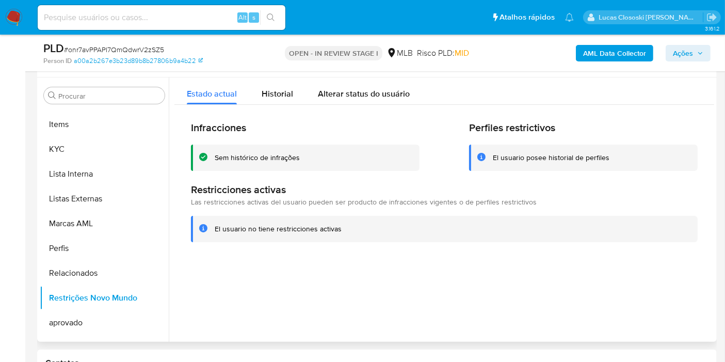
click at [659, 119] on div "Infracciones Sem histórico de infrações Perfiles restrictivos El usuario posee …" at bounding box center [443, 181] width 539 height 153
click at [137, 47] on span "# onr7avPPAPI7QmQdwrV2zSZ5" at bounding box center [114, 49] width 100 height 10
copy span "onr7avPPAPI7QmQdwrV2zSZ5"
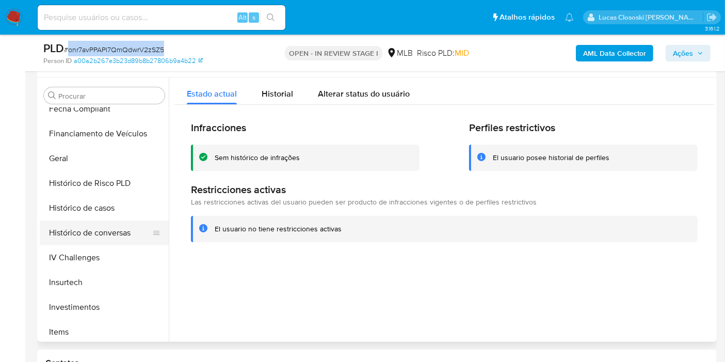
scroll to position [343, 0]
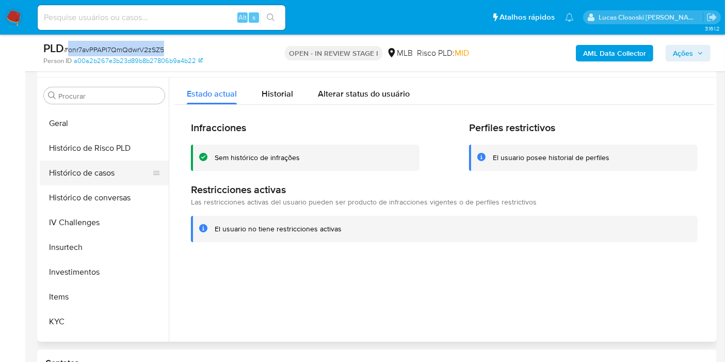
click at [106, 176] on button "Histórico de casos" at bounding box center [100, 172] width 121 height 25
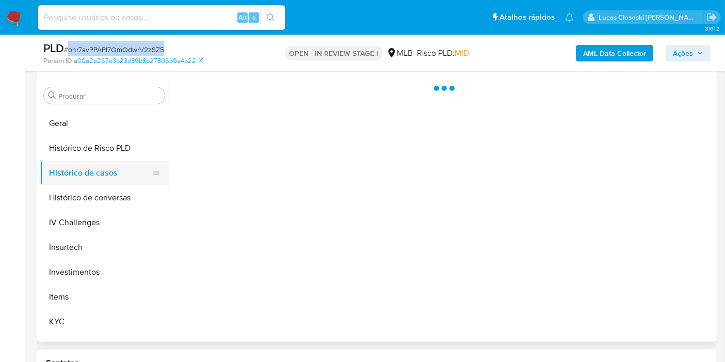
scroll to position [458, 0]
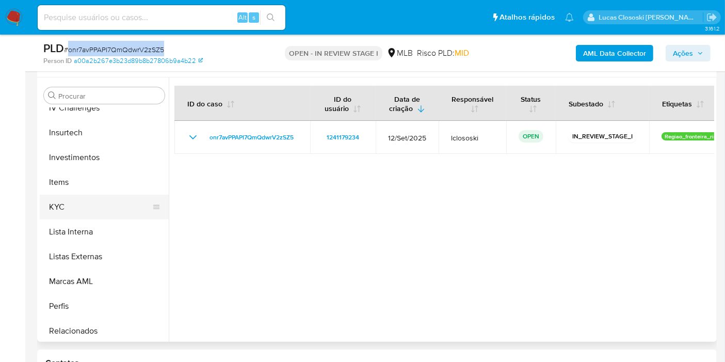
click at [102, 202] on button "KYC" at bounding box center [100, 206] width 121 height 25
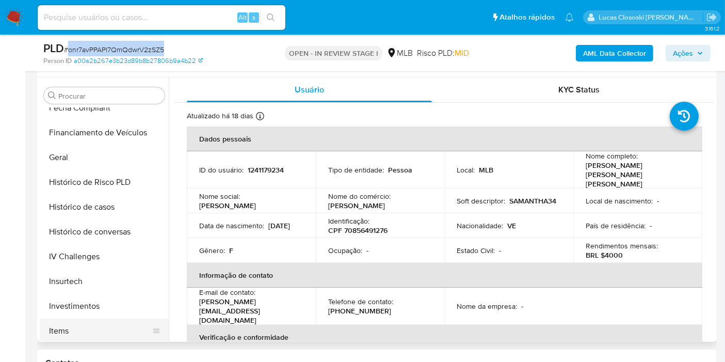
scroll to position [229, 0]
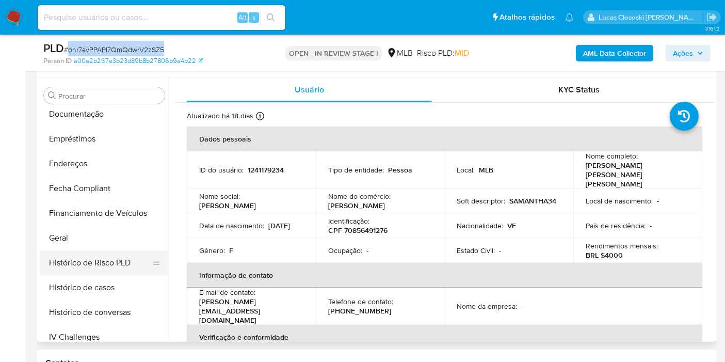
click at [77, 250] on button "Histórico de Risco PLD" at bounding box center [100, 262] width 121 height 25
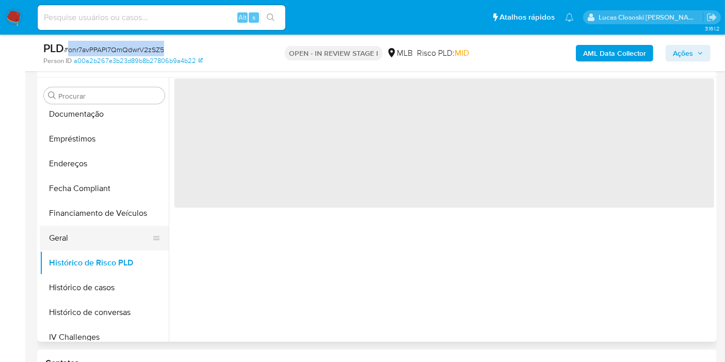
click at [67, 227] on button "Geral" at bounding box center [100, 237] width 121 height 25
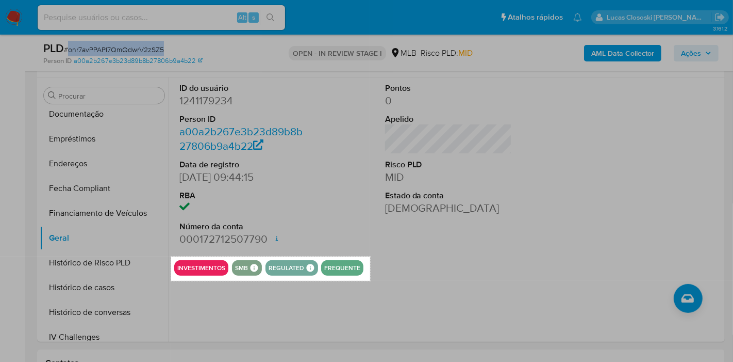
drag, startPoint x: 171, startPoint y: 256, endPoint x: 370, endPoint y: 281, distance: 200.6
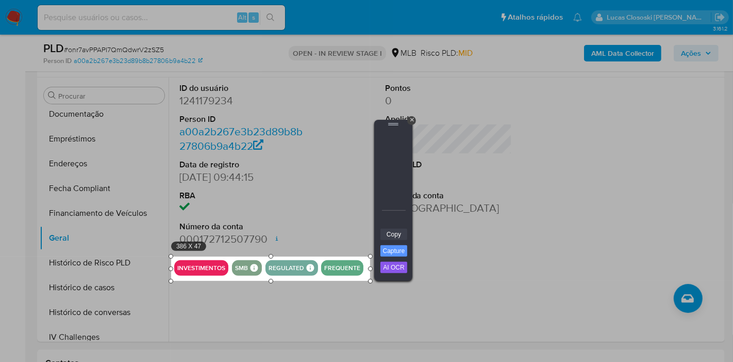
click at [390, 229] on link "Copy" at bounding box center [394, 233] width 27 height 11
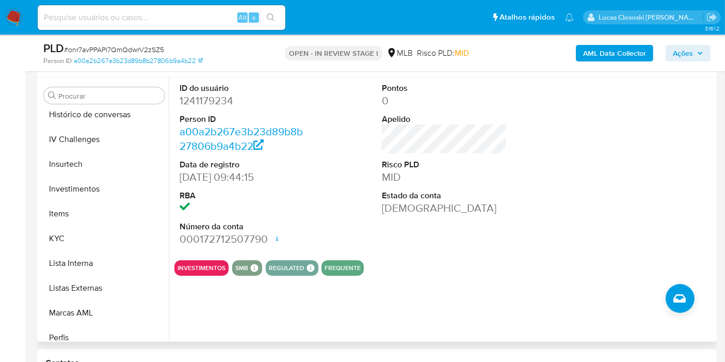
scroll to position [458, 0]
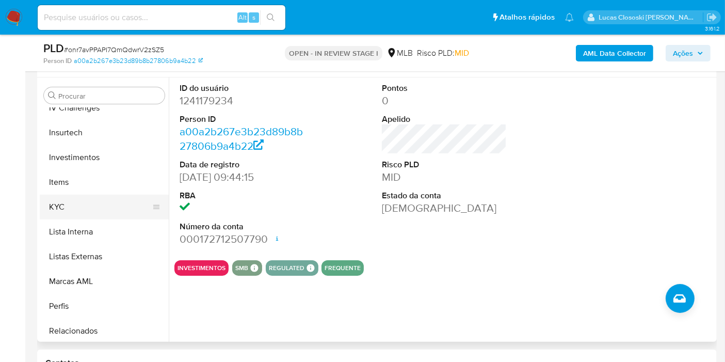
click at [64, 208] on button "KYC" at bounding box center [100, 206] width 121 height 25
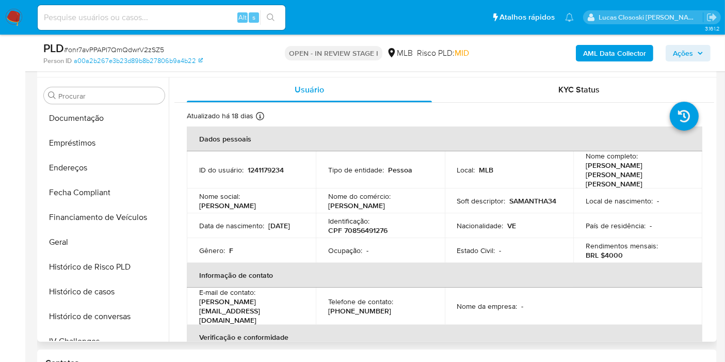
scroll to position [172, 0]
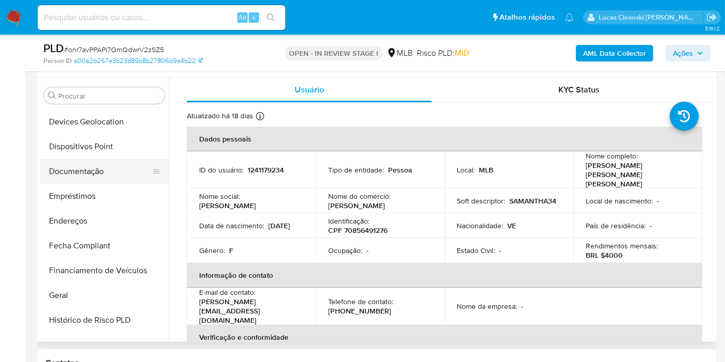
click at [95, 161] on button "Documentação" at bounding box center [100, 171] width 121 height 25
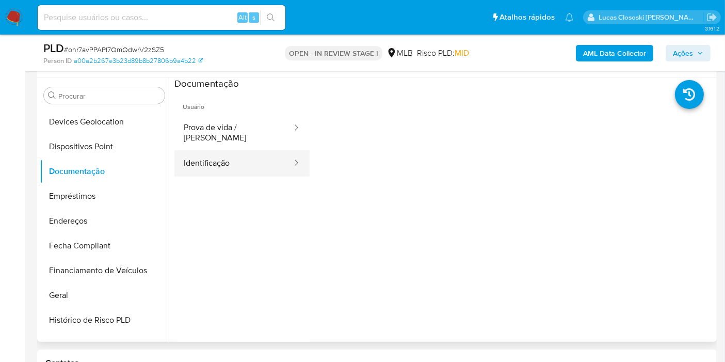
click at [233, 154] on button "Identificação" at bounding box center [233, 163] width 119 height 26
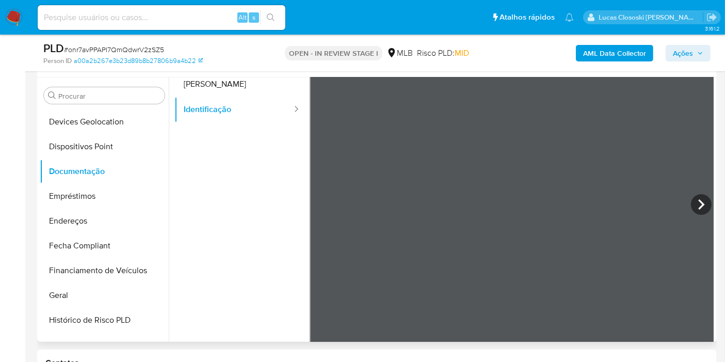
scroll to position [87, 0]
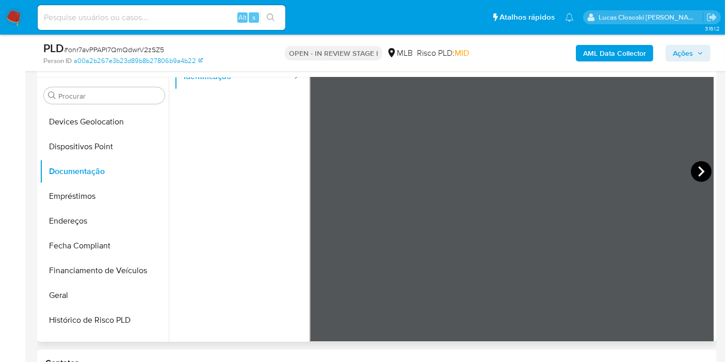
click at [695, 168] on icon at bounding box center [701, 171] width 21 height 21
click at [321, 179] on icon at bounding box center [322, 171] width 21 height 21
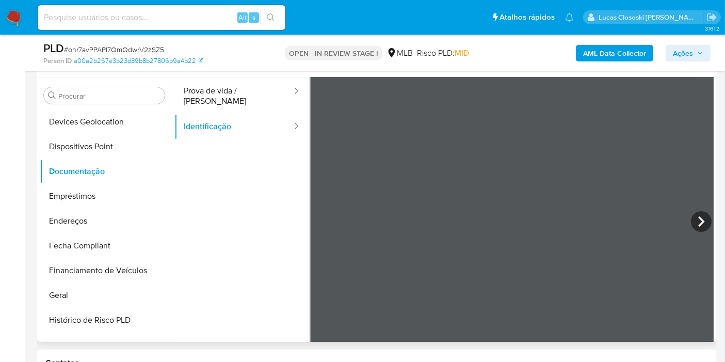
scroll to position [0, 0]
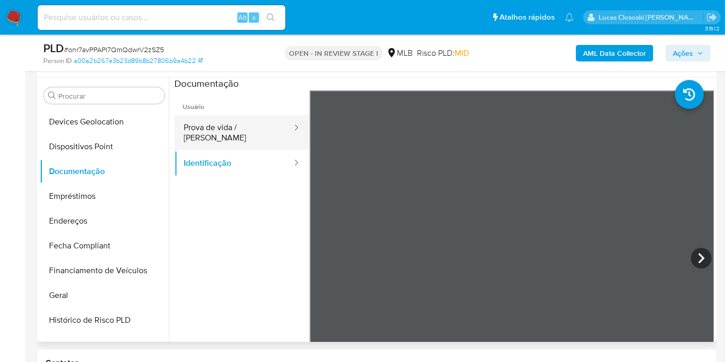
click at [212, 132] on button "Prova de vida / Selfie" at bounding box center [233, 132] width 119 height 35
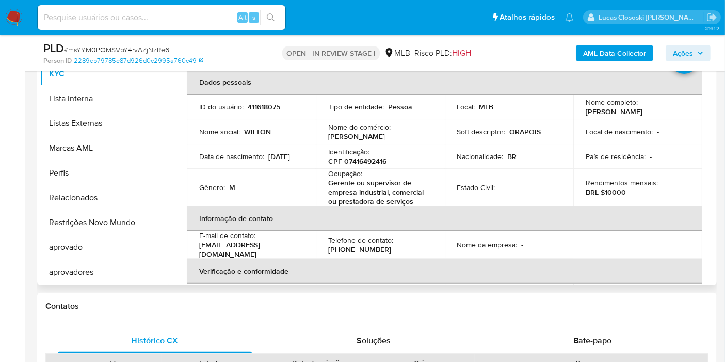
scroll to position [229, 0]
